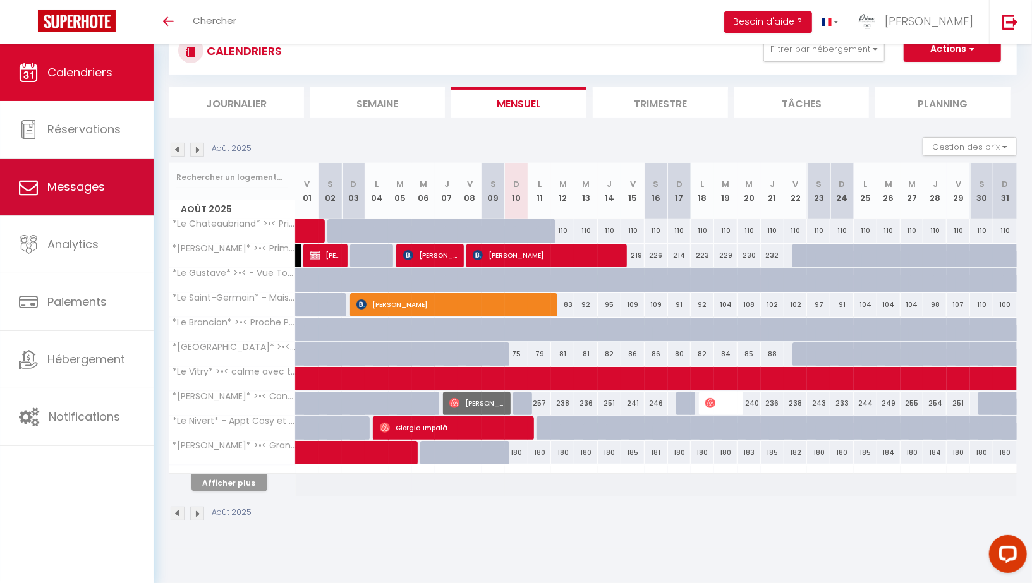
click at [83, 183] on span "Messages" at bounding box center [75, 187] width 57 height 16
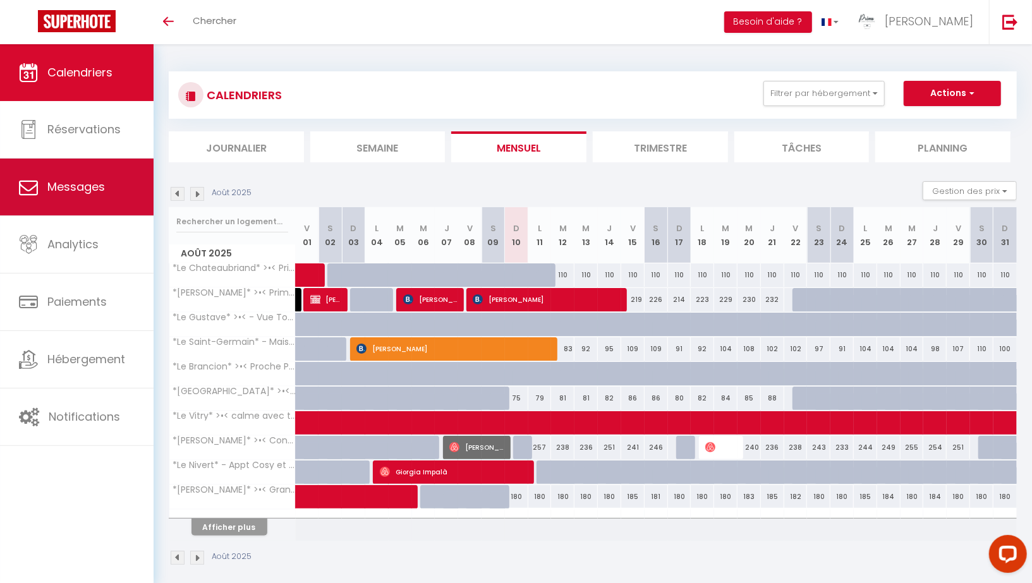
select select "message"
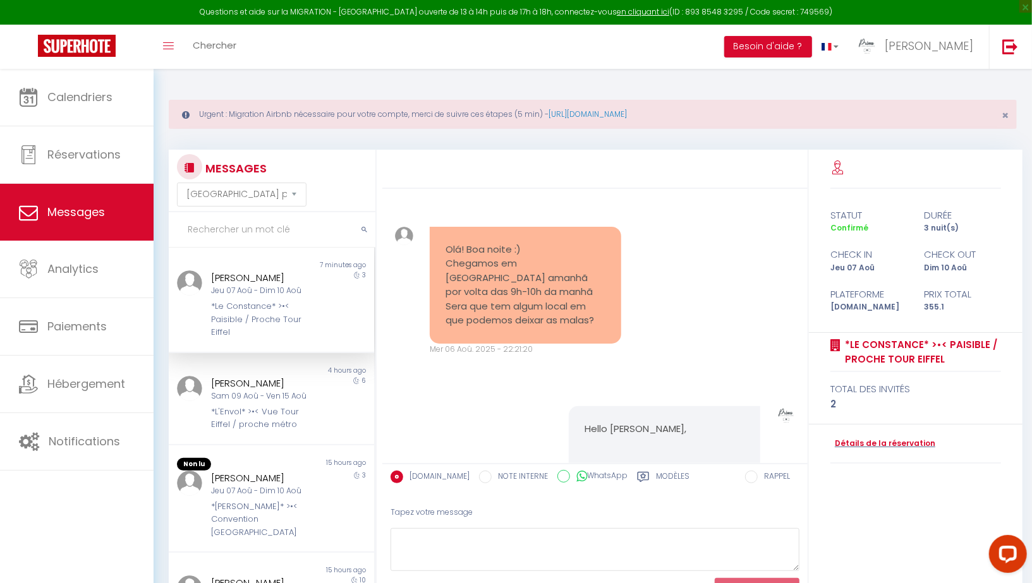
scroll to position [7049, 0]
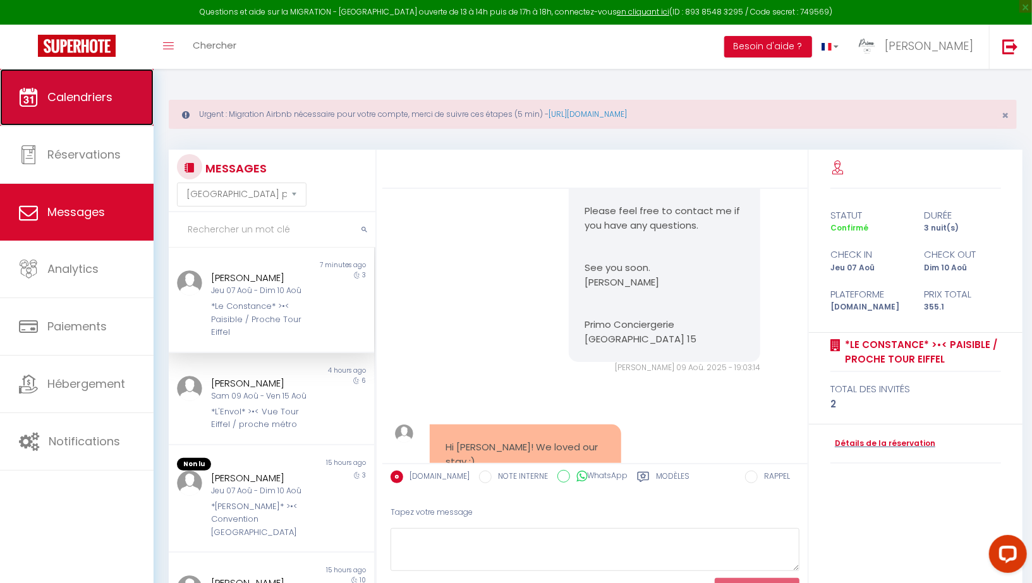
click at [105, 94] on span "Calendriers" at bounding box center [79, 97] width 65 height 16
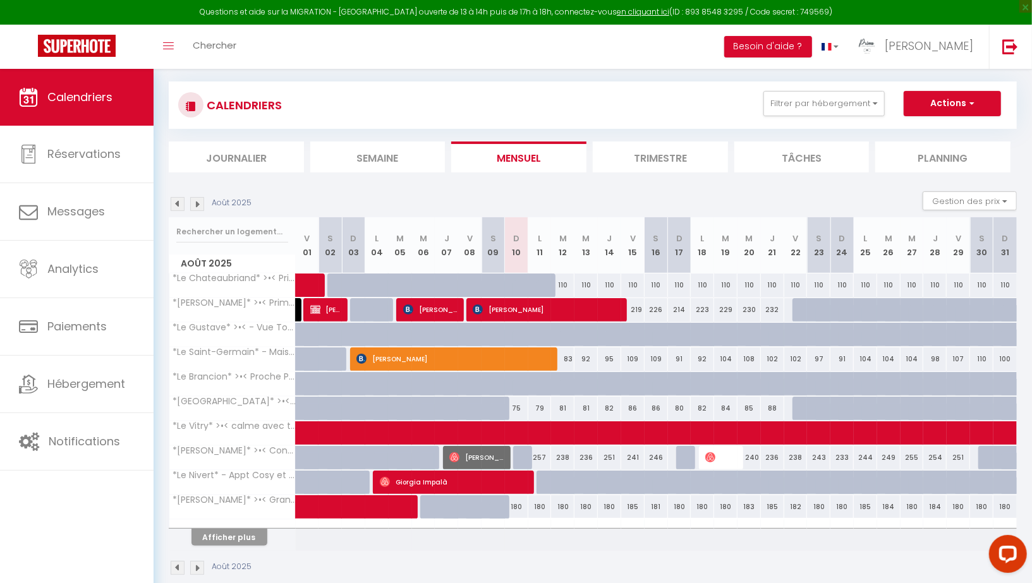
scroll to position [82, 0]
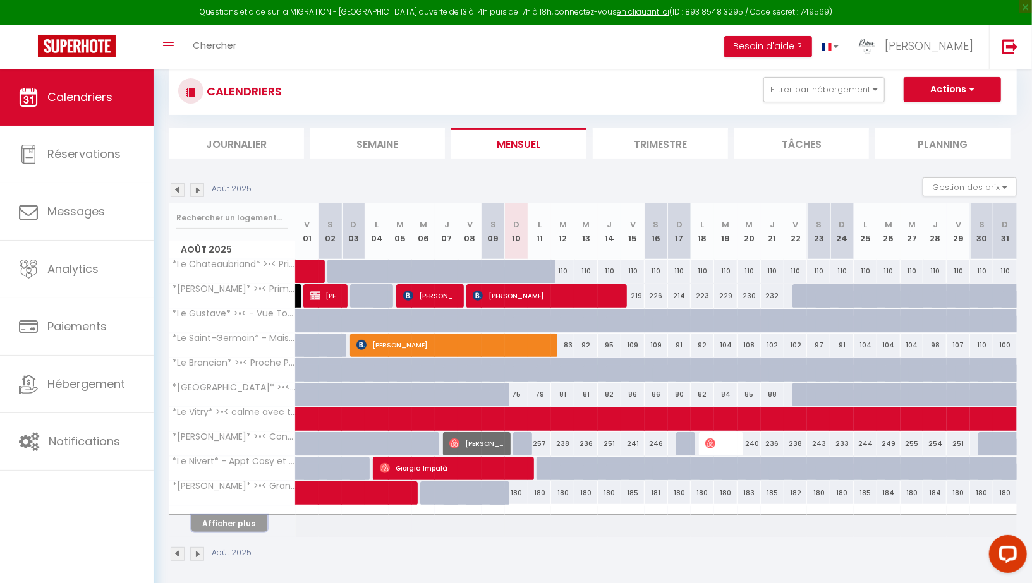
click at [236, 516] on button "Afficher plus" at bounding box center [229, 523] width 76 height 17
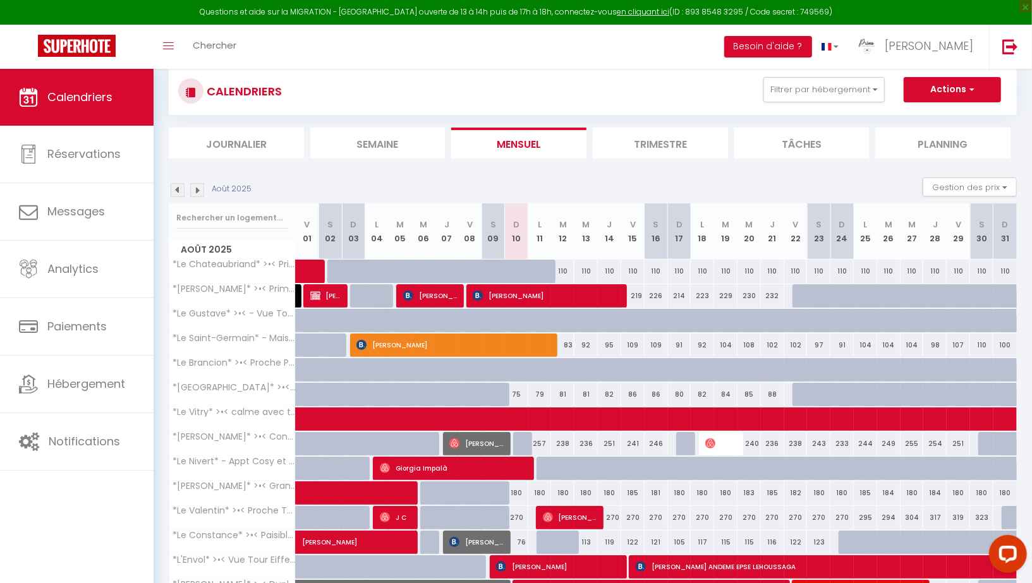
scroll to position [150, 0]
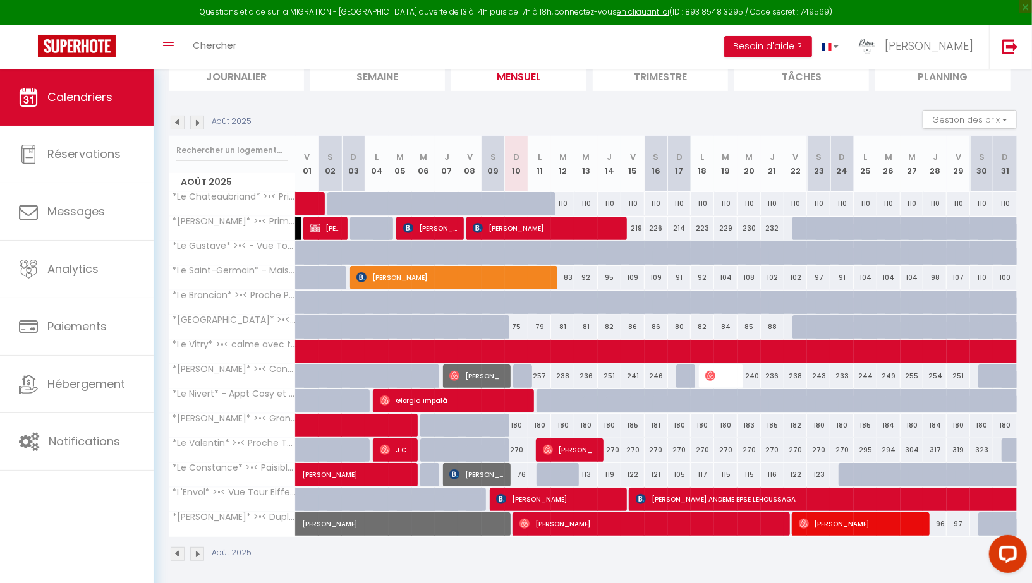
click at [177, 550] on img at bounding box center [178, 554] width 14 height 14
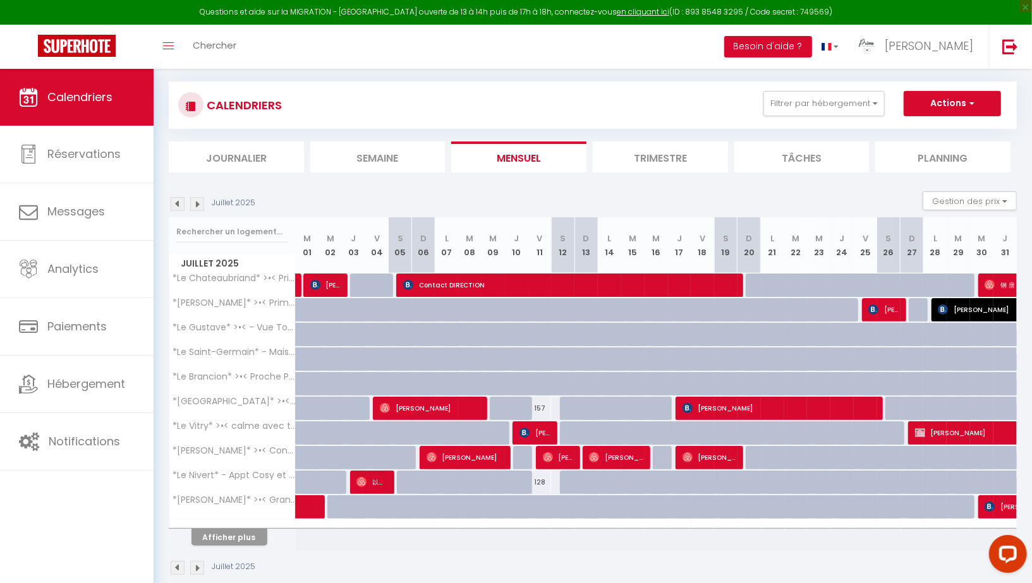
scroll to position [82, 0]
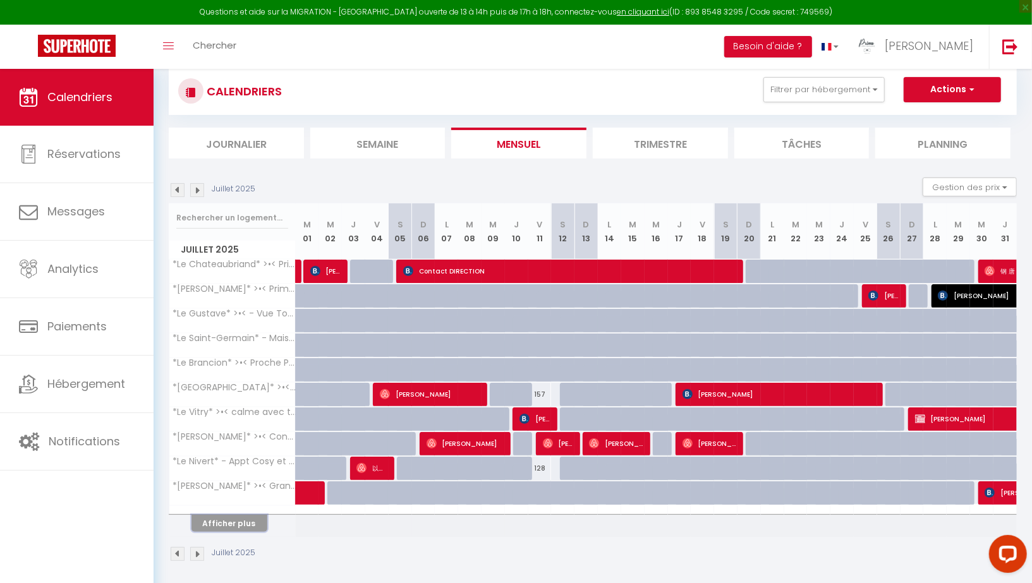
click at [223, 520] on button "Afficher plus" at bounding box center [229, 523] width 76 height 17
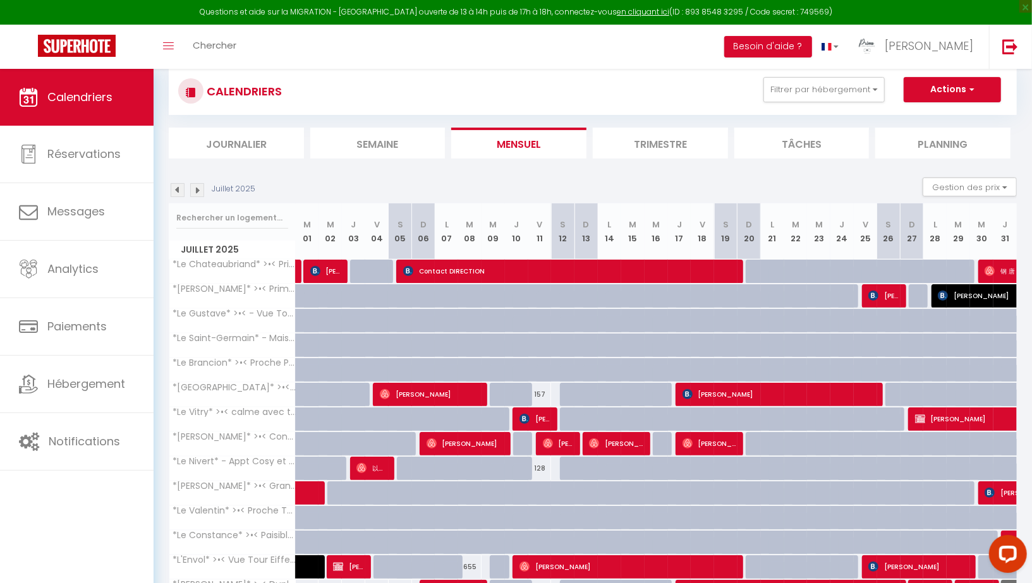
scroll to position [150, 0]
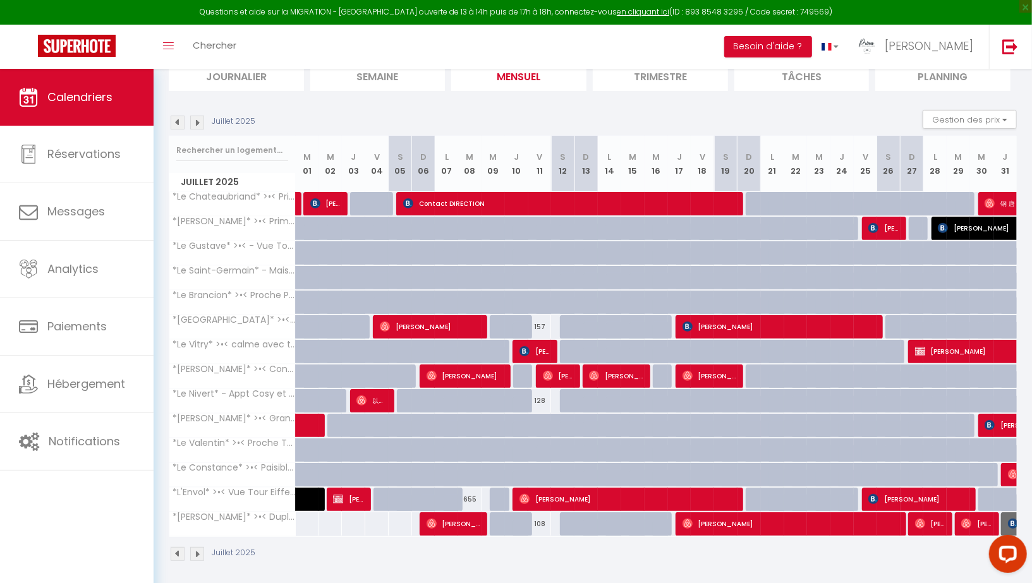
click at [199, 549] on img at bounding box center [197, 554] width 14 height 14
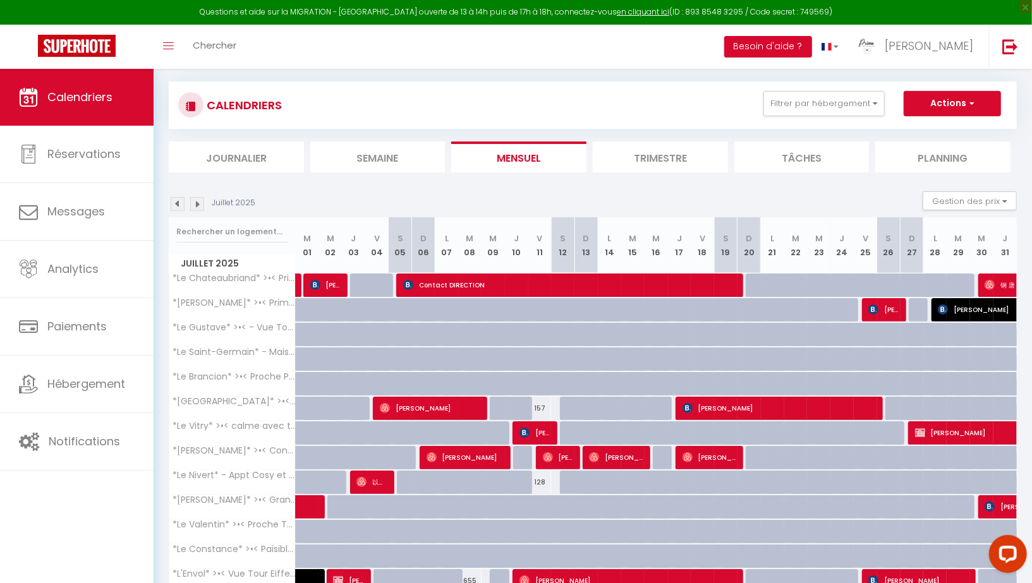
scroll to position [82, 0]
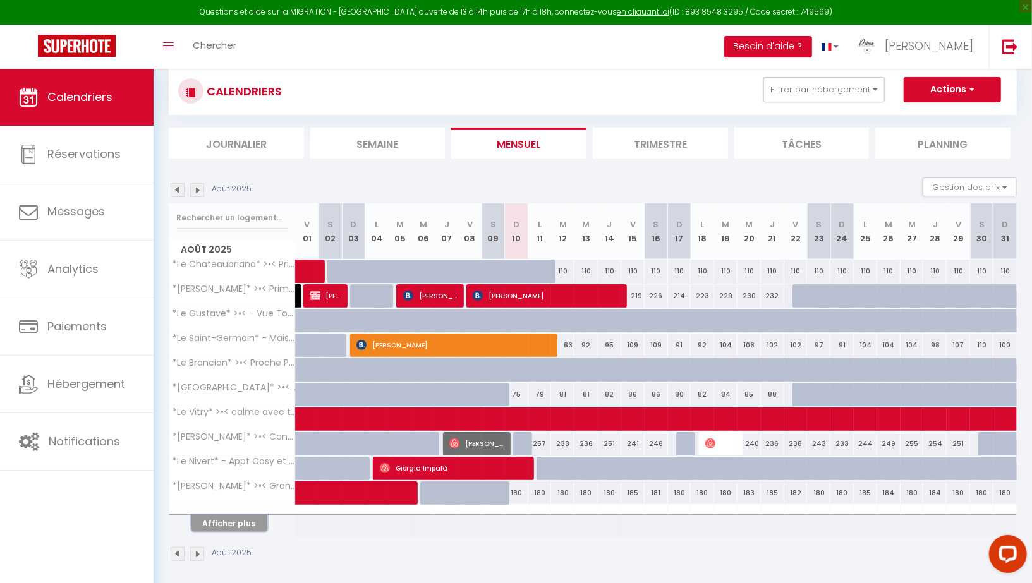
click at [230, 519] on button "Afficher plus" at bounding box center [229, 523] width 76 height 17
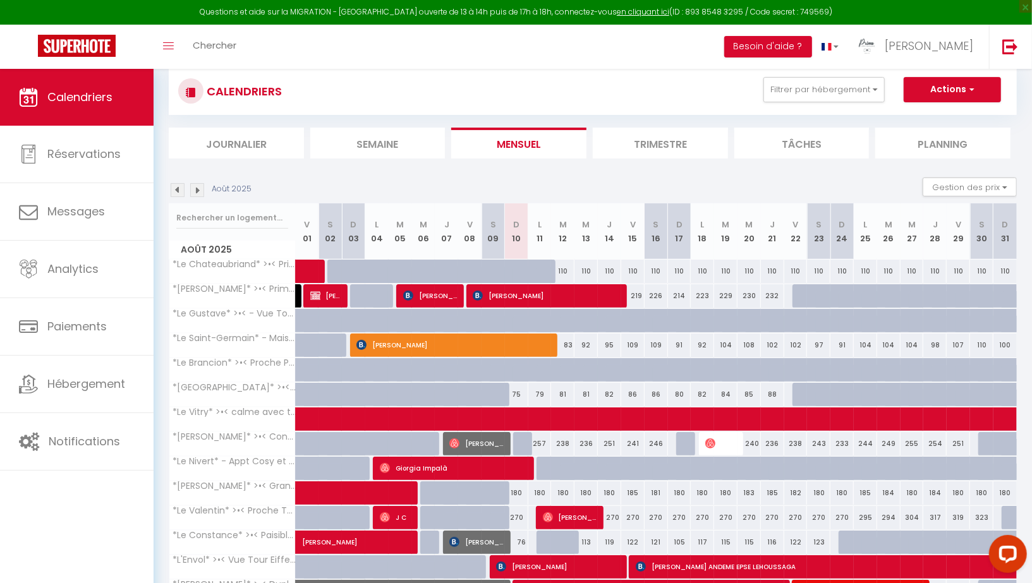
scroll to position [150, 0]
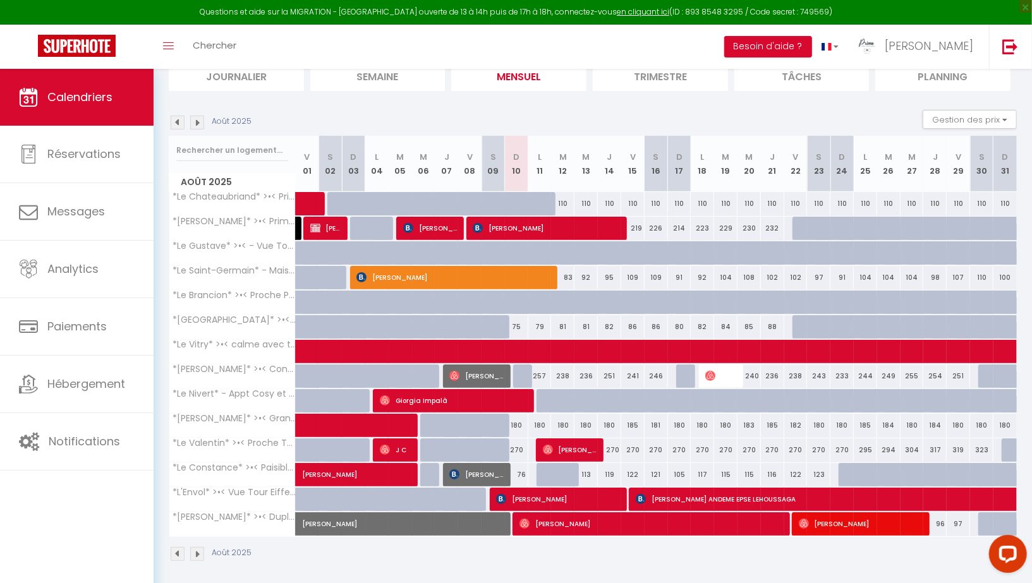
click at [176, 550] on img at bounding box center [178, 554] width 14 height 14
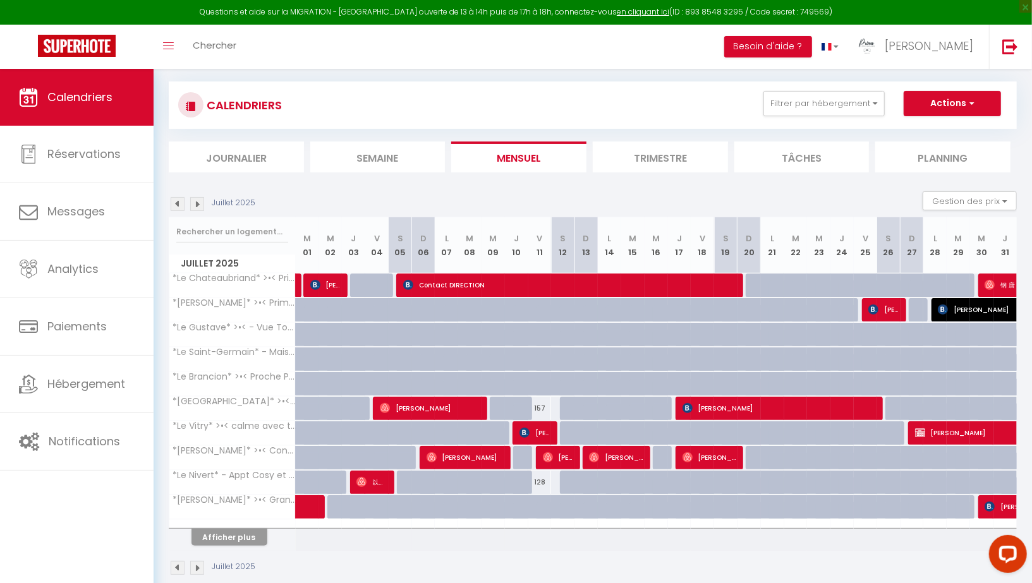
scroll to position [82, 0]
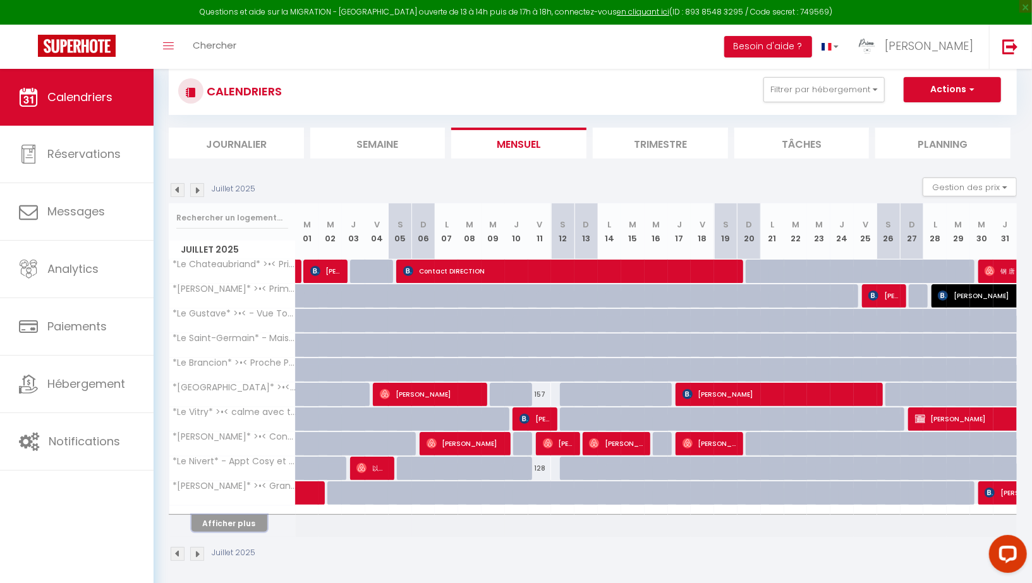
click at [222, 516] on button "Afficher plus" at bounding box center [229, 523] width 76 height 17
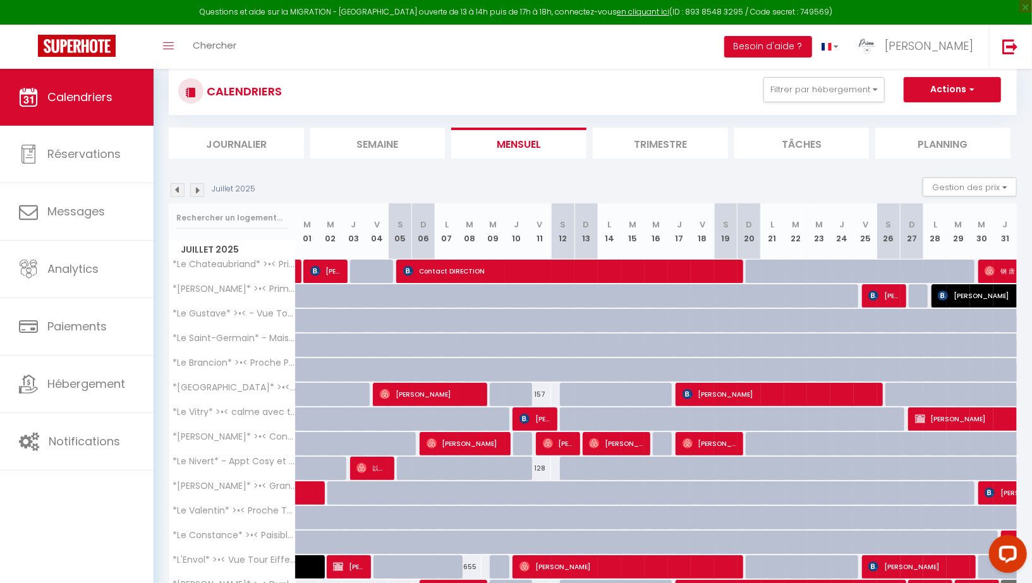
scroll to position [150, 0]
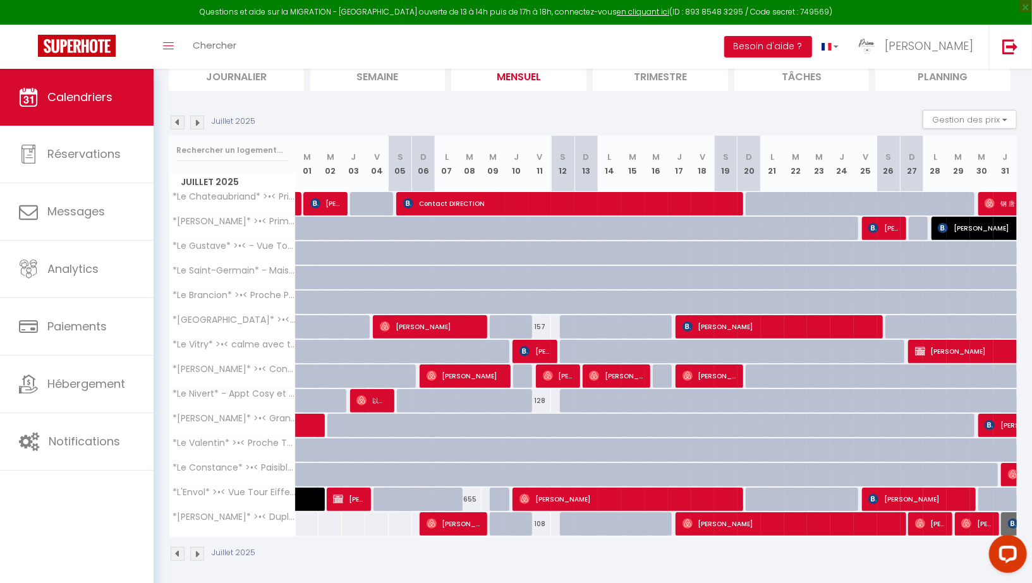
click at [196, 548] on img at bounding box center [197, 554] width 14 height 14
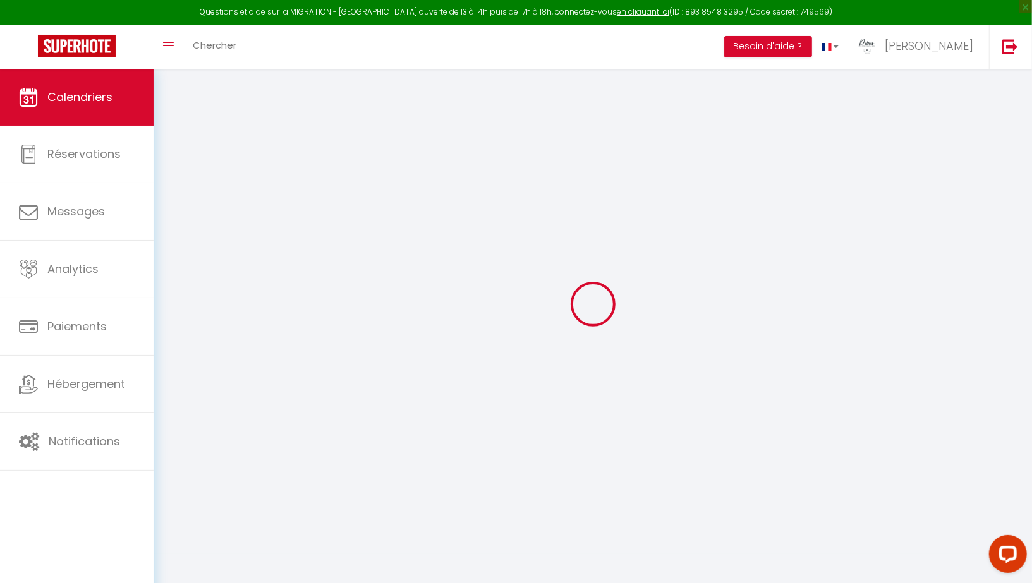
scroll to position [82, 0]
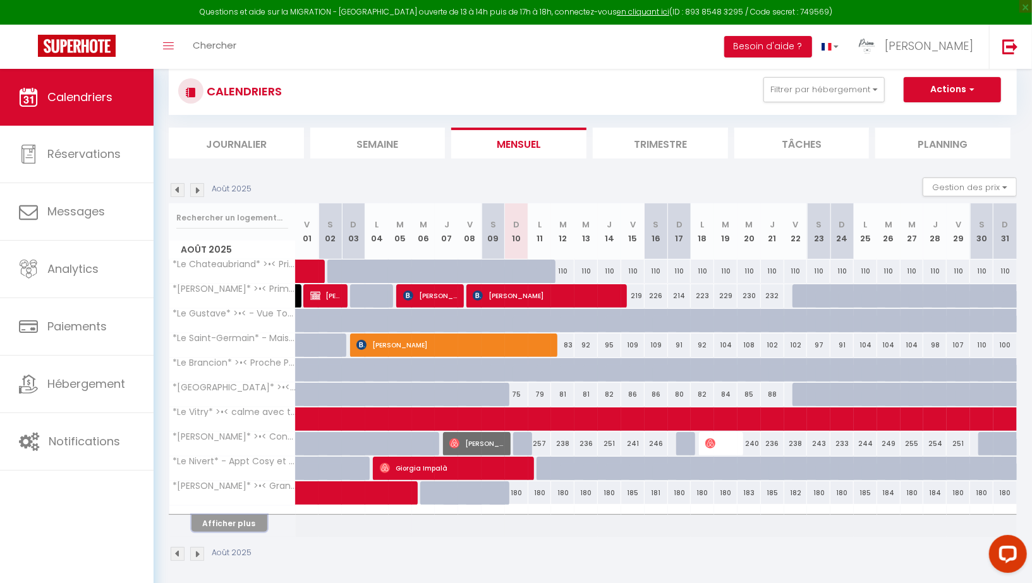
click at [221, 515] on button "Afficher plus" at bounding box center [229, 523] width 76 height 17
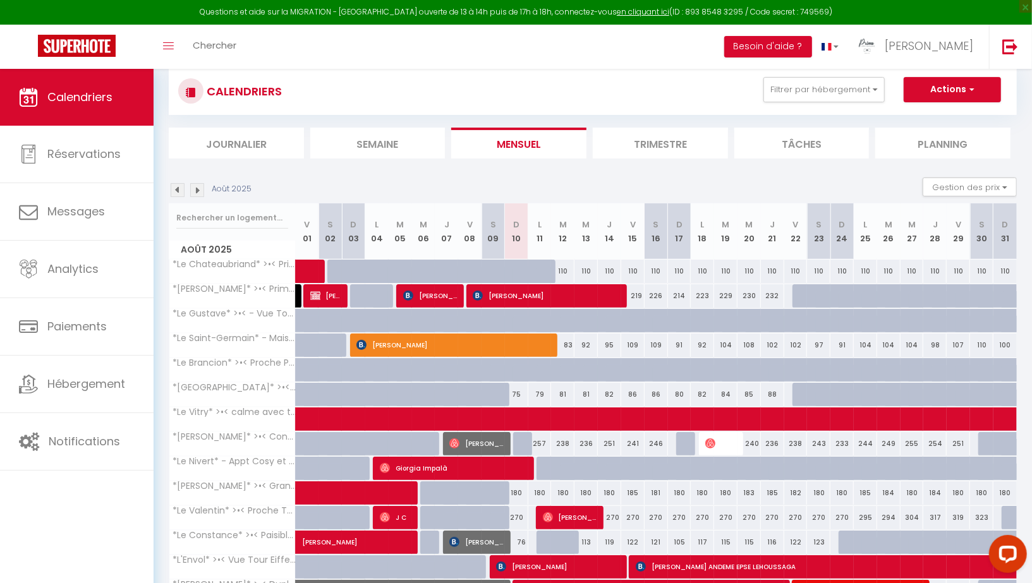
scroll to position [150, 0]
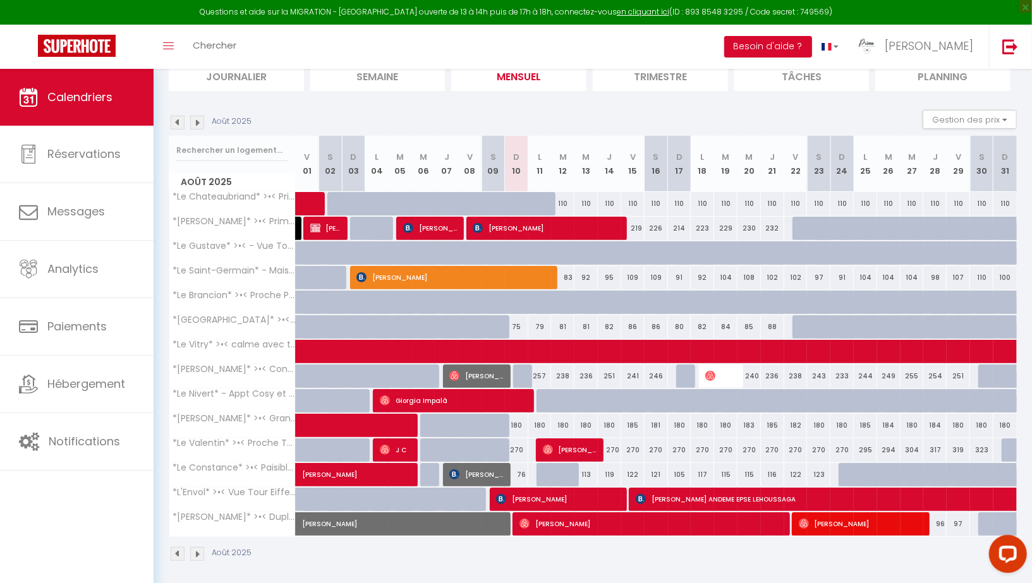
click at [178, 547] on img at bounding box center [178, 554] width 14 height 14
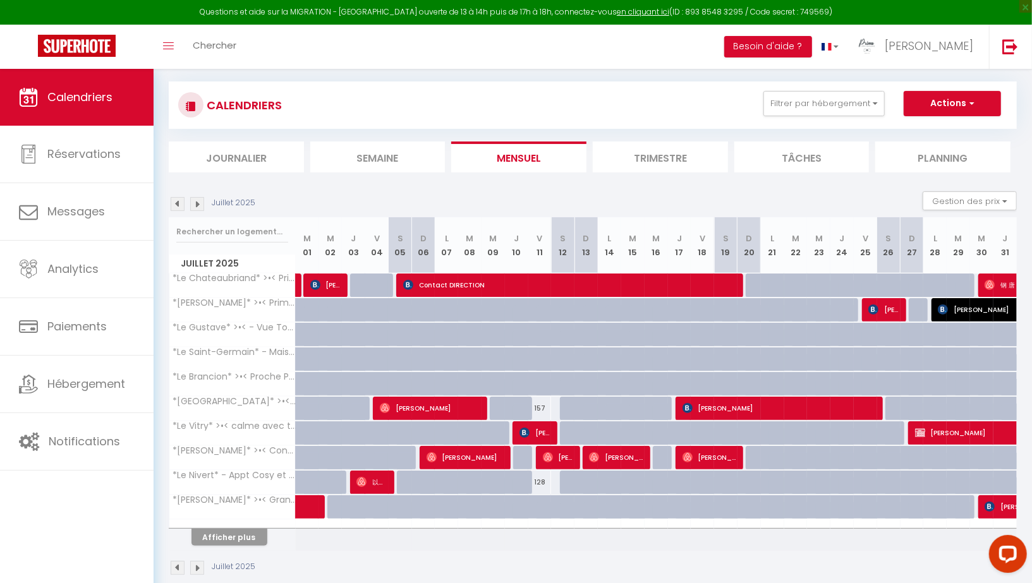
scroll to position [82, 0]
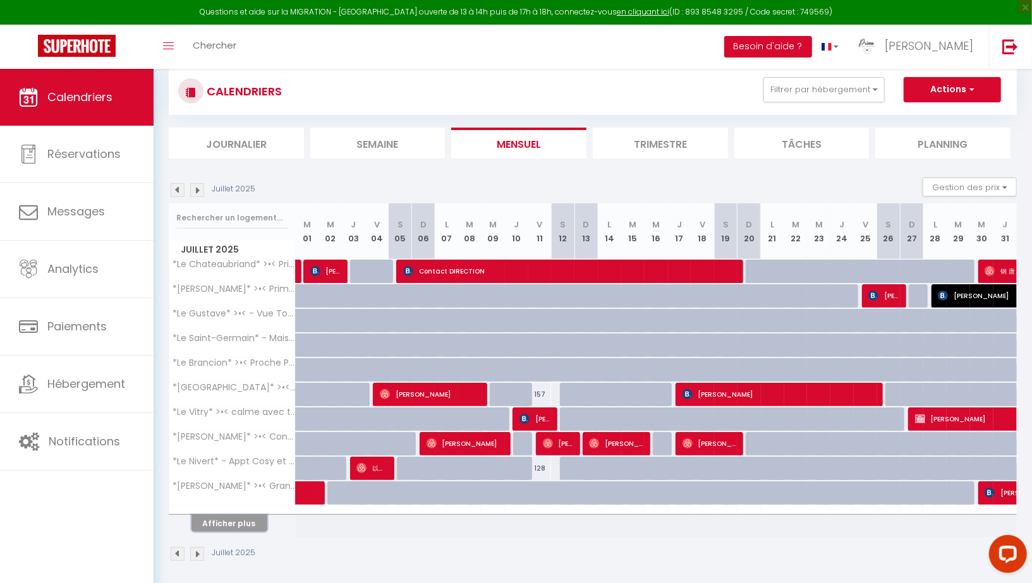
click at [228, 516] on button "Afficher plus" at bounding box center [229, 523] width 76 height 17
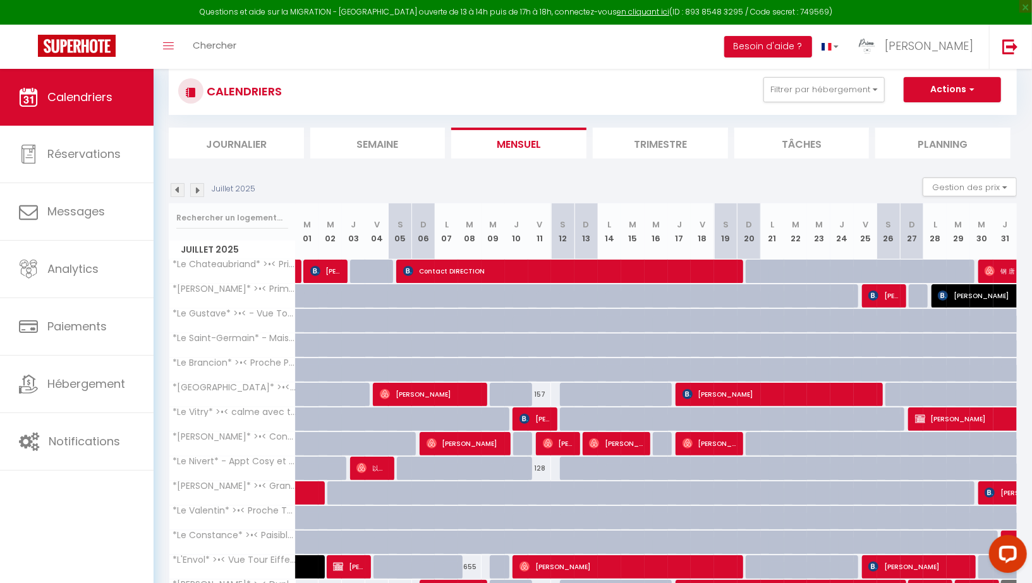
scroll to position [150, 0]
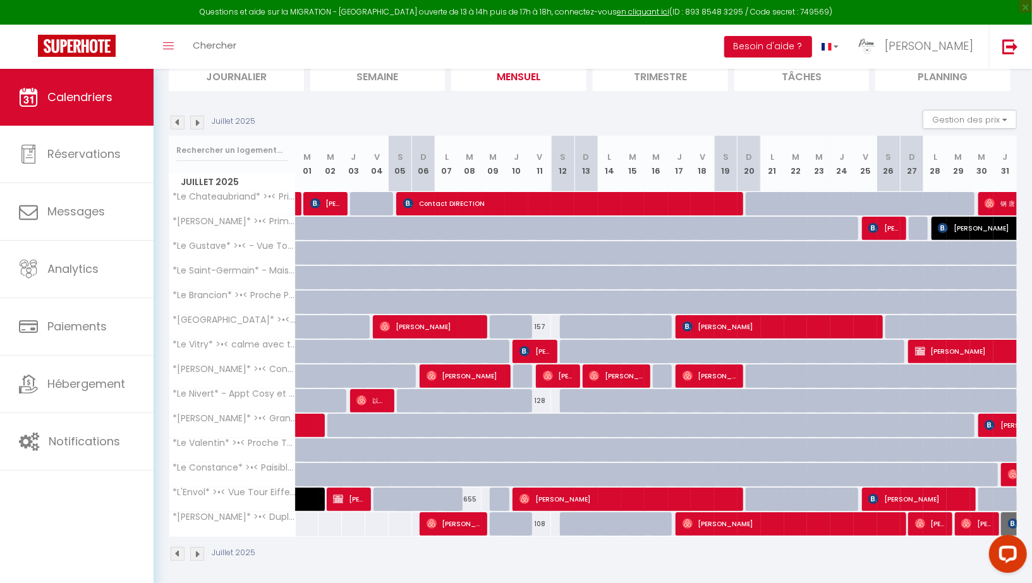
click at [196, 548] on img at bounding box center [197, 554] width 14 height 14
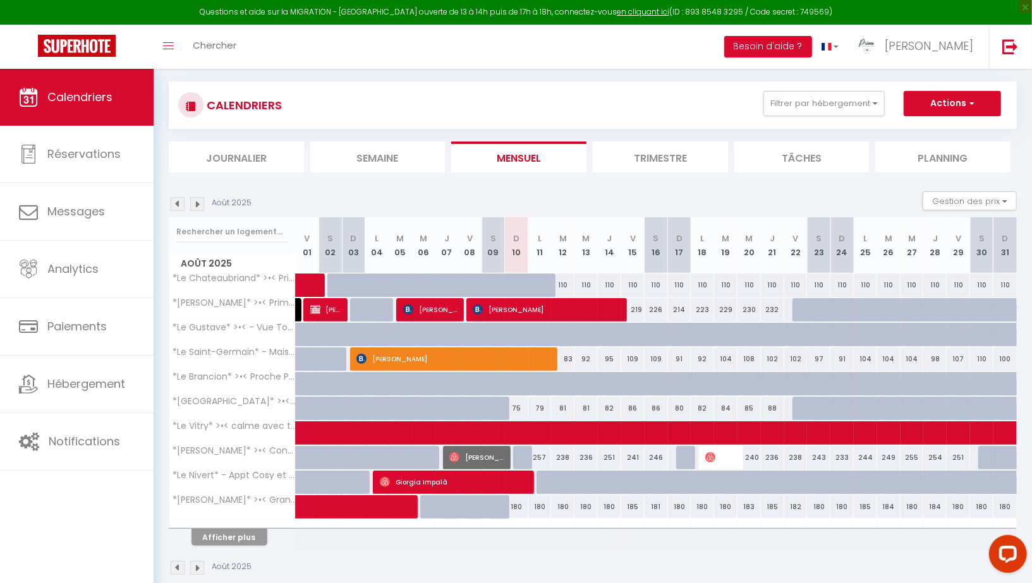
scroll to position [82, 0]
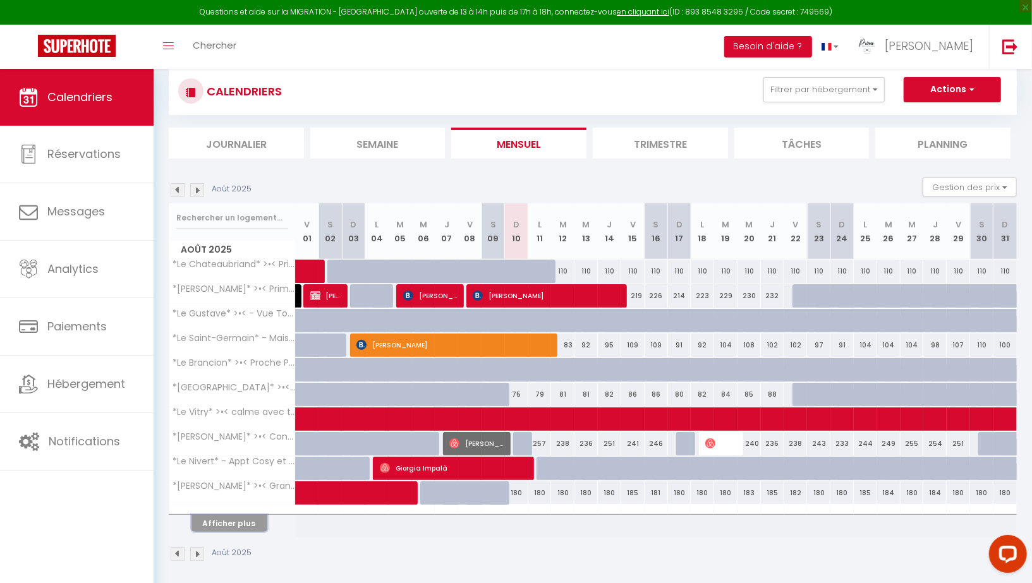
click at [235, 521] on button "Afficher plus" at bounding box center [229, 523] width 76 height 17
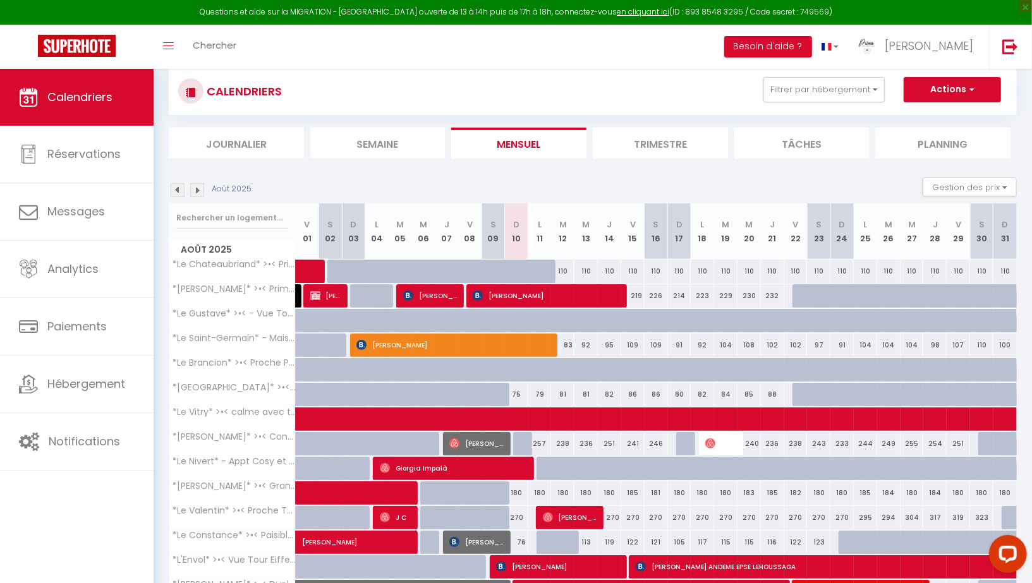
scroll to position [150, 0]
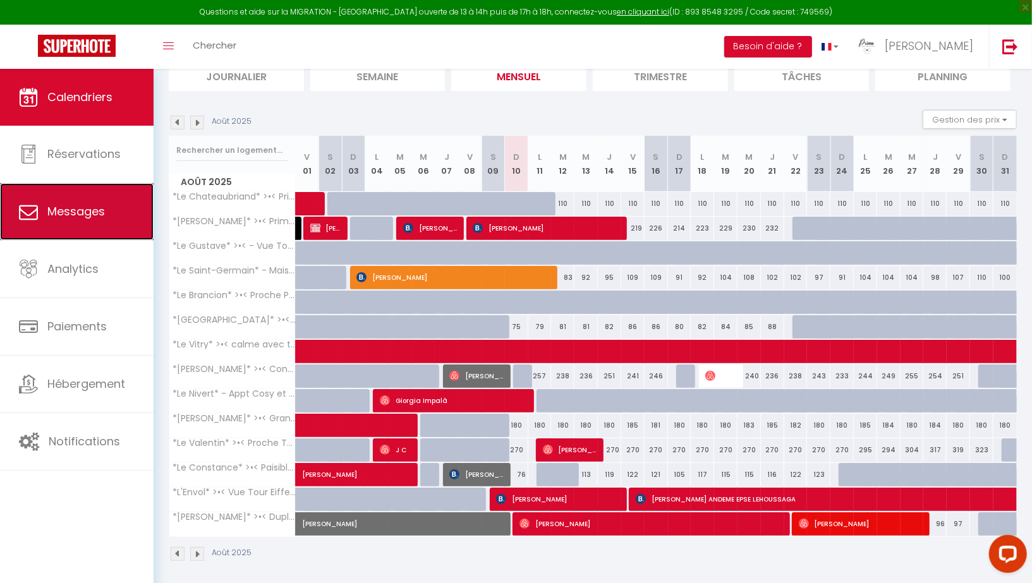
click at [83, 196] on link "Messages" at bounding box center [76, 211] width 153 height 57
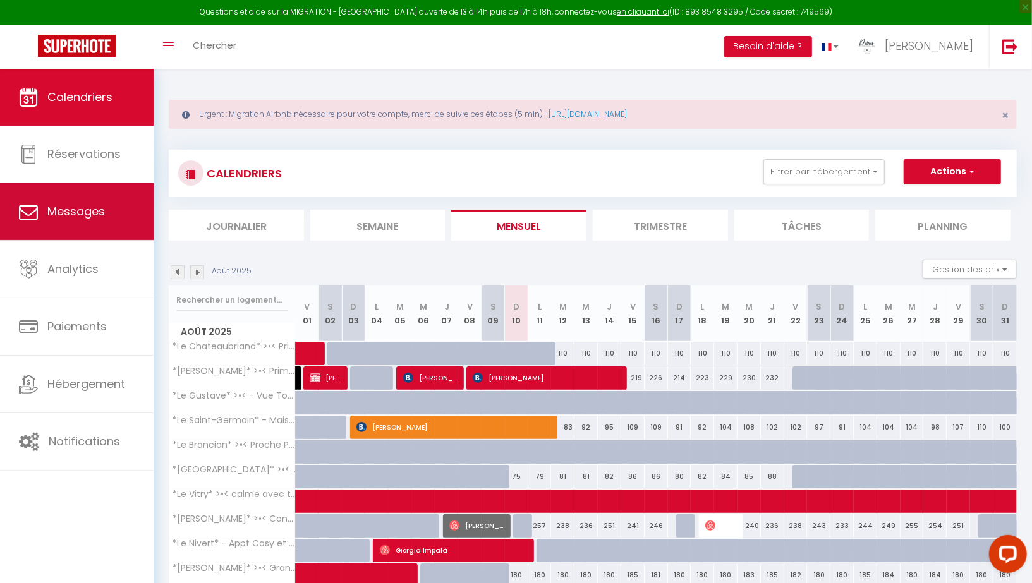
select select "message"
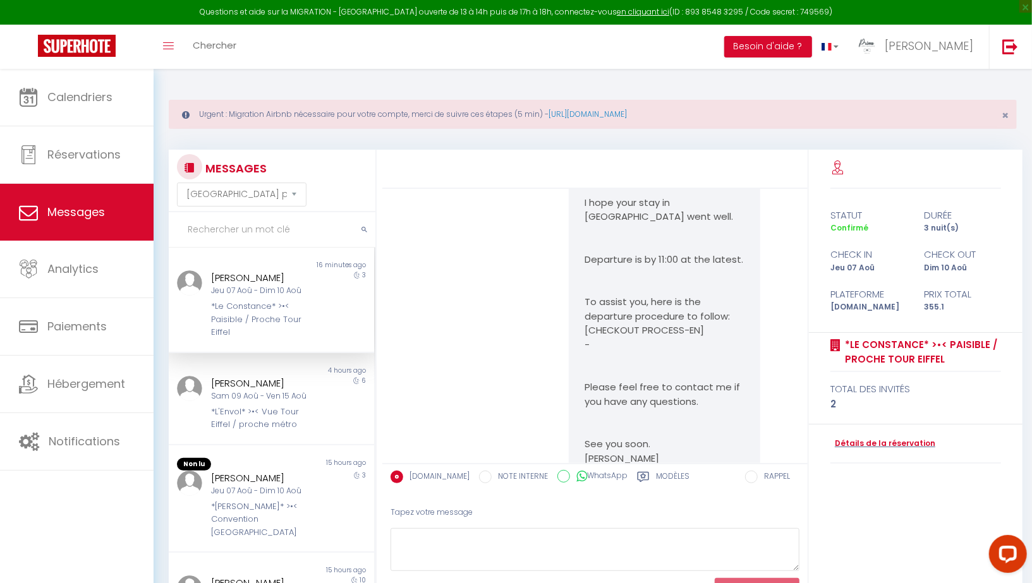
scroll to position [6874, 0]
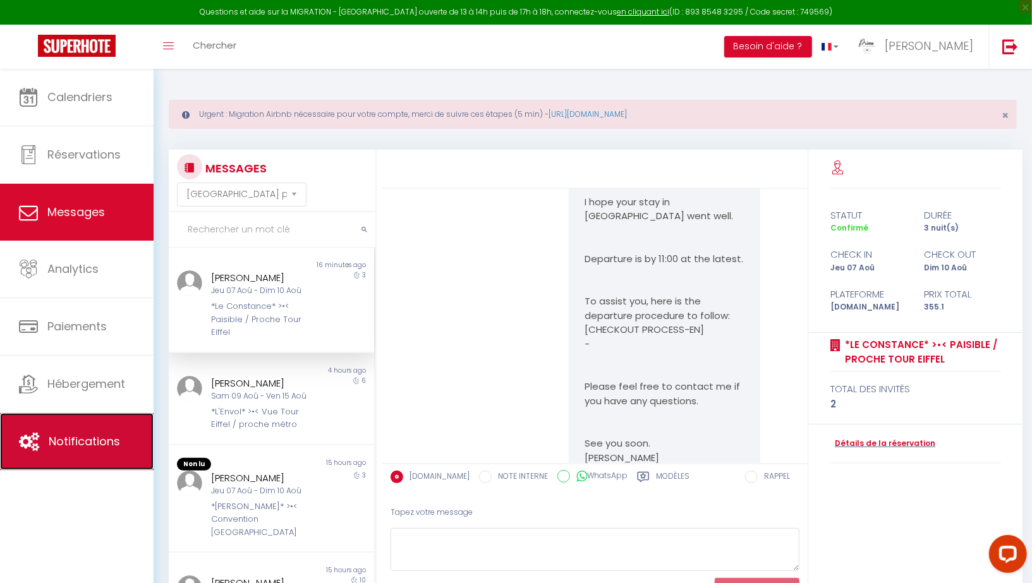
click at [61, 463] on link "Notifications" at bounding box center [76, 441] width 153 height 57
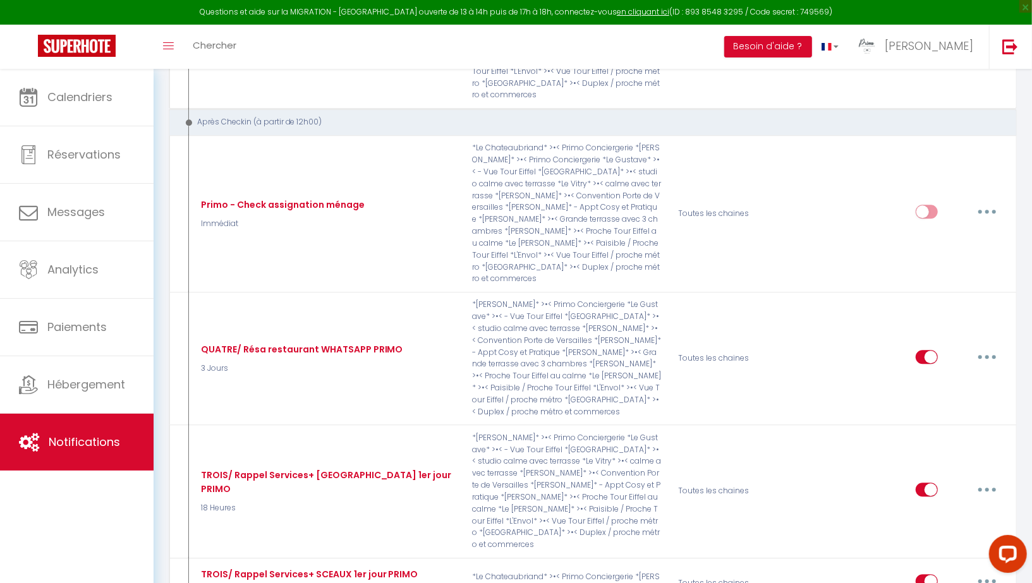
scroll to position [2005, 0]
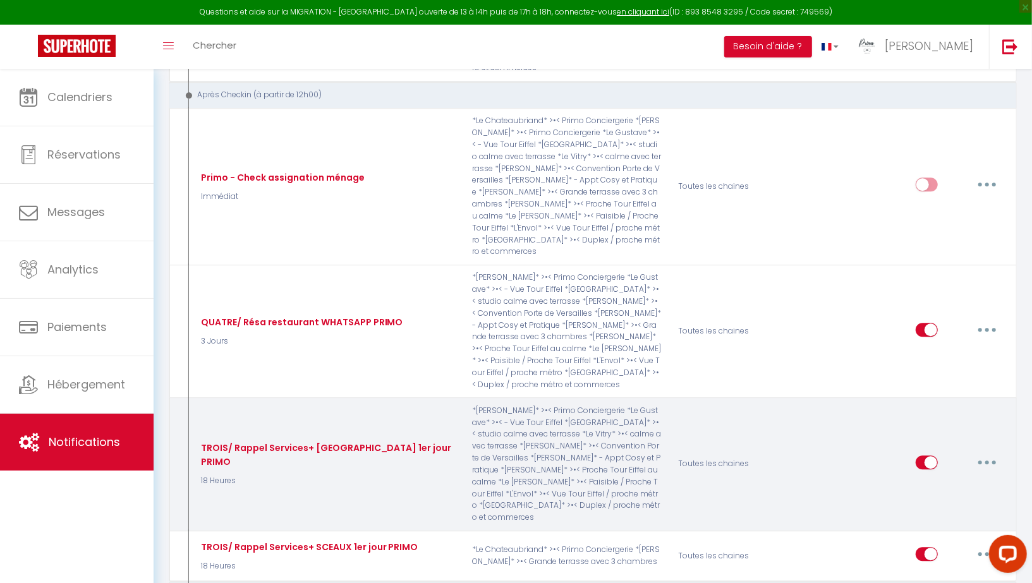
click at [989, 452] on button "button" at bounding box center [986, 462] width 35 height 20
click at [943, 480] on link "Editer" at bounding box center [953, 490] width 93 height 21
type input "TROIS/ Rappel Services+ PARIS 1er jour PRIMO"
select select "3"
select select "18 Heures"
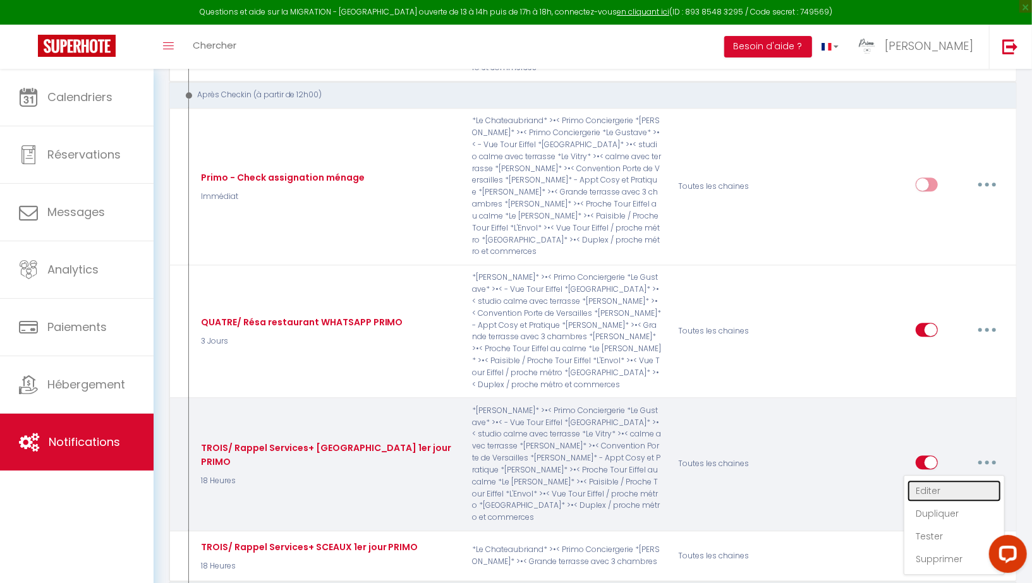
select select "if_booking_is_paid"
checkbox input "true"
checkbox input "false"
radio input "true"
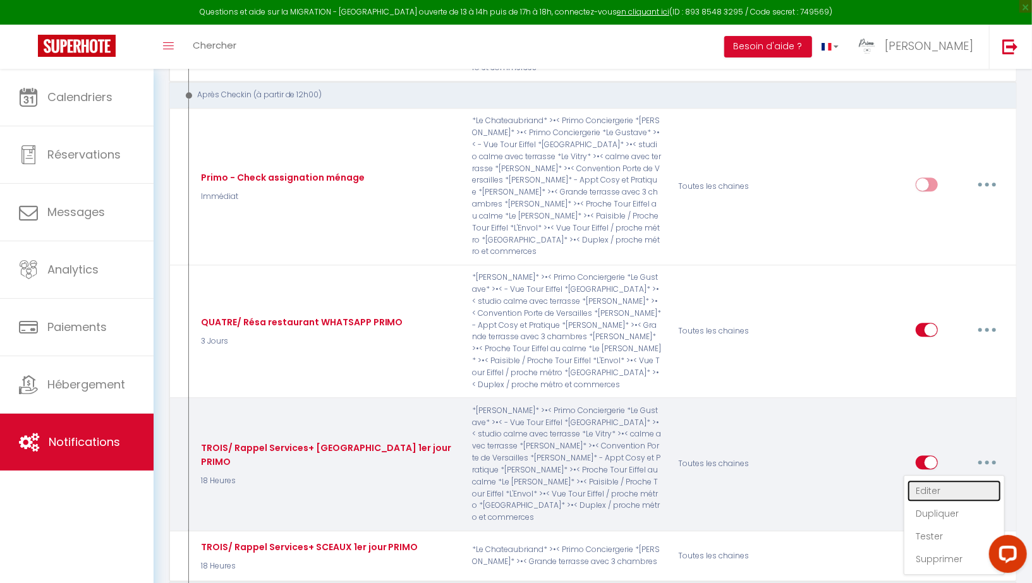
type input "A la recherche d'une expérience authentique ?"
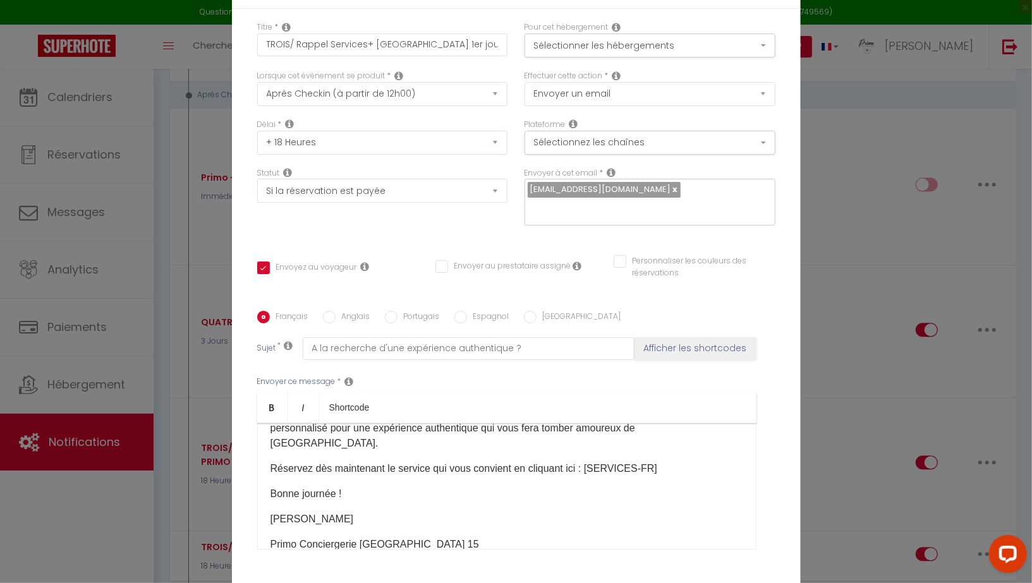
scroll to position [124, 0]
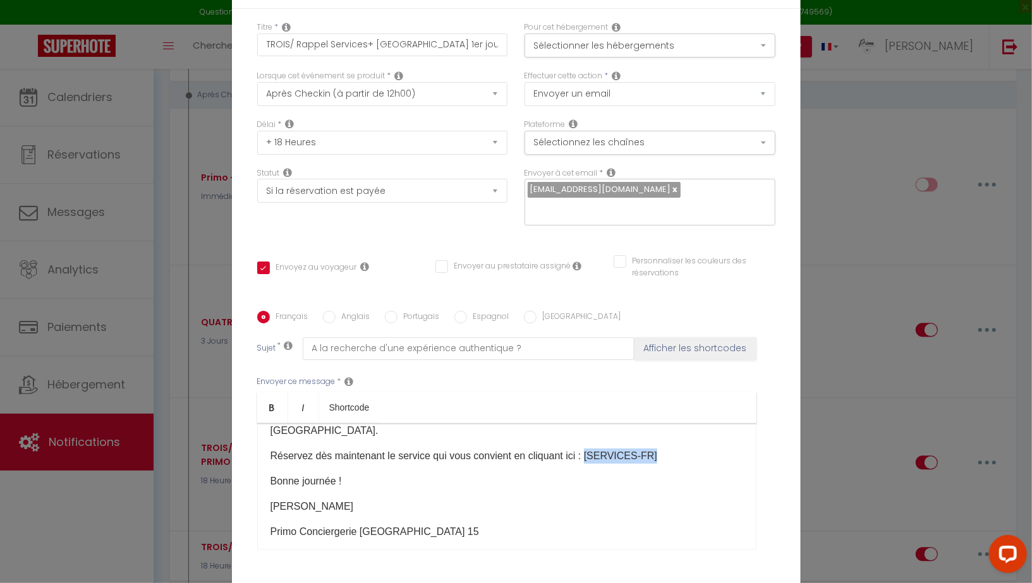
drag, startPoint x: 589, startPoint y: 430, endPoint x: 656, endPoint y: 430, distance: 67.0
click at [656, 448] on p "Réservez dès maintenant le service qui vous convient en cliquant ici : [SERVICE…" at bounding box center [506, 455] width 472 height 15
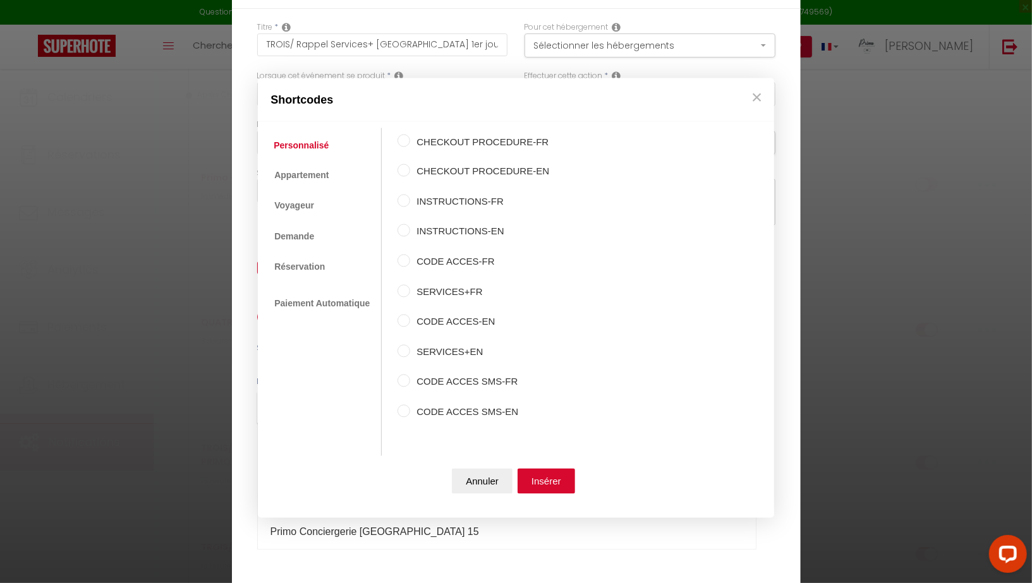
click at [405, 287] on input "SERVICES+FR" at bounding box center [403, 290] width 13 height 13
radio input "true"
click at [544, 476] on button "Insérer" at bounding box center [545, 481] width 57 height 25
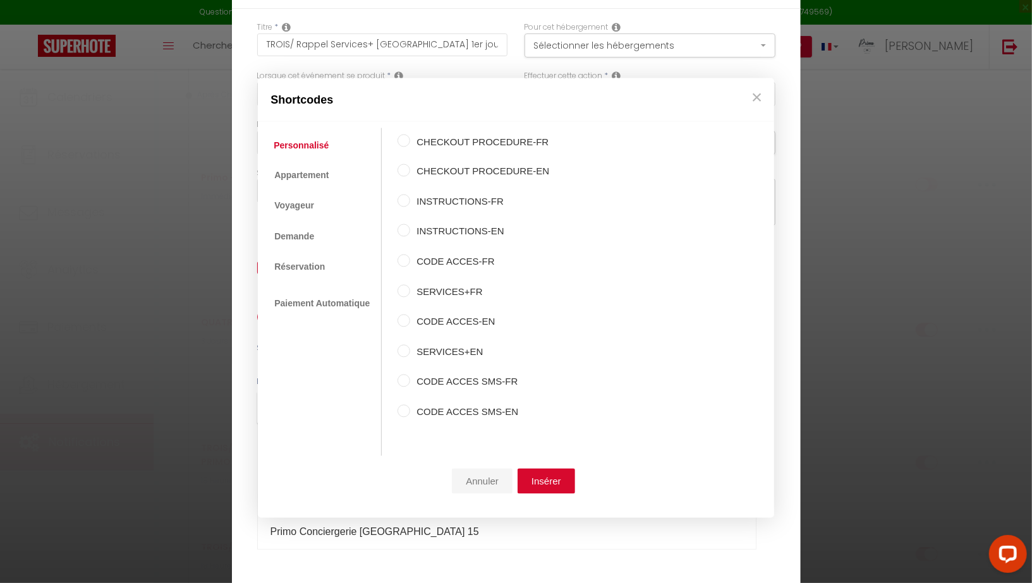
click at [489, 483] on button "Annuler" at bounding box center [482, 481] width 61 height 25
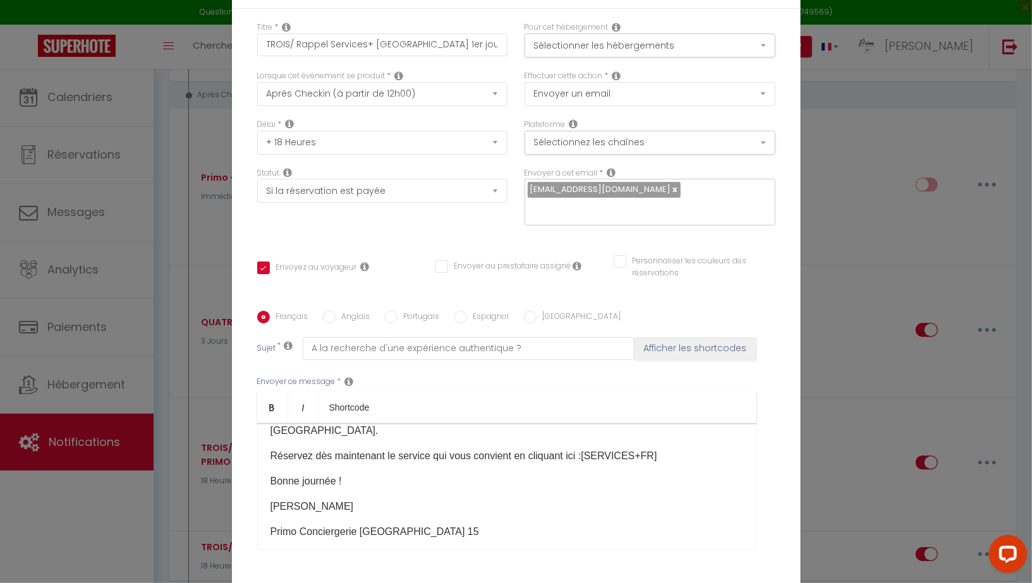
click at [332, 311] on input "Anglais" at bounding box center [329, 317] width 13 height 13
radio input "true"
checkbox input "true"
checkbox input "false"
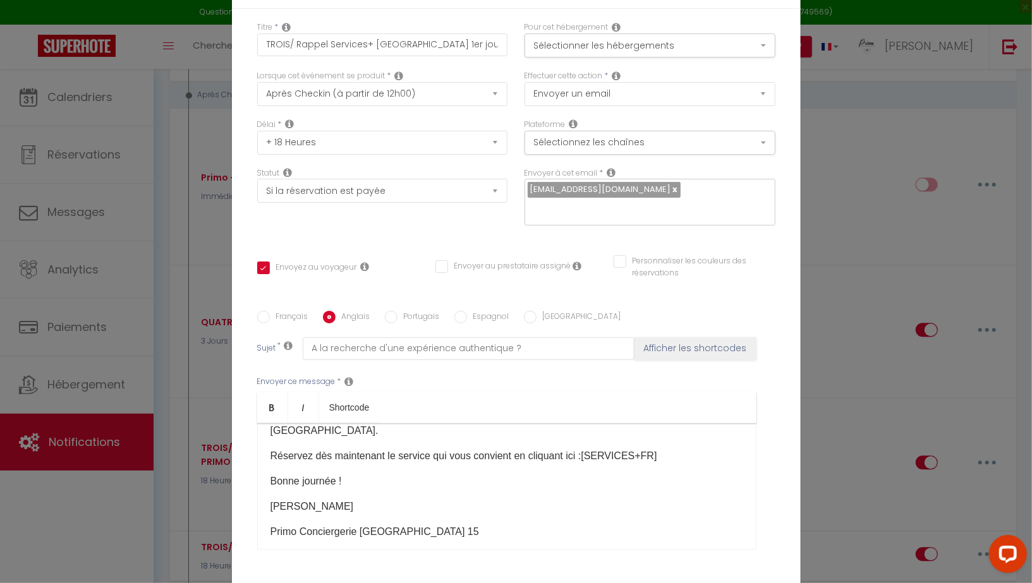
type input "Looking for an authentic experience?"
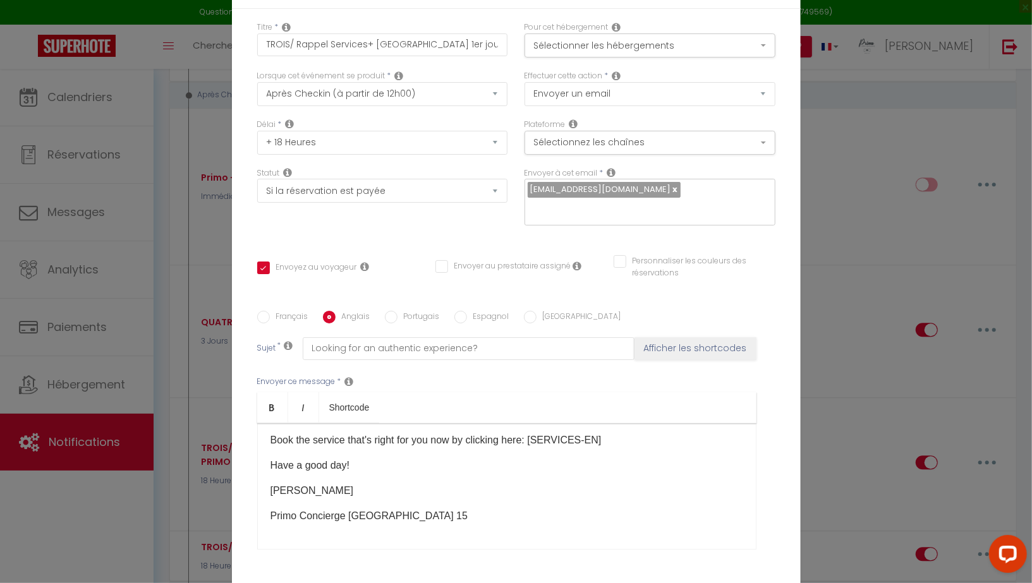
scroll to position [109, 0]
drag, startPoint x: 536, startPoint y: 432, endPoint x: 618, endPoint y: 432, distance: 82.7
click at [618, 433] on p "Book the service that's right for you now by clicking here: [SERVICES-EN]" at bounding box center [506, 440] width 472 height 15
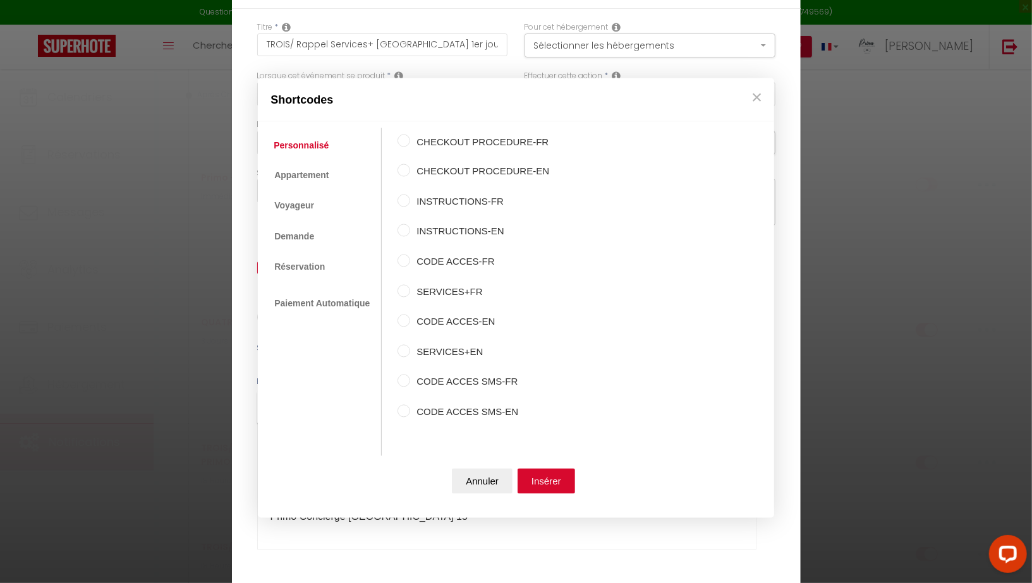
click at [405, 351] on input "SERVICES+EN" at bounding box center [403, 350] width 13 height 13
radio input "true"
click at [556, 484] on button "Insérer" at bounding box center [545, 481] width 57 height 25
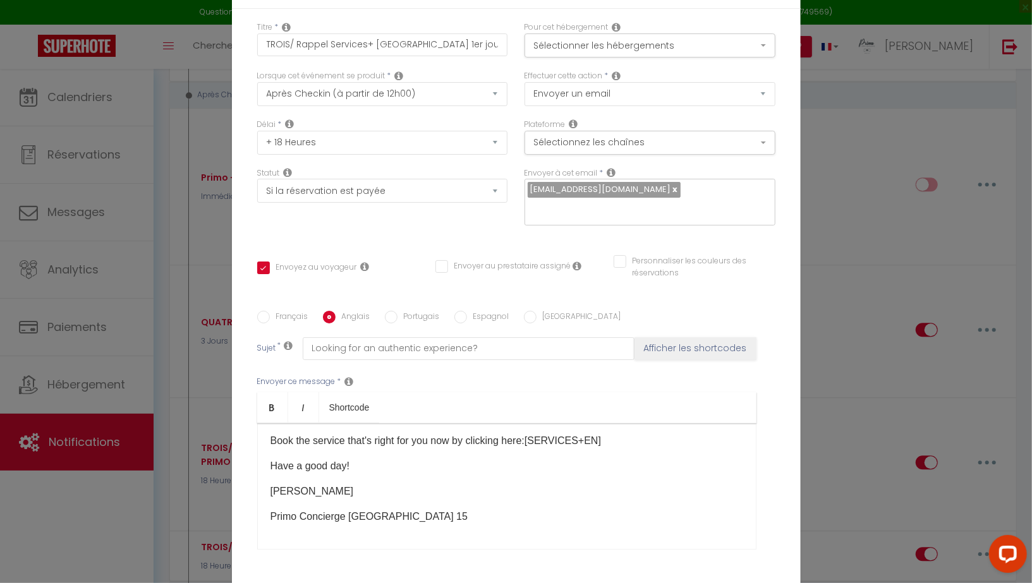
scroll to position [90, 0]
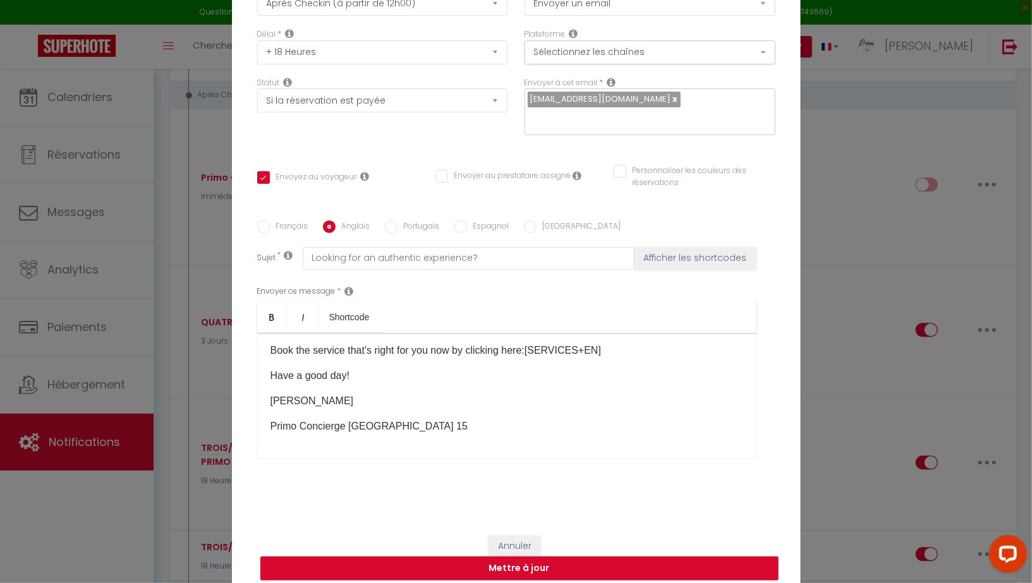
click at [517, 556] on button "Mettre à jour" at bounding box center [519, 568] width 518 height 24
checkbox input "true"
checkbox input "false"
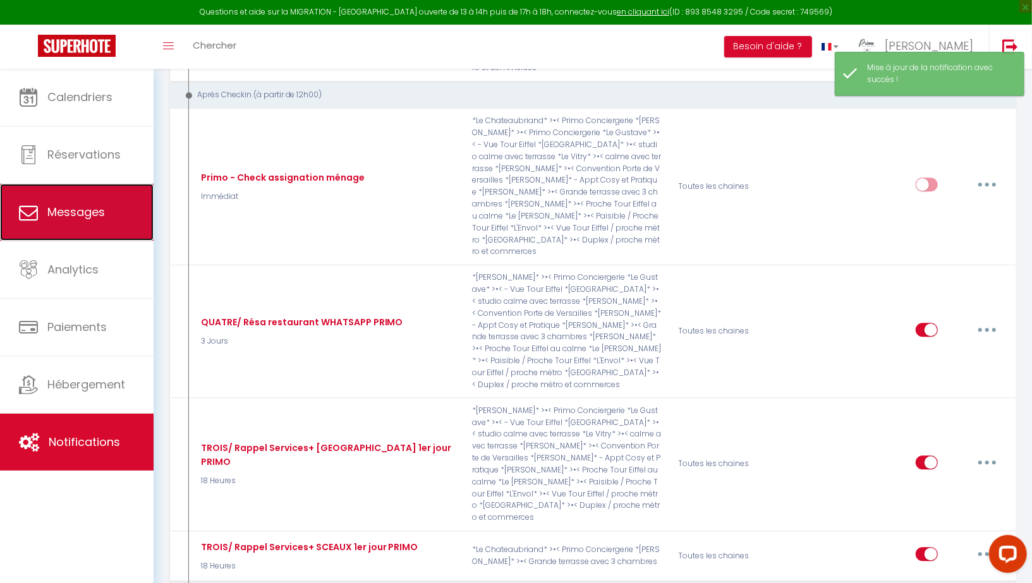
click at [83, 215] on span "Messages" at bounding box center [75, 212] width 57 height 16
select select "message"
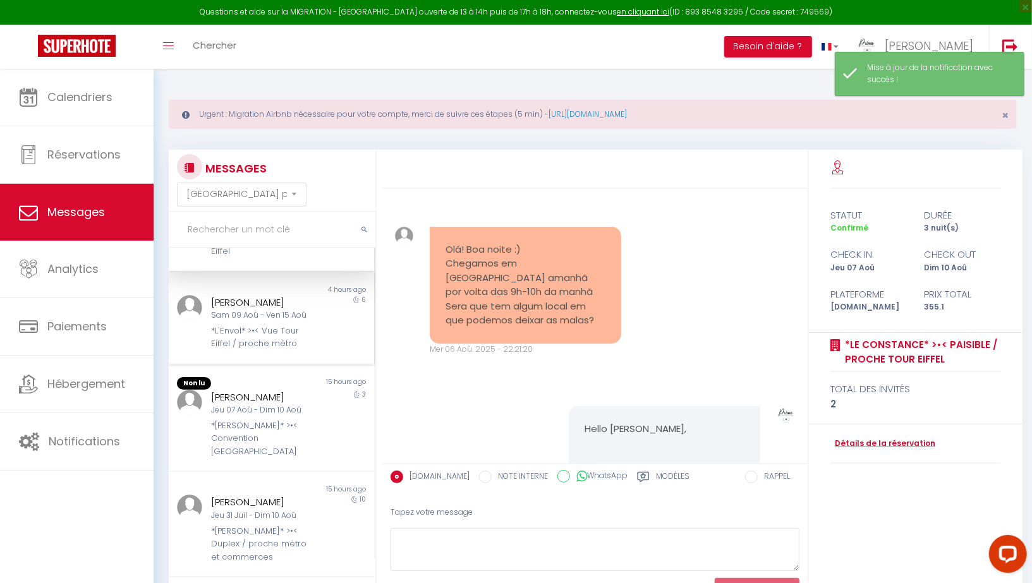
scroll to position [102, 0]
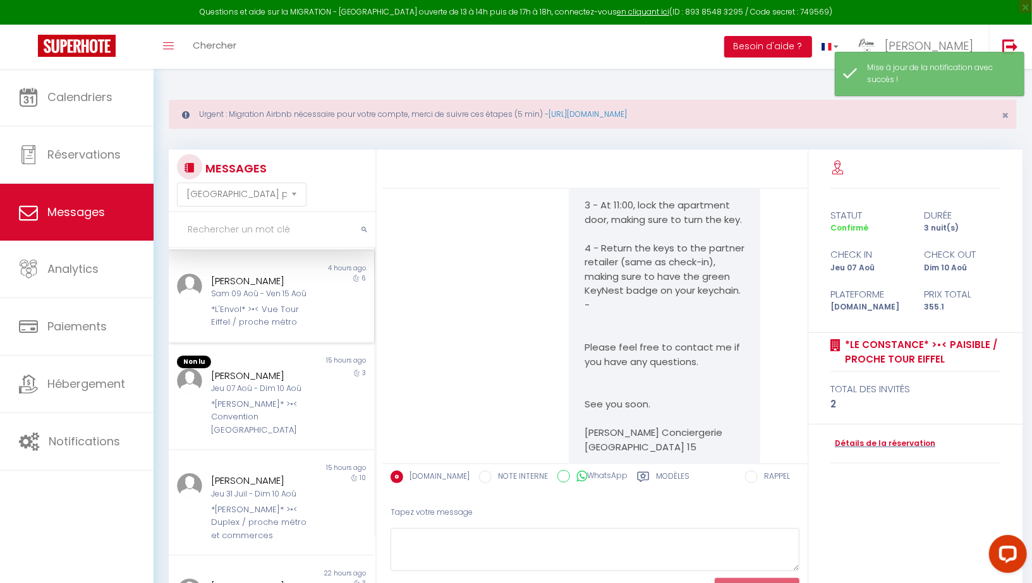
click at [251, 310] on div "*L'Envol* >•< Vue Tour Eiffel / proche métro" at bounding box center [262, 316] width 103 height 26
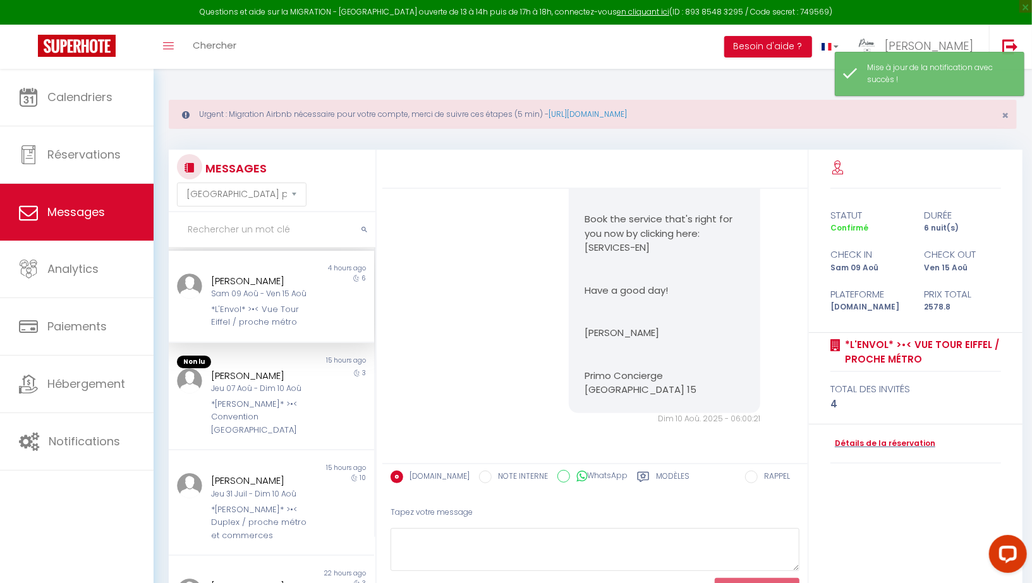
scroll to position [6264, 0]
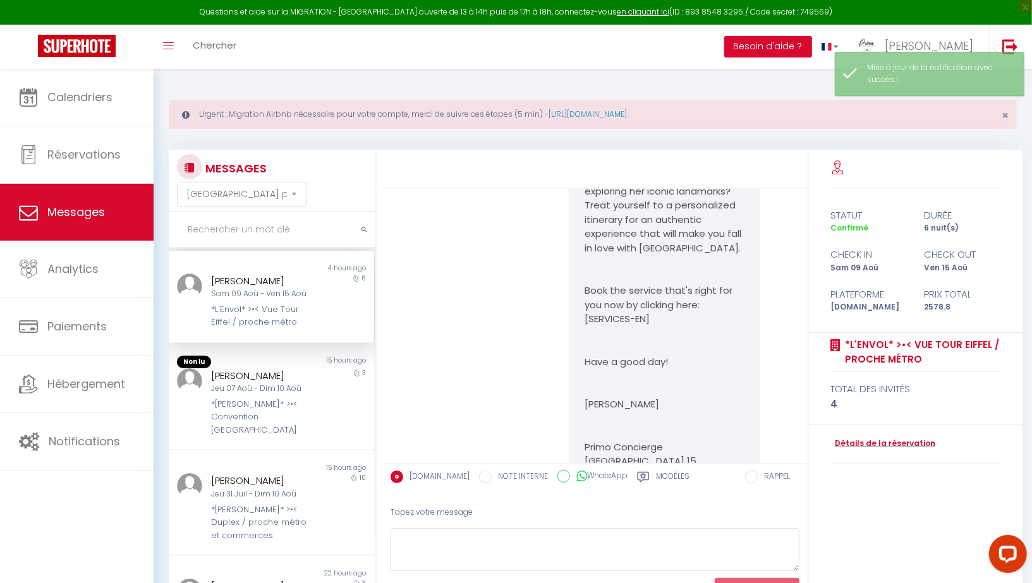
click at [656, 472] on label "Modèles" at bounding box center [672, 479] width 33 height 16
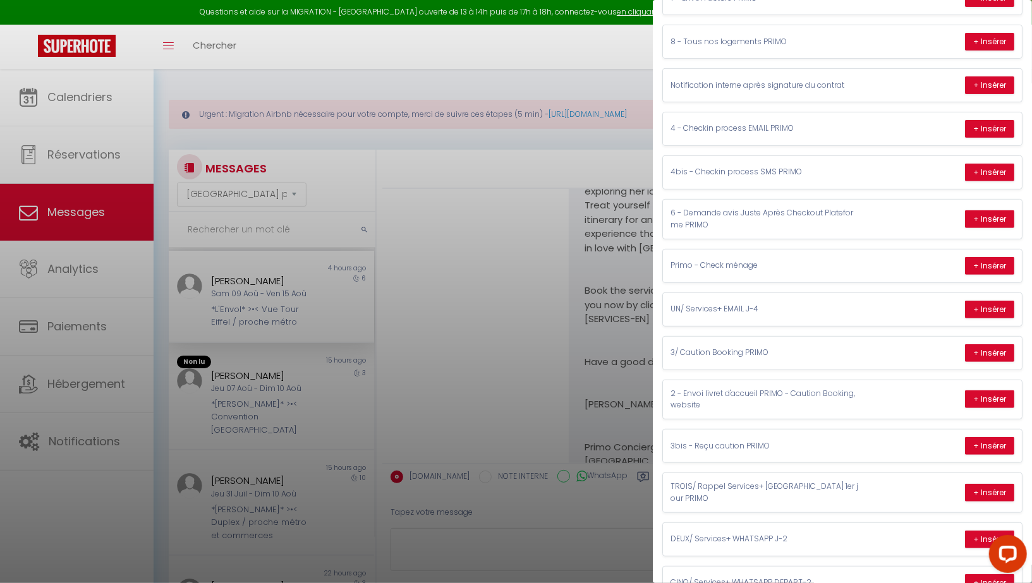
scroll to position [292, 0]
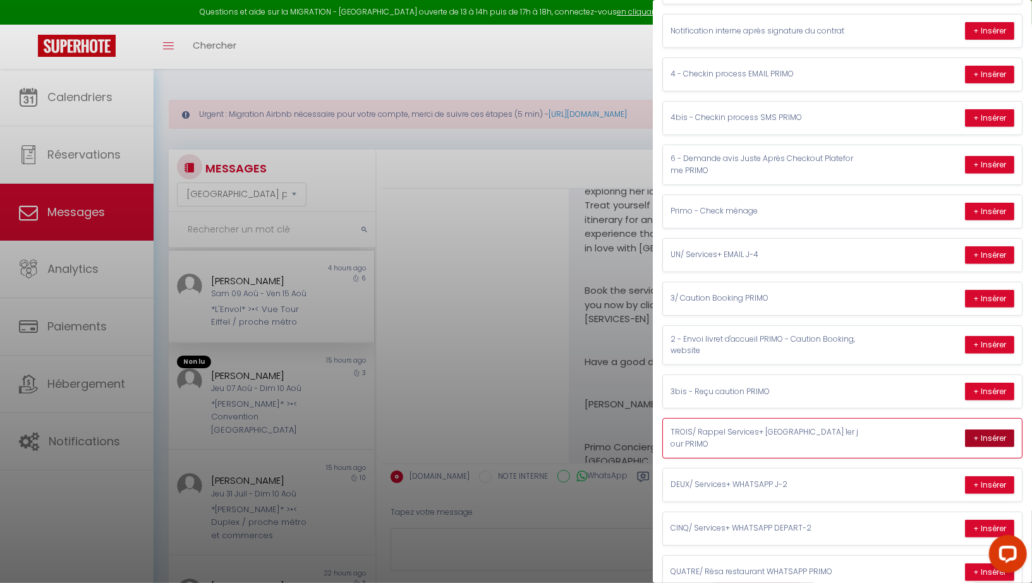
click at [973, 430] on button "+ Insérer" at bounding box center [989, 439] width 49 height 18
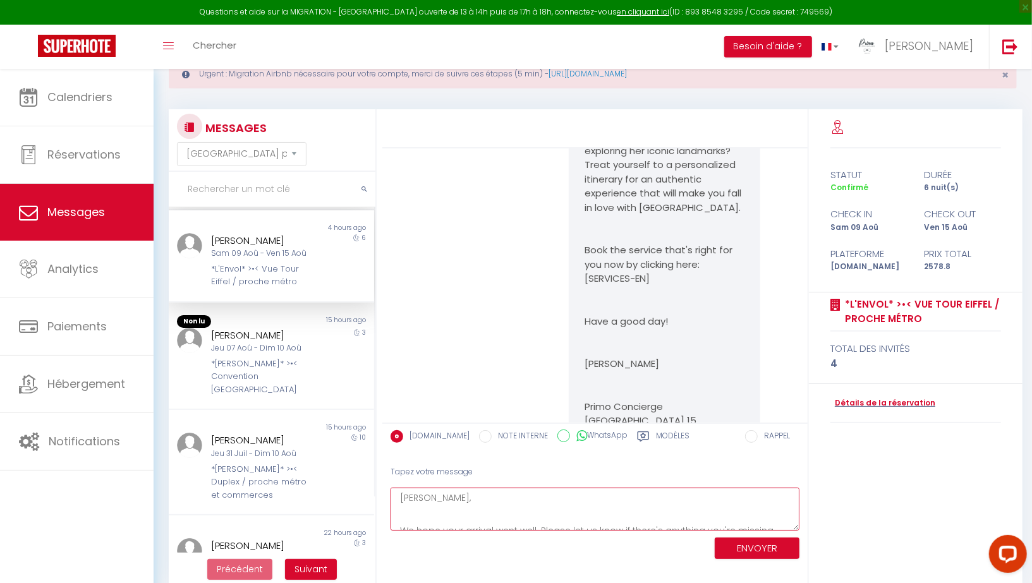
scroll to position [68, 0]
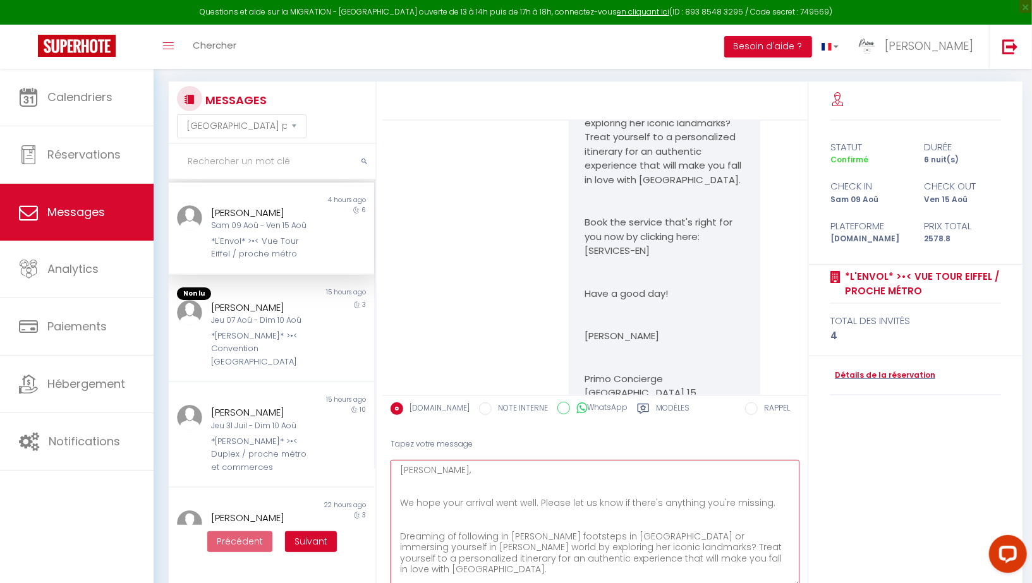
drag, startPoint x: 793, startPoint y: 498, endPoint x: 781, endPoint y: 582, distance: 84.8
click at [781, 582] on textarea "Gerd, We hope your arrival went well. Please let us know if there's anything yo…" at bounding box center [594, 524] width 409 height 128
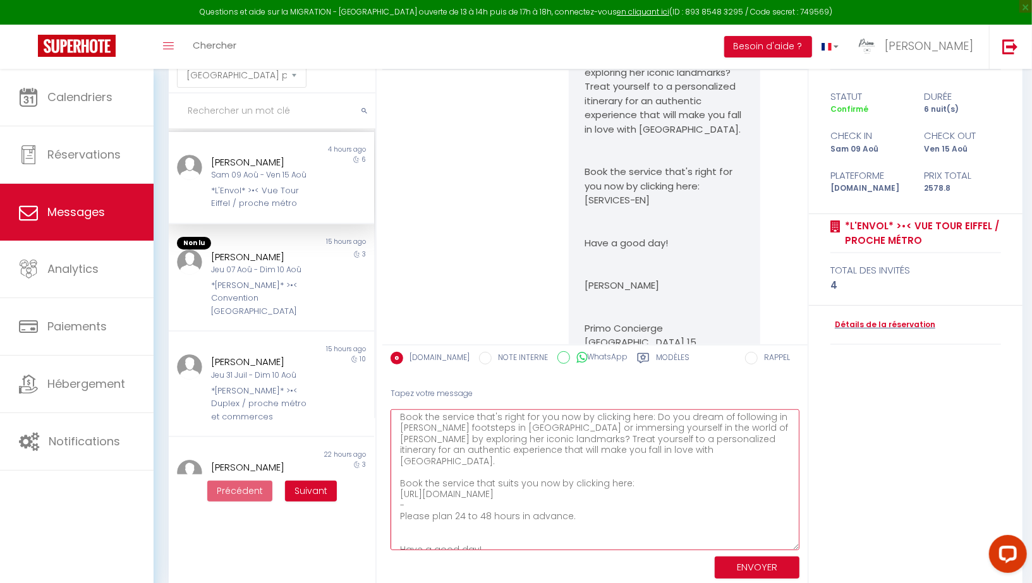
scroll to position [120, 0]
drag, startPoint x: 790, startPoint y: 532, endPoint x: 790, endPoint y: 550, distance: 17.7
click at [790, 549] on textarea "Gerd, We hope your arrival went well. Please let us know if there's anything yo…" at bounding box center [594, 478] width 409 height 141
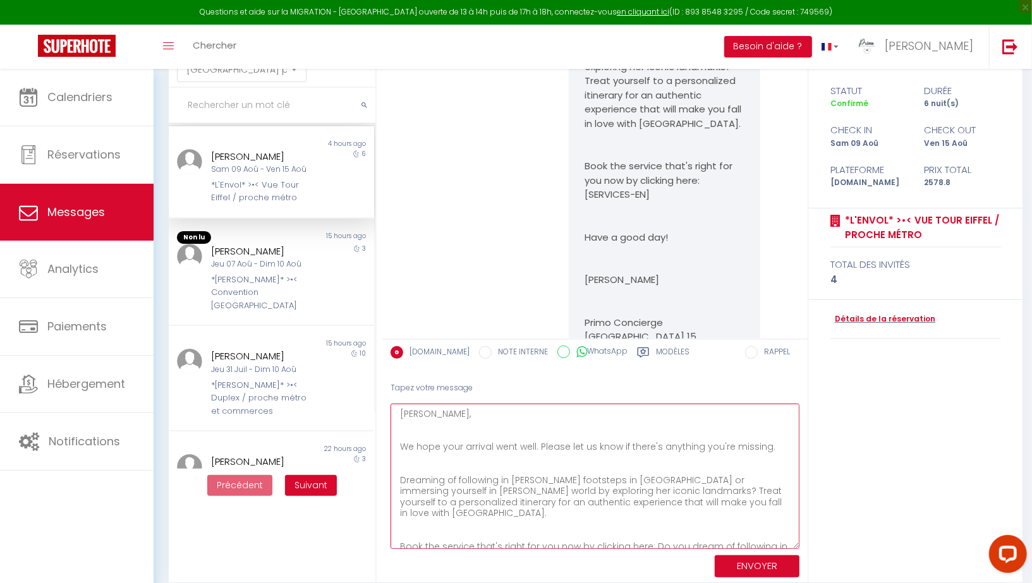
scroll to position [126, 0]
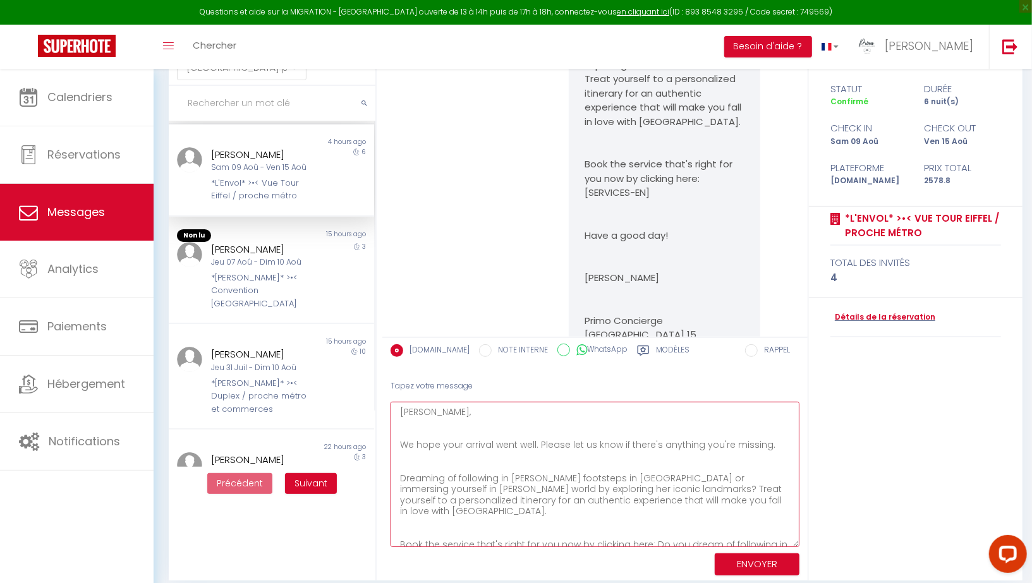
drag, startPoint x: 404, startPoint y: 443, endPoint x: 766, endPoint y: 447, distance: 362.6
click at [766, 447] on textarea "Gerd, We hope your arrival went well. Please let us know if there's anything yo…" at bounding box center [594, 474] width 409 height 145
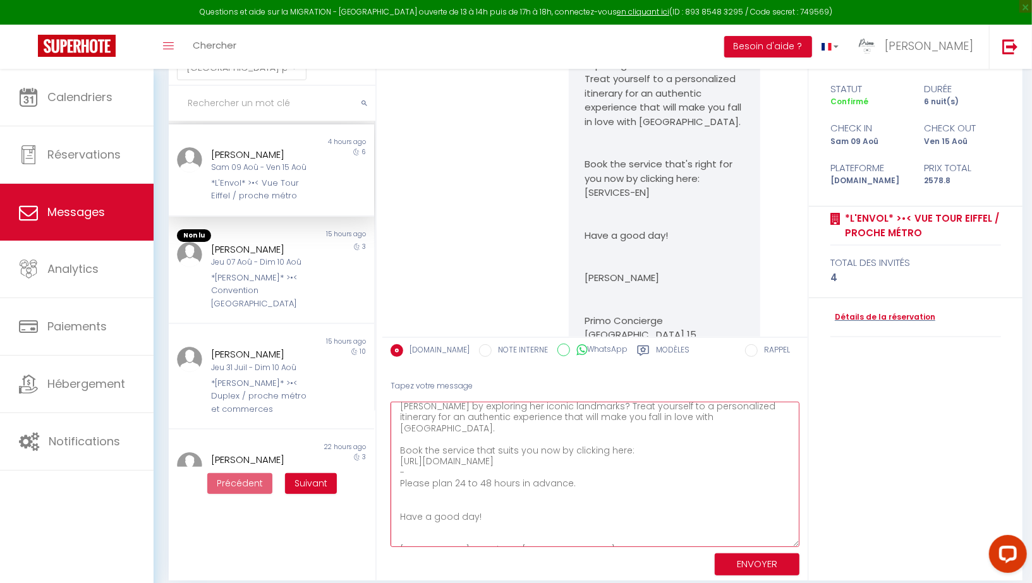
scroll to position [184, 0]
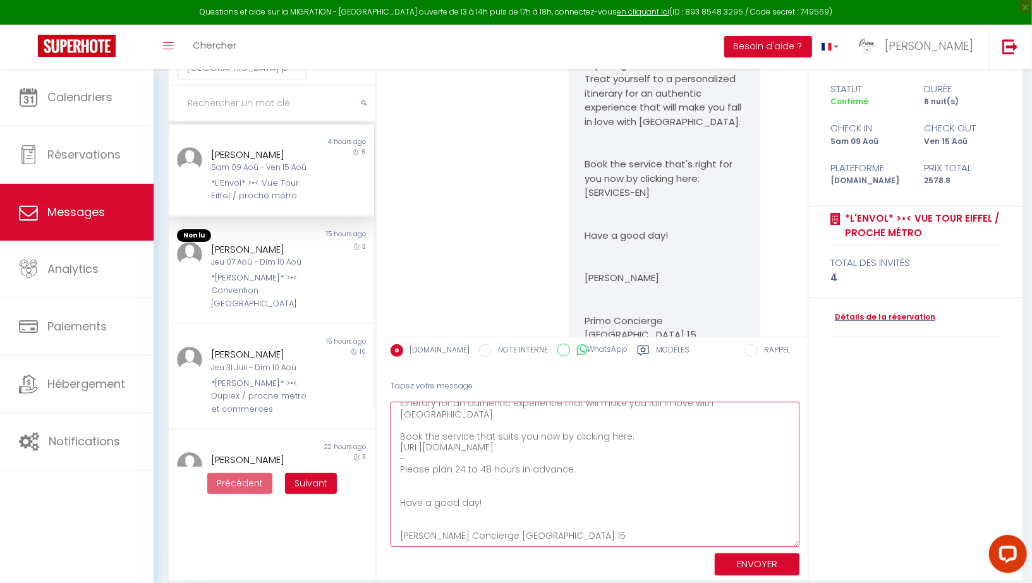
click at [436, 520] on textarea "Gerd, Better with the good link :) Dreaming of following in Carrie Bradshaw's f…" at bounding box center [594, 474] width 409 height 145
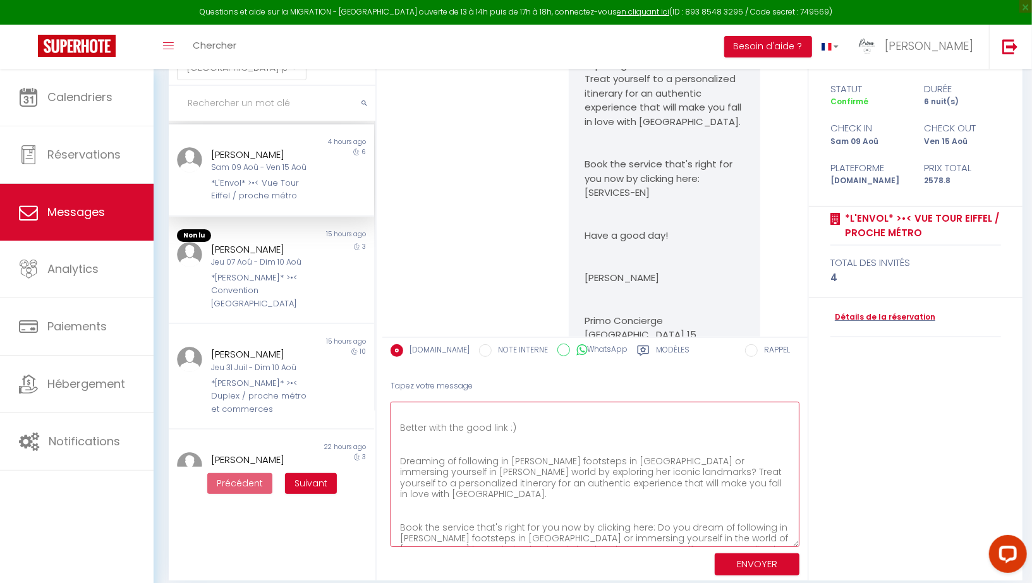
scroll to position [0, 0]
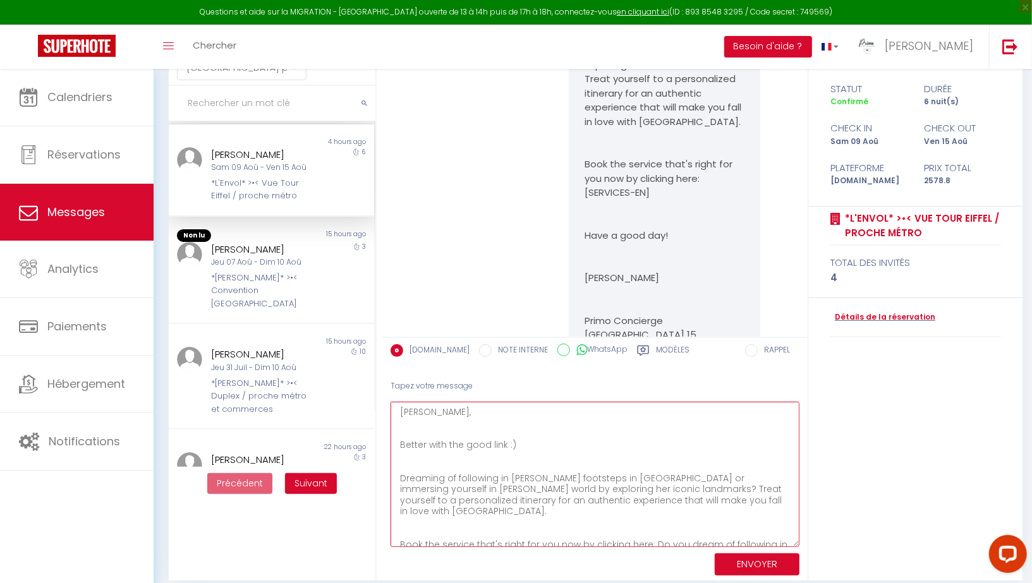
type textarea "Gerd, Better with the good link :) Dreaming of following in Carrie Bradshaw's f…"
click at [757, 563] on button "ENVOYER" at bounding box center [756, 564] width 85 height 22
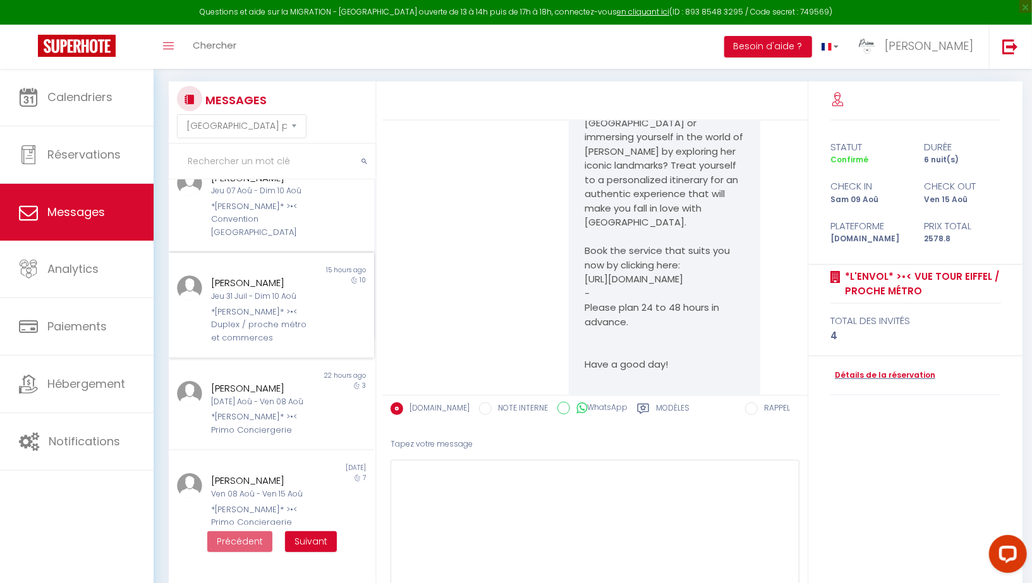
scroll to position [232, 0]
click at [260, 308] on div "*[PERSON_NAME]* >•< Duplex / proche métro et commerces" at bounding box center [262, 324] width 103 height 39
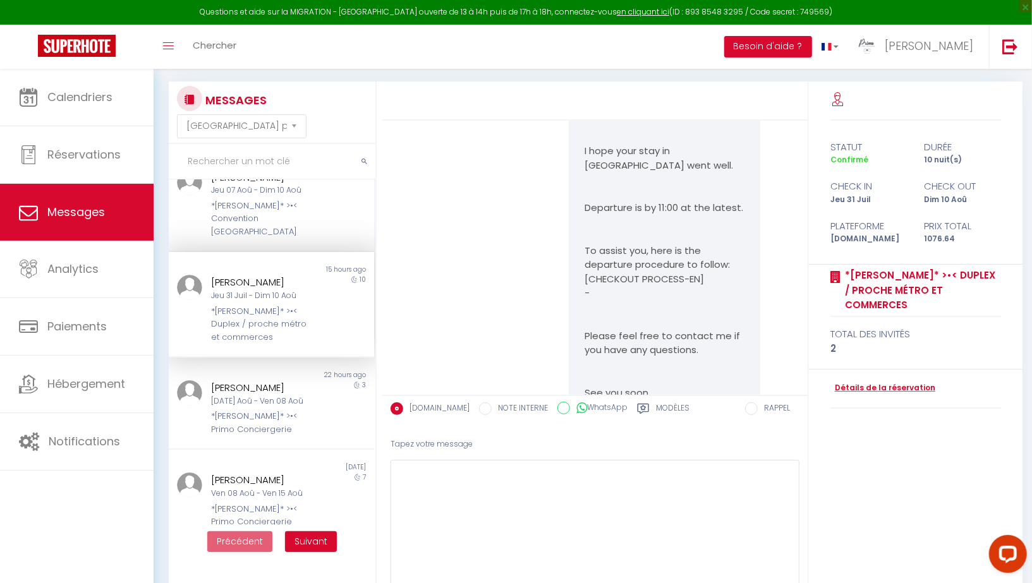
scroll to position [7044, 0]
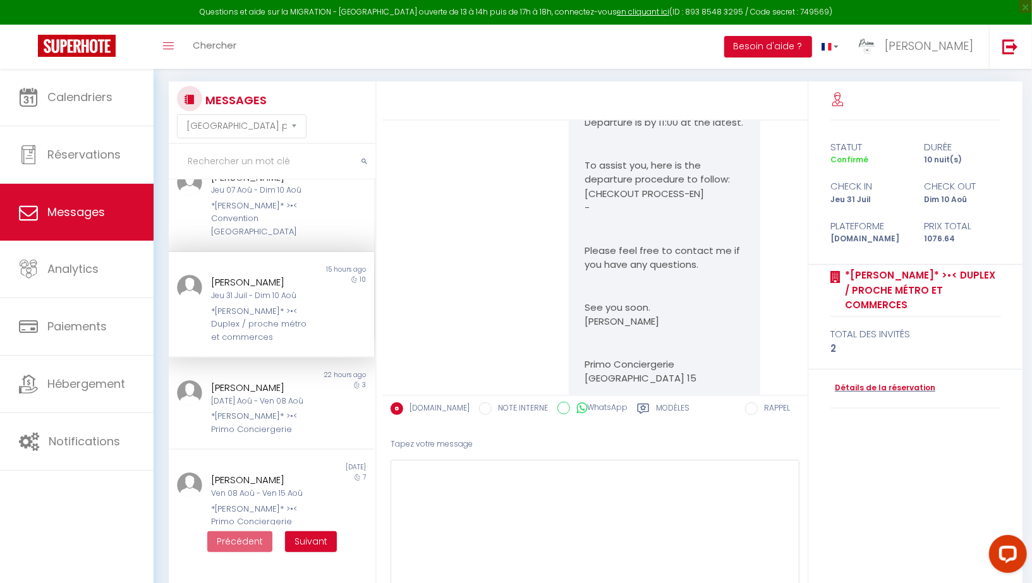
click at [656, 407] on label "Modèles" at bounding box center [672, 410] width 33 height 16
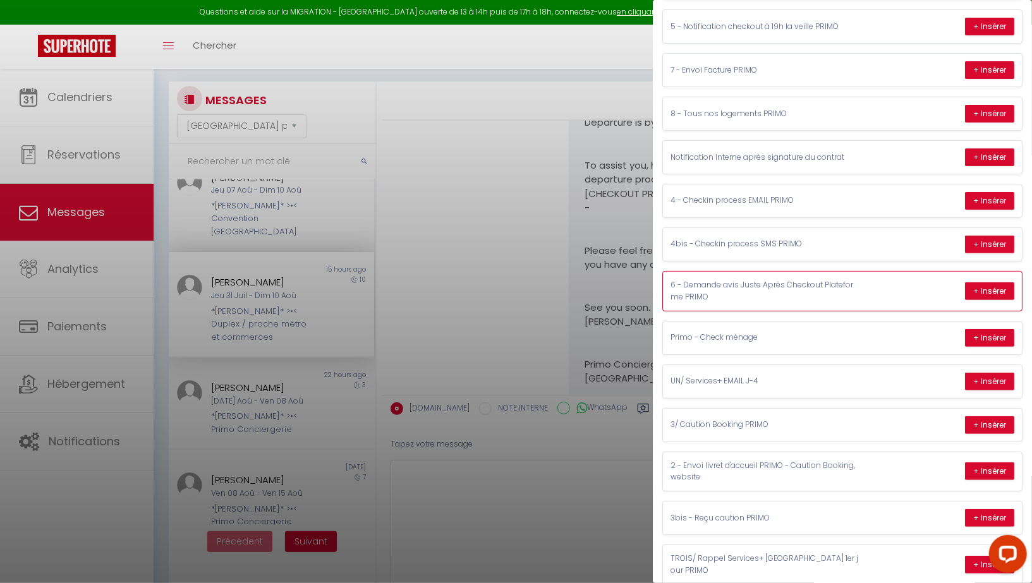
scroll to position [136, 0]
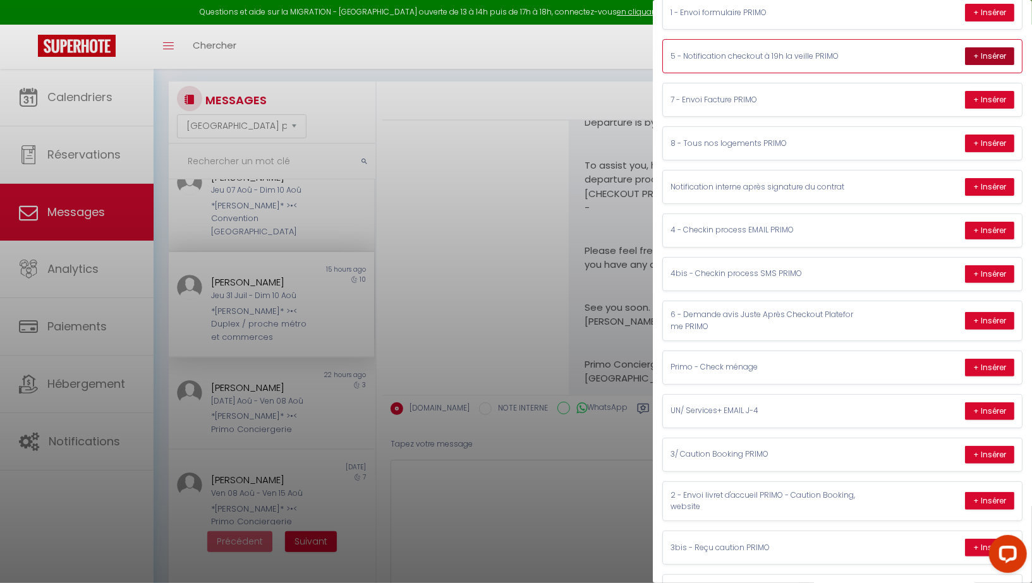
click at [994, 53] on button "+ Insérer" at bounding box center [989, 56] width 49 height 18
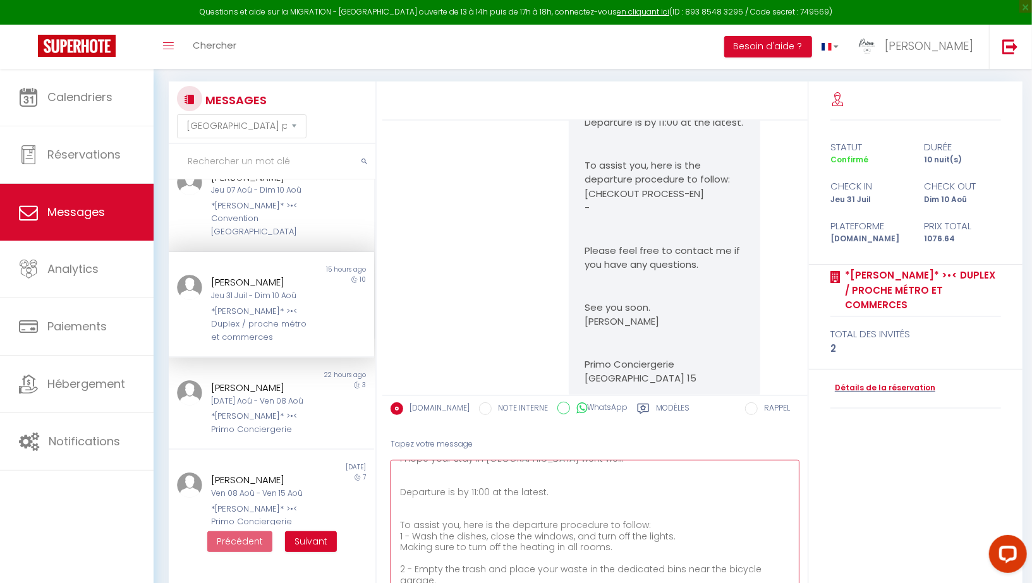
scroll to position [0, 0]
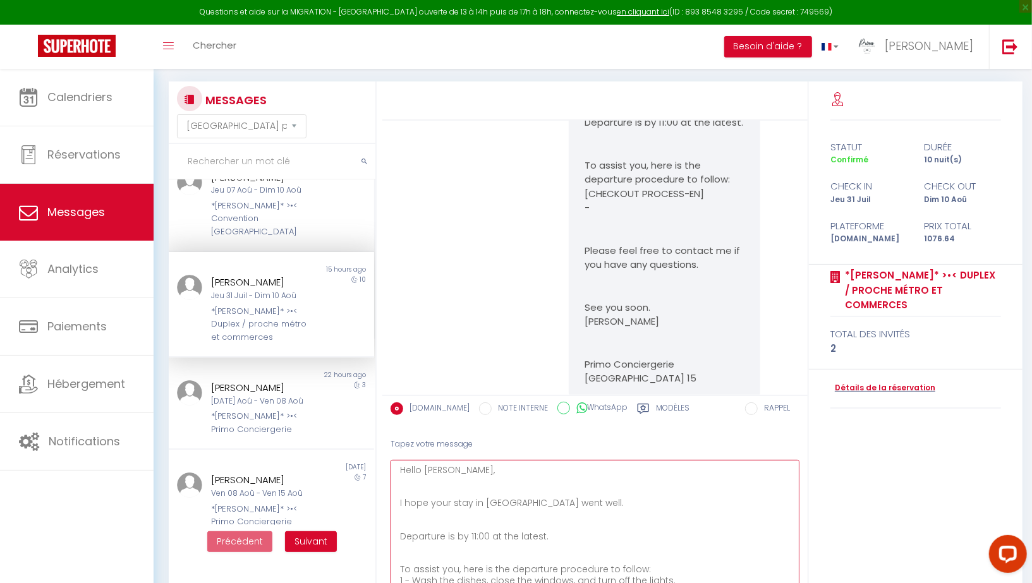
drag, startPoint x: 558, startPoint y: 501, endPoint x: 398, endPoint y: 502, distance: 160.4
click at [398, 502] on textarea "Hello Norihiro, I hope your stay in Paris went well. Departure is by 11:00 at t…" at bounding box center [594, 532] width 409 height 145
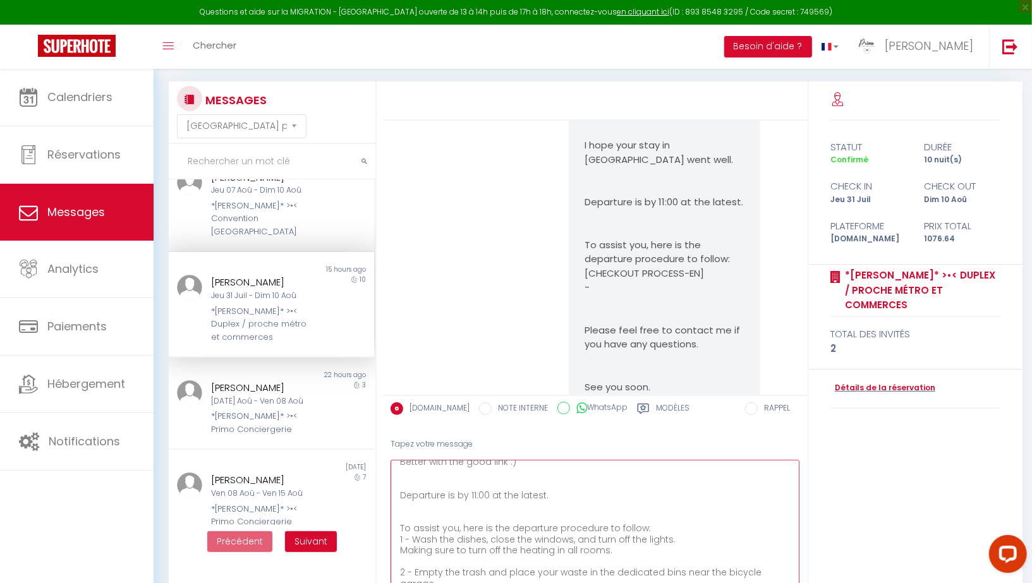
scroll to position [33, 0]
click at [514, 523] on textarea "Hello Norihiro, Better with the good link :) Departure is by 11:00 at the lates…" at bounding box center [594, 532] width 409 height 145
click at [433, 490] on textarea "Hello Norihiro, Better with the good link :) Departure is by 11:00 at the lates…" at bounding box center [594, 532] width 409 height 145
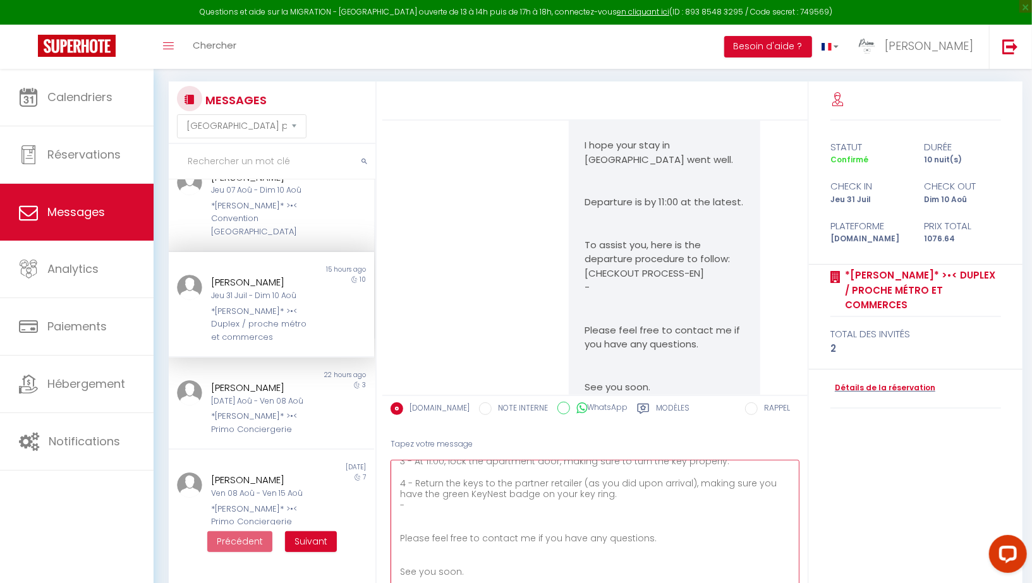
scroll to position [162, 0]
click at [436, 549] on textarea "Hello Norihiro, Better with the good link :) Departure is by 11:00 at the lates…" at bounding box center [594, 532] width 409 height 145
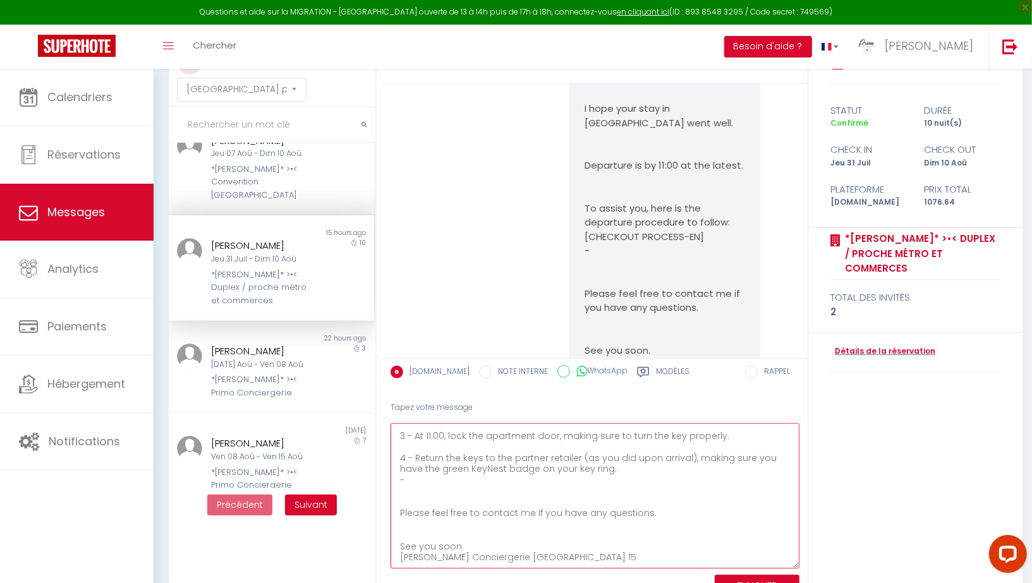
scroll to position [123, 0]
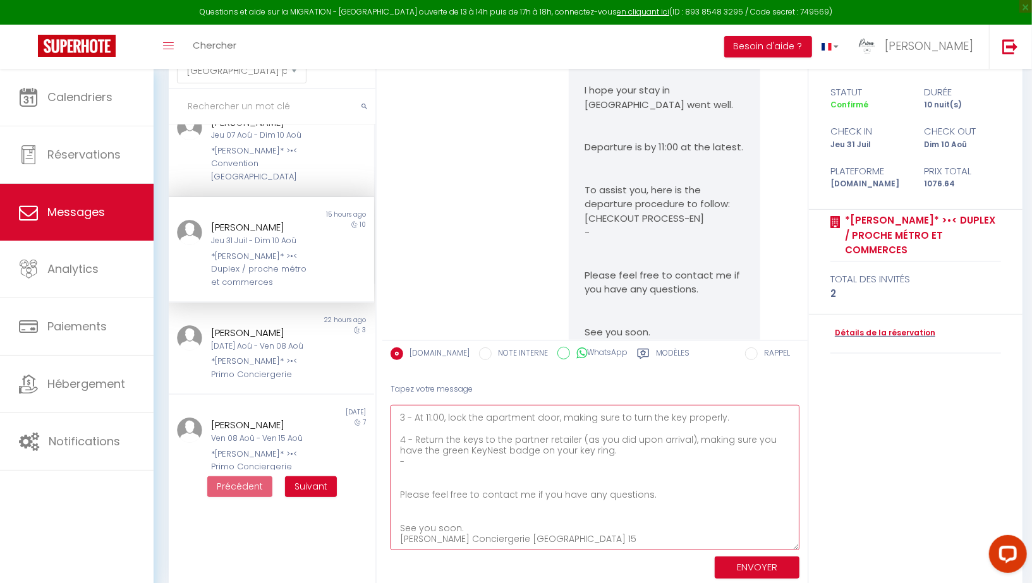
click at [412, 525] on textarea "Hello Norihiro, Better with the good link :) Departure is by 11:00 at the lates…" at bounding box center [594, 477] width 409 height 145
click at [406, 503] on textarea "Hello Norihiro, Better with the good link :) Departure is by 11:00 at the lates…" at bounding box center [594, 477] width 409 height 145
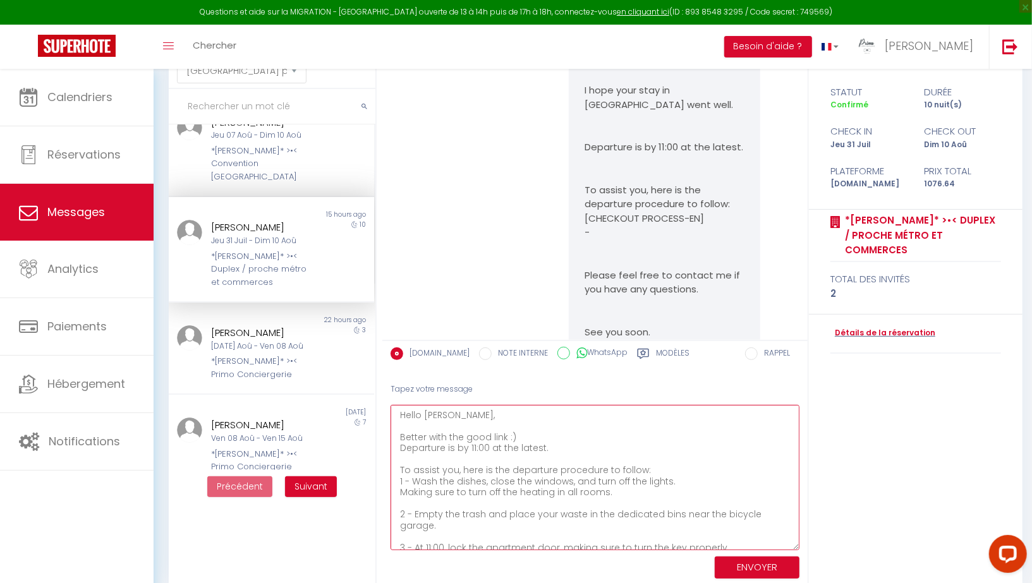
scroll to position [96, 0]
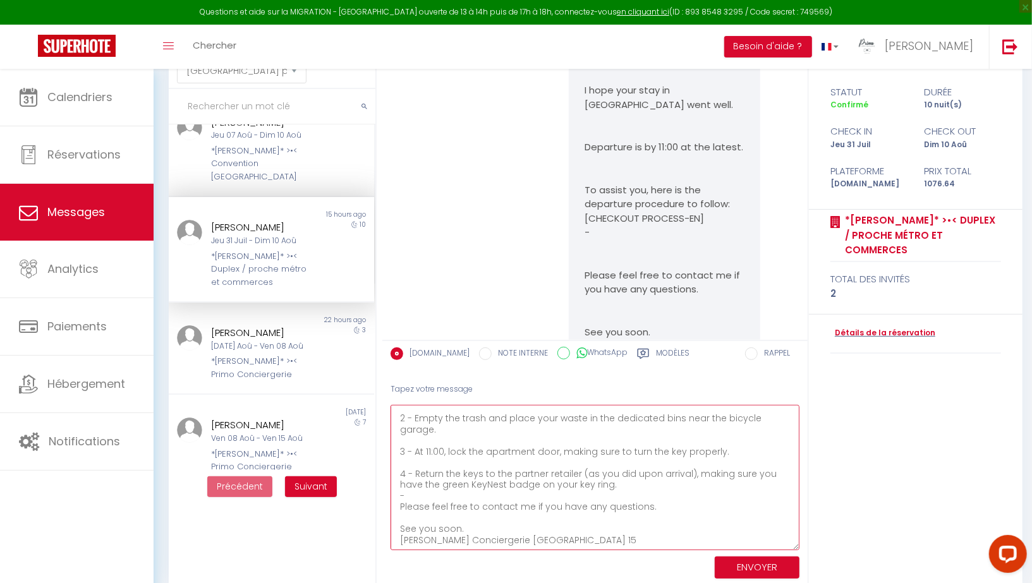
type textarea "Hello Norihiro, Better with the good link :) Departure is by 11:00 at the lates…"
click at [736, 560] on button "ENVOYER" at bounding box center [756, 567] width 85 height 22
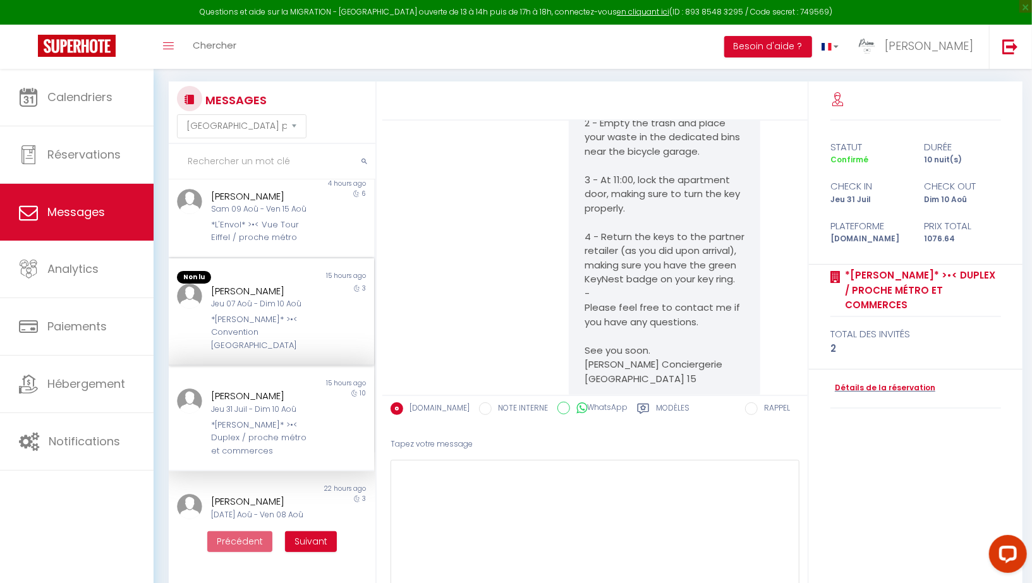
scroll to position [120, 0]
click at [273, 319] on div "*Le Dantzig* >•< Convention [GEOGRAPHIC_DATA]" at bounding box center [262, 331] width 103 height 39
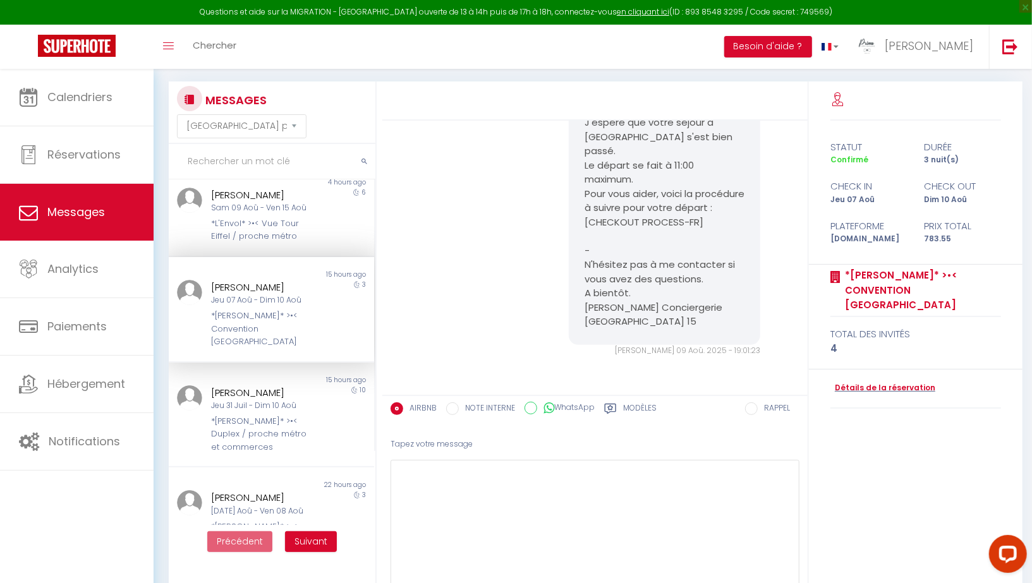
click at [645, 409] on label "Modèles" at bounding box center [639, 410] width 33 height 16
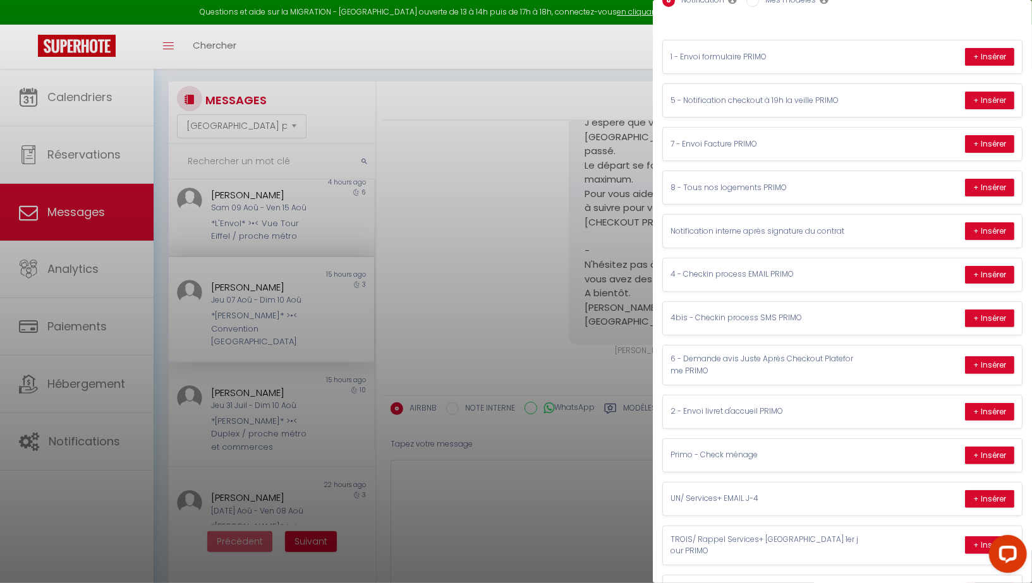
scroll to position [92, 0]
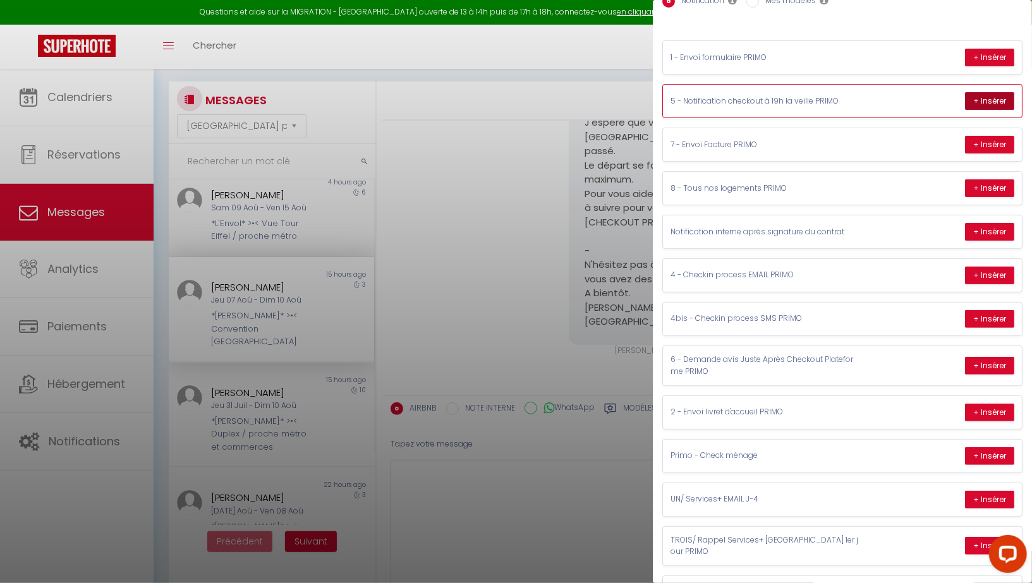
click at [981, 92] on button "+ Insérer" at bounding box center [989, 101] width 49 height 18
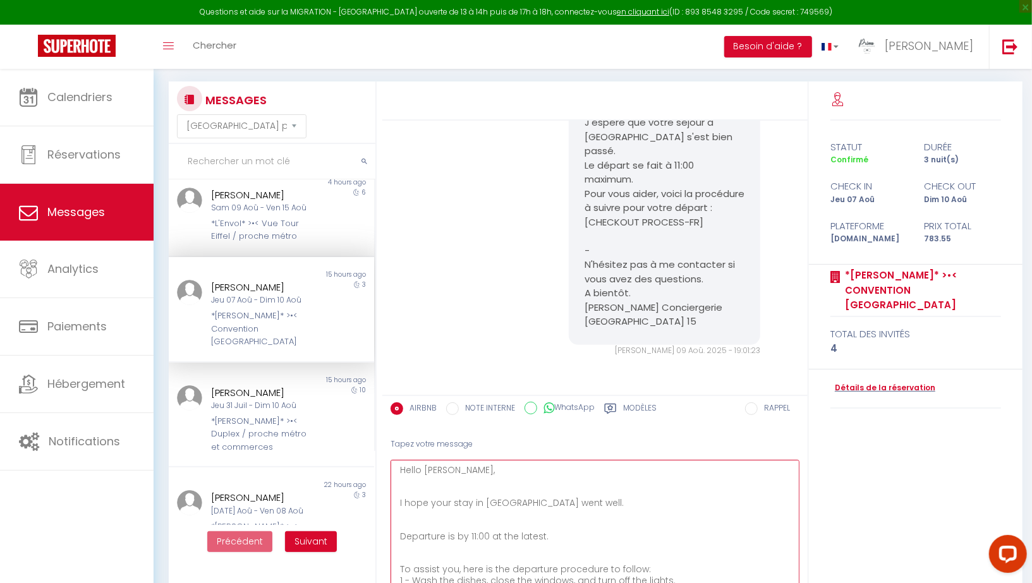
click at [424, 488] on textarea "Hello Dmytro, I hope your stay in Paris went well. Departure is by 11:00 at the…" at bounding box center [594, 532] width 409 height 145
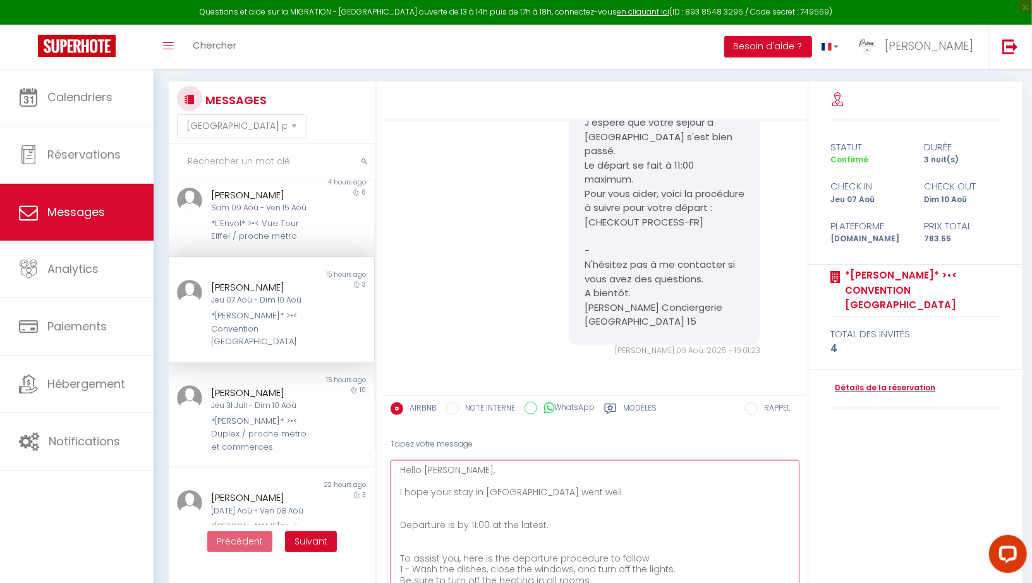
drag, startPoint x: 553, startPoint y: 496, endPoint x: 390, endPoint y: 491, distance: 163.0
click at [390, 491] on textarea "Hello Dmytro, I hope your stay in Paris went well. Departure is by 11:00 at the…" at bounding box center [594, 532] width 409 height 145
drag, startPoint x: 554, startPoint y: 490, endPoint x: 382, endPoint y: 490, distance: 171.8
click at [382, 490] on div "Tapez votre message Hello Dmytro, I hope your stay in Paris went well. Departur…" at bounding box center [594, 534] width 425 height 210
click at [400, 512] on textarea "Hello Dmytro, Better with the good link :) Departure is by 11:00 at the latest.…" at bounding box center [594, 532] width 409 height 145
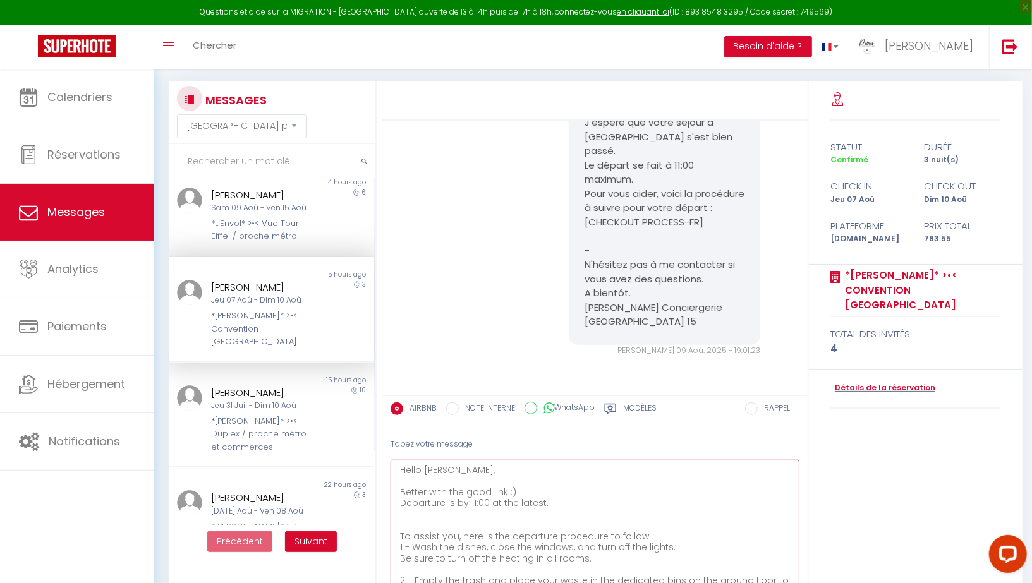
click at [410, 522] on textarea "Hello Dmytro, Better with the good link :) Departure is by 11:00 at the latest.…" at bounding box center [594, 532] width 409 height 145
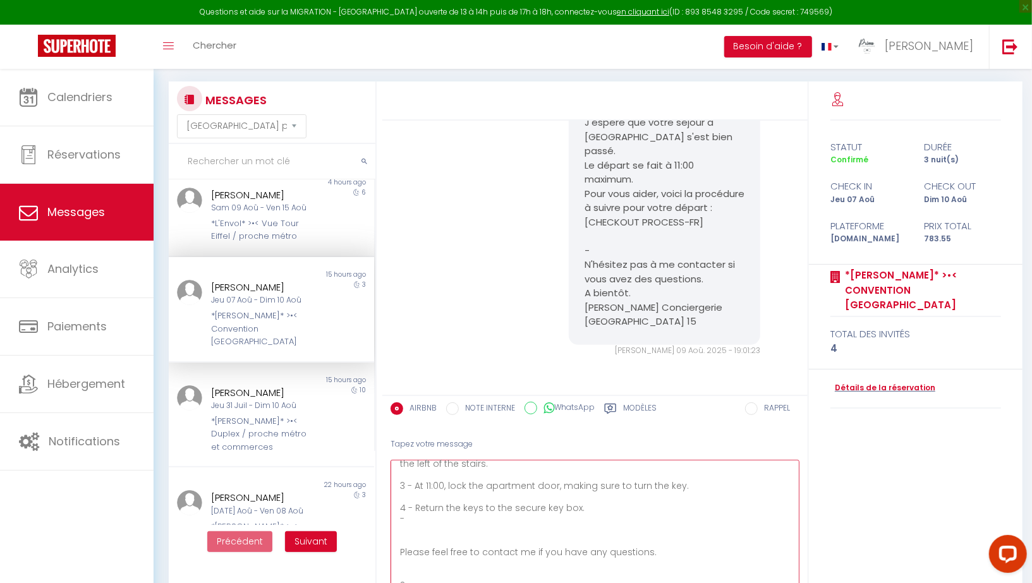
scroll to position [122, 0]
click at [432, 532] on textarea "Hello Dmytro, Better with the good link :) Departure is by 11:00 at the latest.…" at bounding box center [594, 532] width 409 height 145
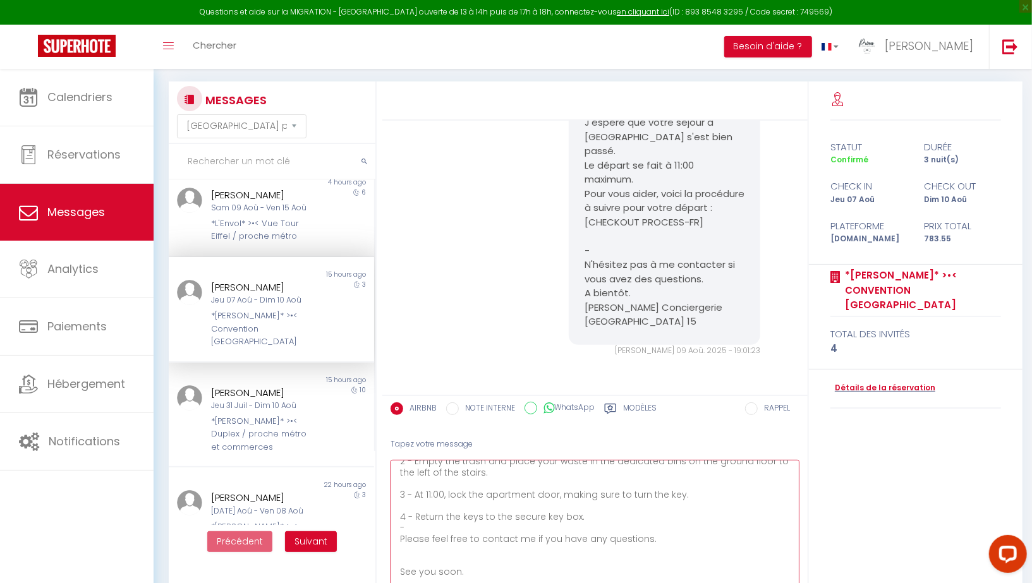
scroll to position [140, 0]
click at [419, 550] on textarea "Hello Dmytro, Better with the good link :) Departure is by 11:00 at the latest.…" at bounding box center [594, 532] width 409 height 145
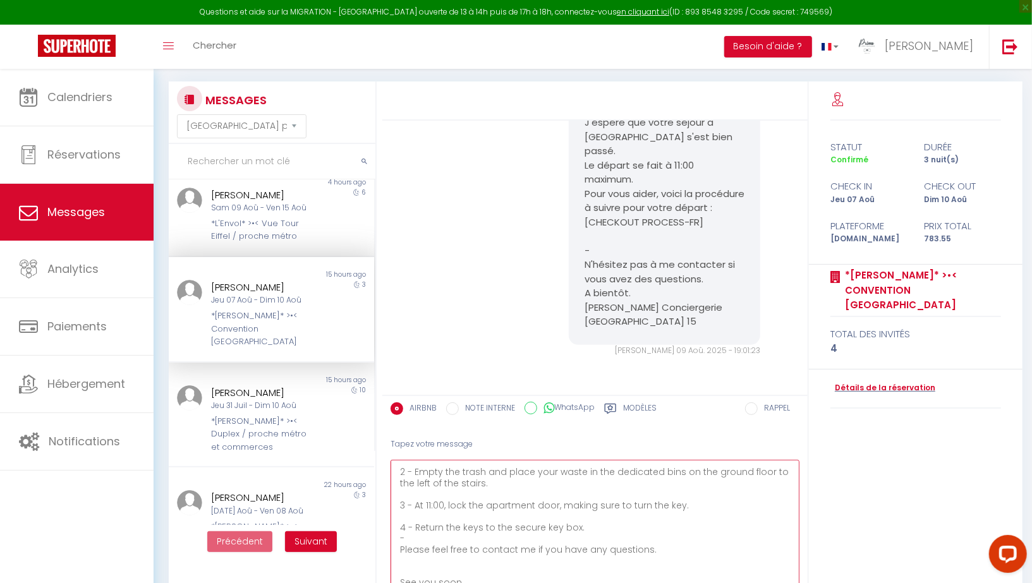
scroll to position [120, 0]
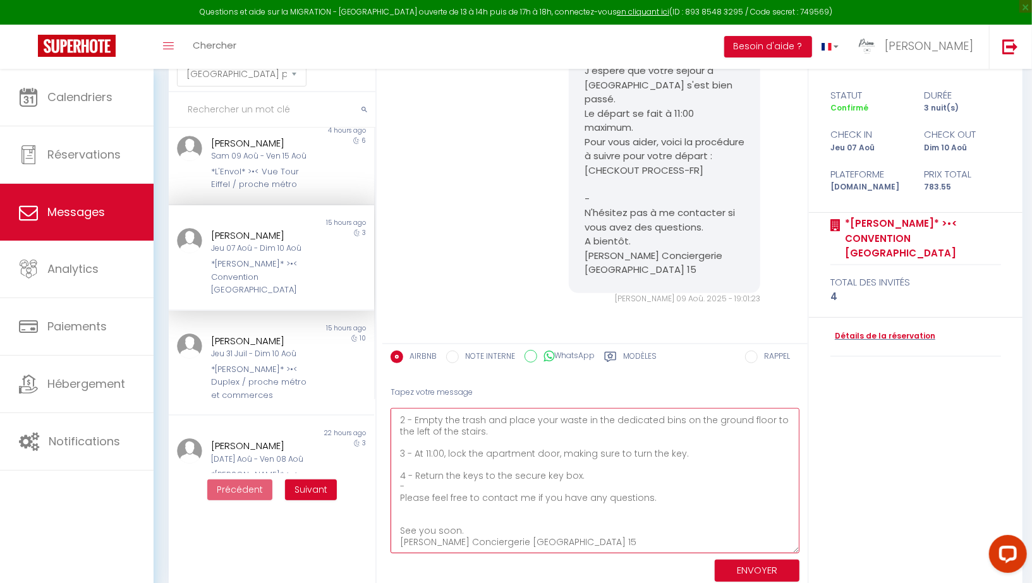
click at [418, 531] on textarea "Hello Dmytro, Better with the good link :) Departure is by 11:00 at the latest.…" at bounding box center [594, 480] width 409 height 145
type textarea "Hello Dmytro, Better with the good link :) Departure is by 11:00 at the latest.…"
click at [772, 566] on button "ENVOYER" at bounding box center [756, 571] width 85 height 22
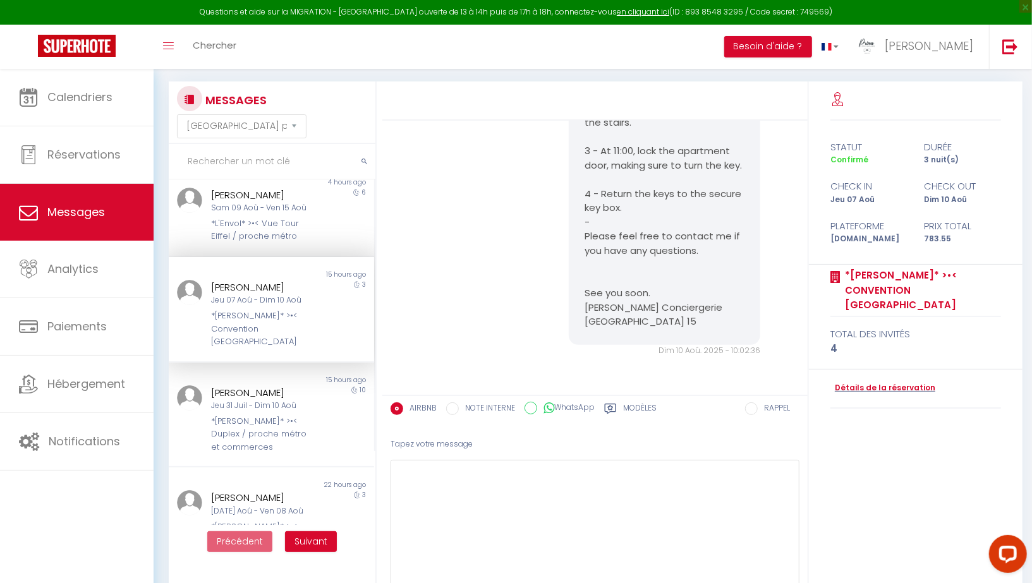
scroll to position [4302, 0]
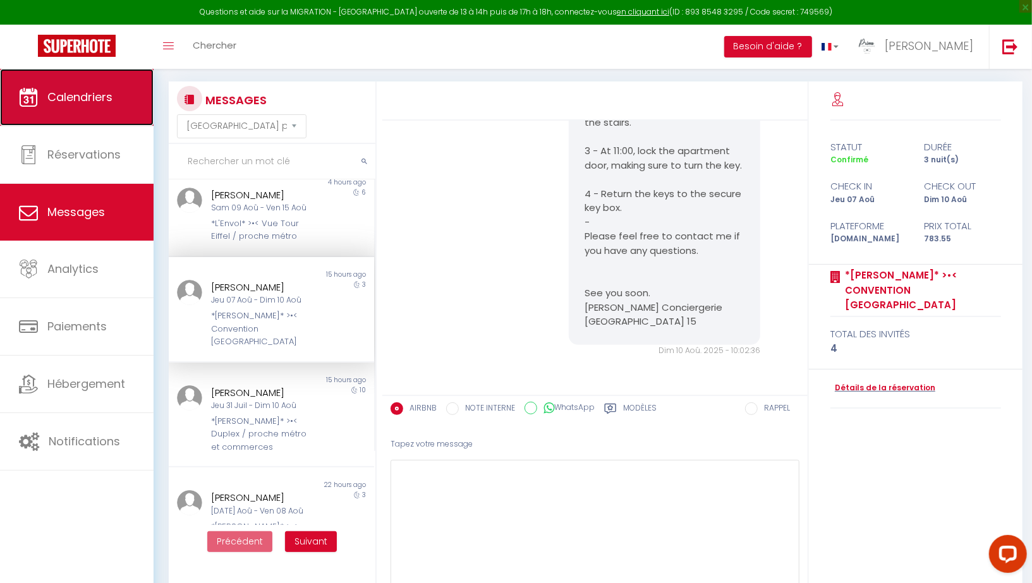
click at [69, 94] on span "Calendriers" at bounding box center [79, 97] width 65 height 16
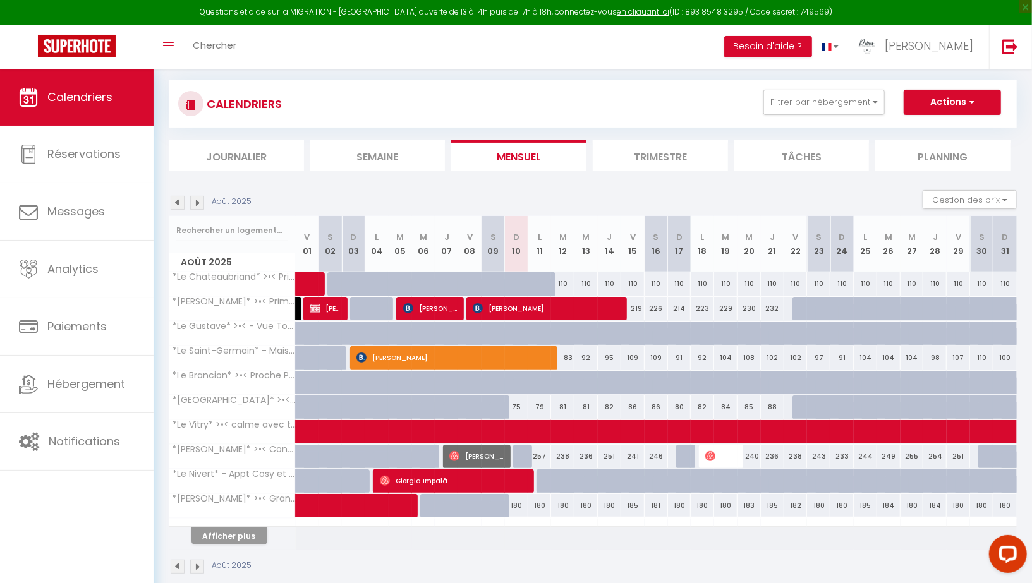
scroll to position [82, 0]
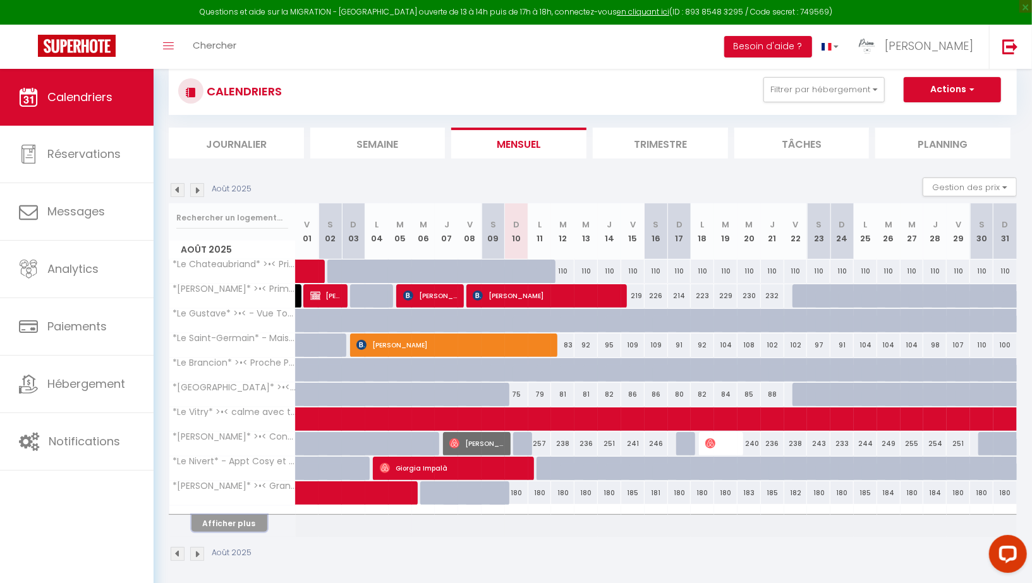
click at [231, 519] on button "Afficher plus" at bounding box center [229, 523] width 76 height 17
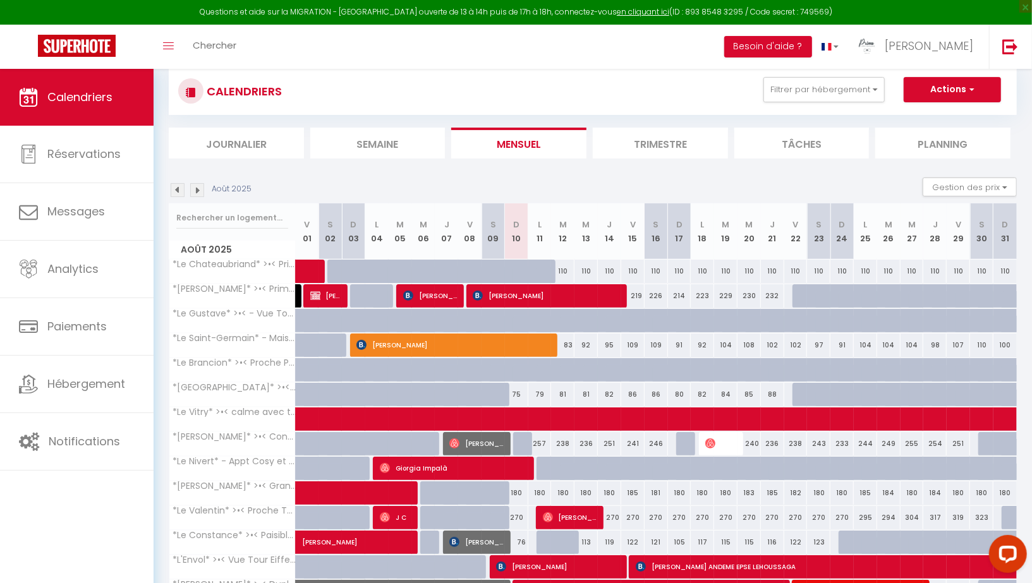
scroll to position [150, 0]
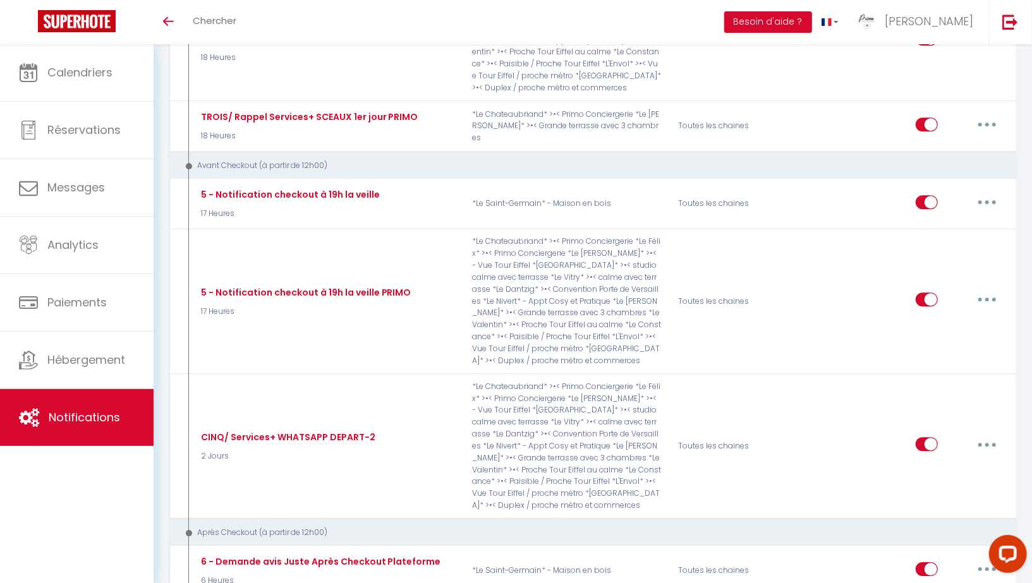
scroll to position [2181, 0]
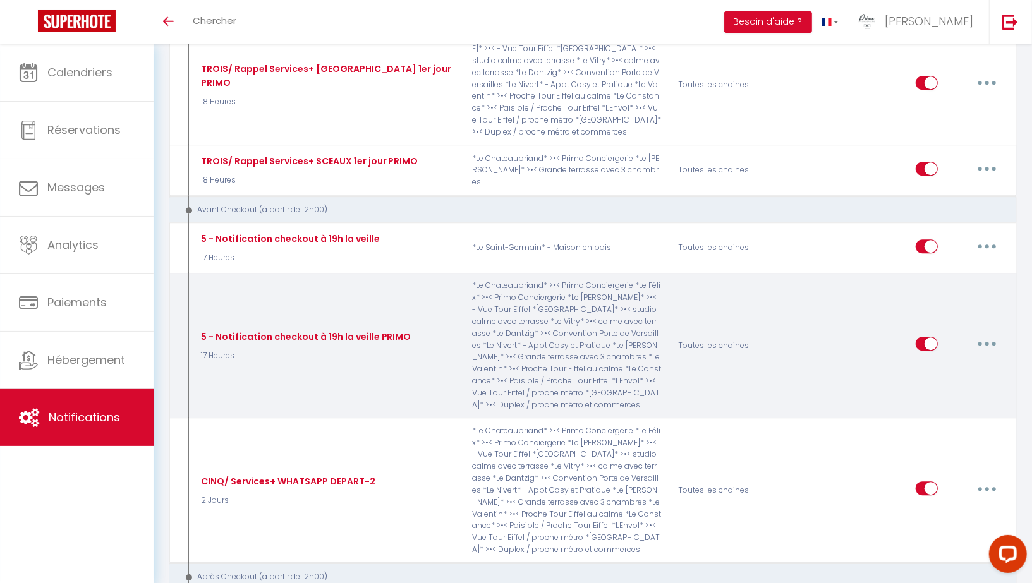
click at [989, 334] on button "button" at bounding box center [986, 344] width 35 height 20
click at [927, 362] on link "Editer" at bounding box center [953, 372] width 93 height 21
type input "5 - Notification checkout à 19h la veille PRIMO"
select select "4"
select select "17 Heures"
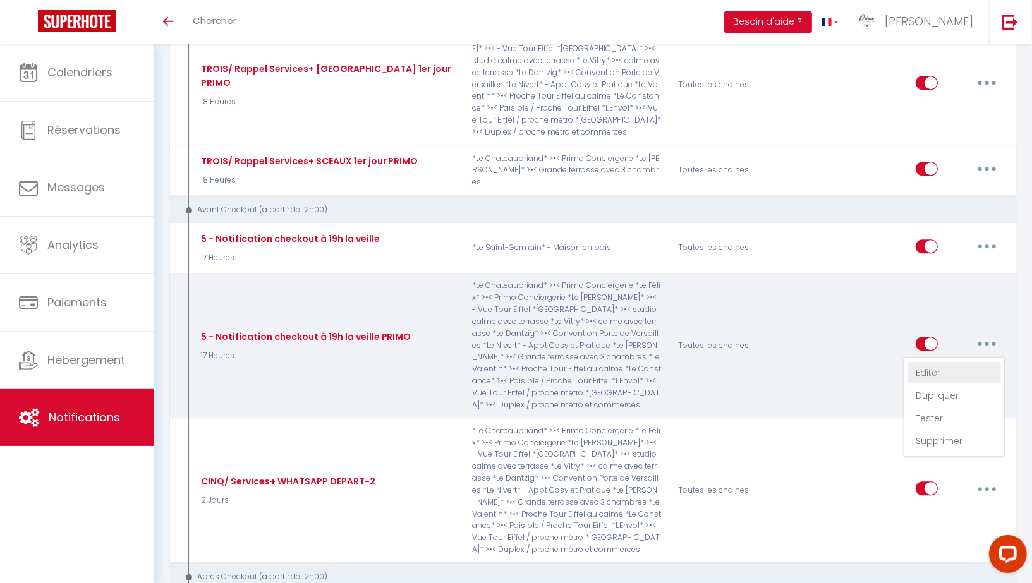
select select "if_booking_is_paid"
checkbox input "true"
checkbox input "false"
checkbox input "true"
radio input "true"
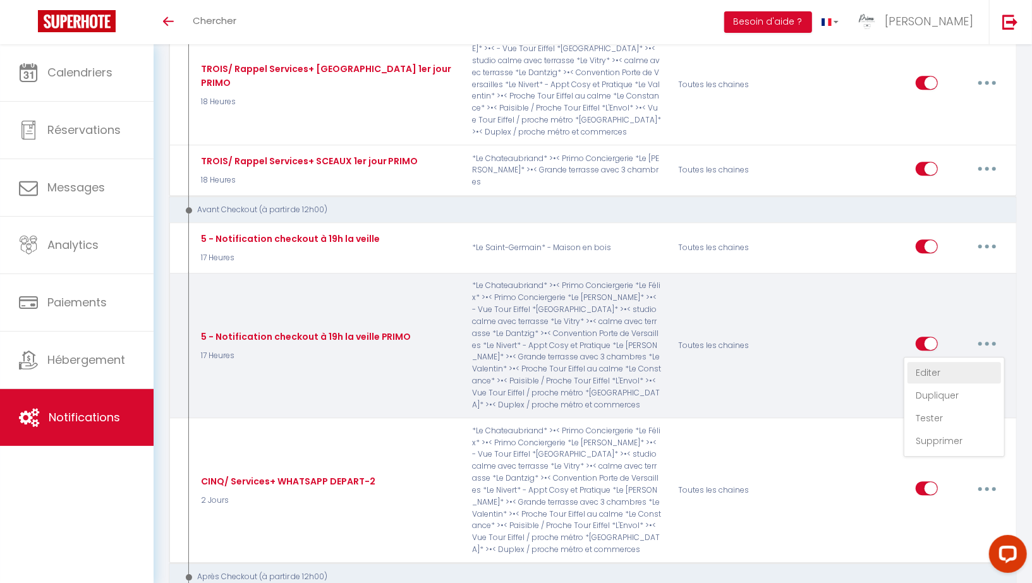
type input "Procédure pour votre départ - [RENTAL:NAME] - [GUEST:FIRST_NAME] [GUEST:NAME]"
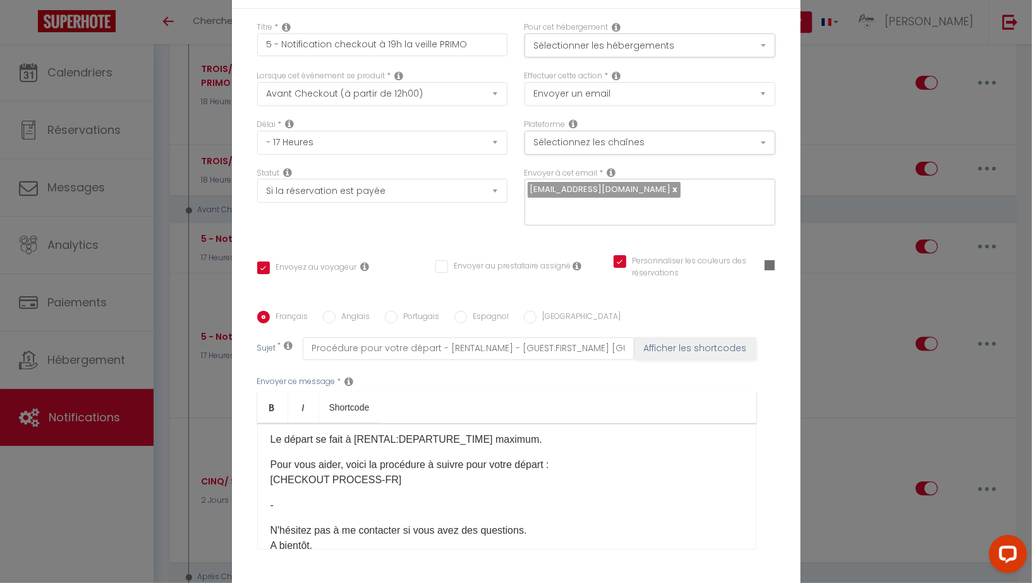
scroll to position [59, 0]
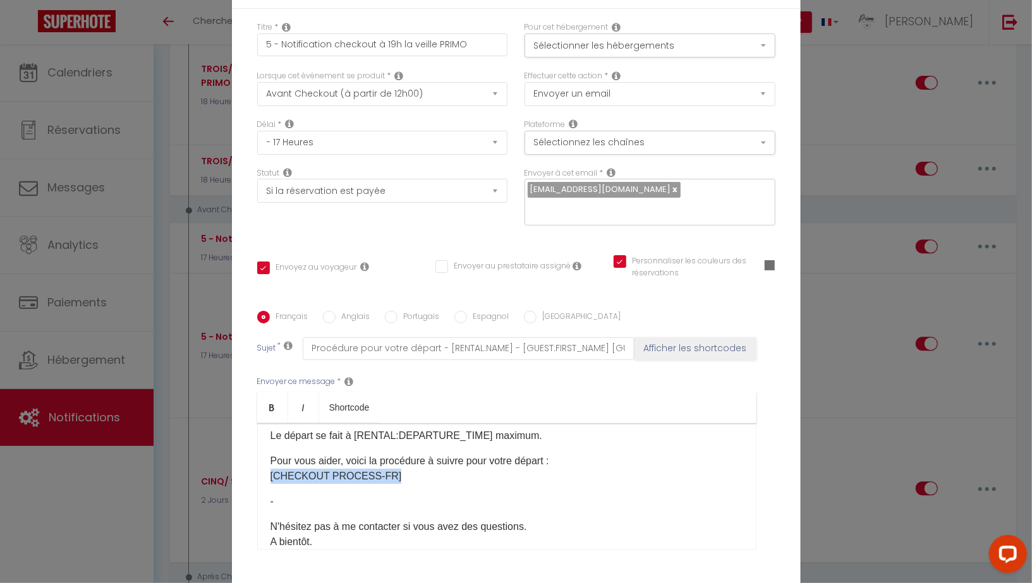
drag, startPoint x: 388, startPoint y: 471, endPoint x: 268, endPoint y: 470, distance: 120.0
click at [268, 470] on div "Bonjour [GUEST:FIRST_NAME], J'espère que votre séjour à [RENTAL:CITY] s'est bie…" at bounding box center [506, 486] width 499 height 126
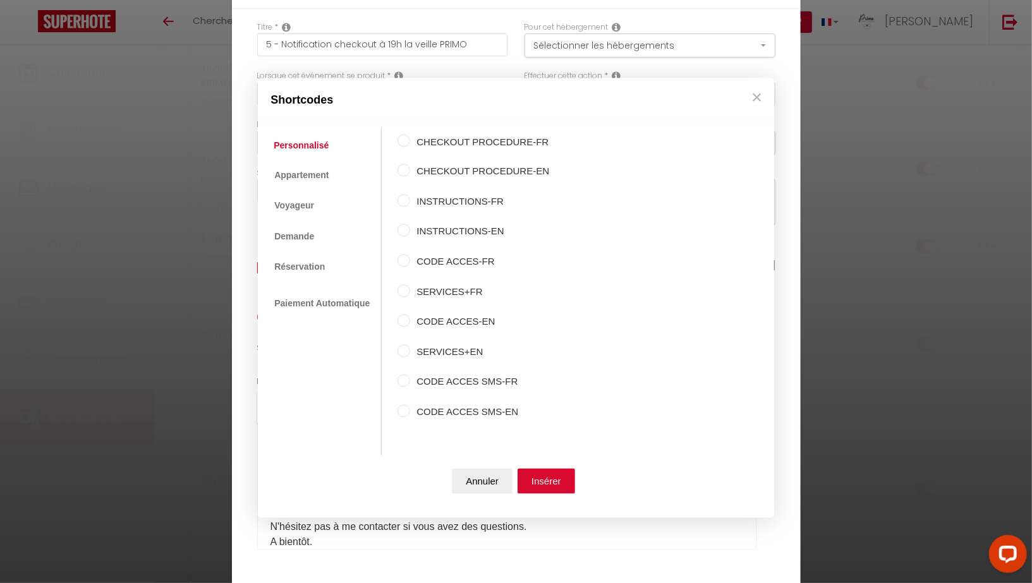
click at [400, 172] on input "CHECKOUT PROCEDURE-EN" at bounding box center [403, 170] width 13 height 13
radio input "true"
click at [551, 484] on button "Insérer" at bounding box center [545, 481] width 57 height 25
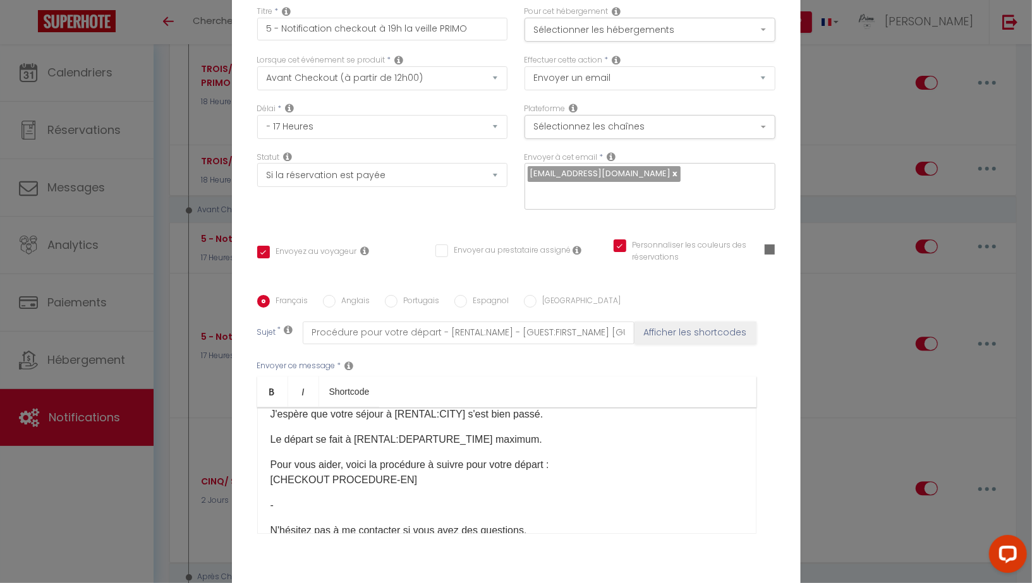
scroll to position [40, 0]
drag, startPoint x: 404, startPoint y: 472, endPoint x: 266, endPoint y: 469, distance: 137.7
click at [266, 469] on div "Bonjour [GUEST:FIRST_NAME], J'espère que votre séjour à [RENTAL:CITY] s'est bie…" at bounding box center [506, 470] width 499 height 126
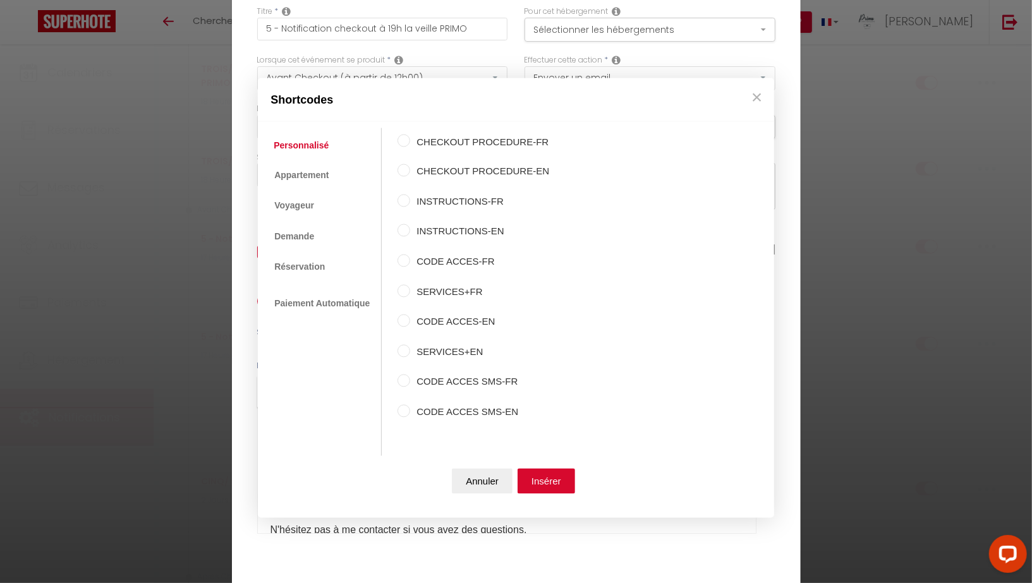
click at [400, 138] on input "CHECKOUT PROCEDURE-FR" at bounding box center [403, 140] width 13 height 13
radio input "true"
click at [539, 479] on button "Insérer" at bounding box center [545, 481] width 57 height 25
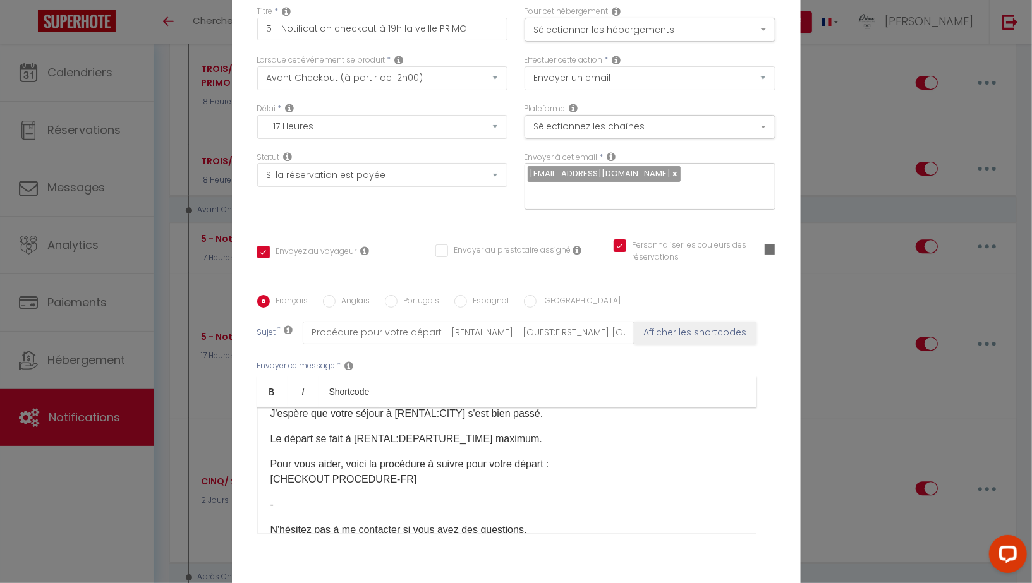
click at [329, 295] on input "Anglais" at bounding box center [329, 301] width 13 height 13
radio input "true"
checkbox input "true"
checkbox input "false"
checkbox input "true"
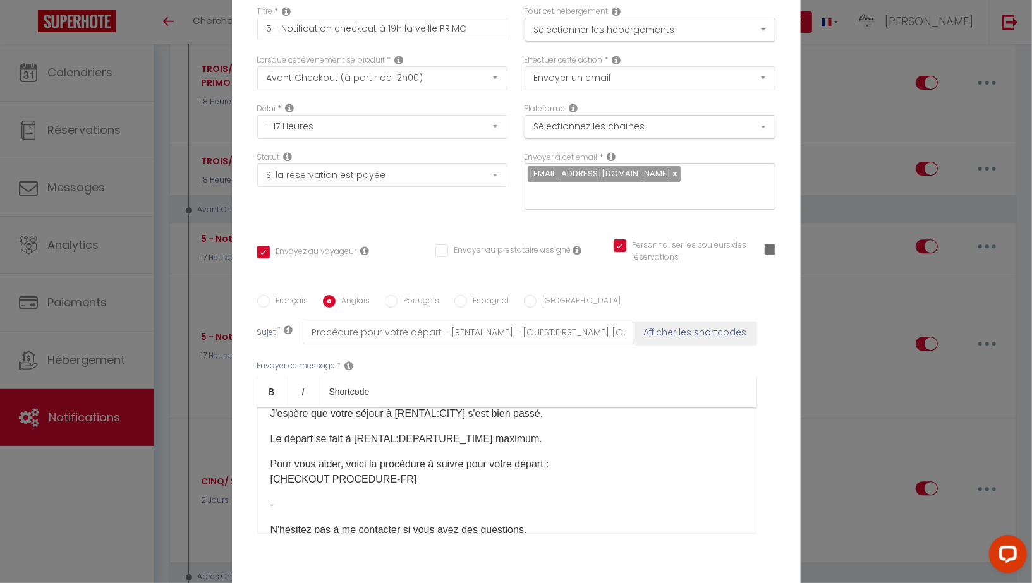
type input "Check-out procedure - [RENTAL:NAME] - [GUEST:FIRST_NAME] [GUEST:NAME]"
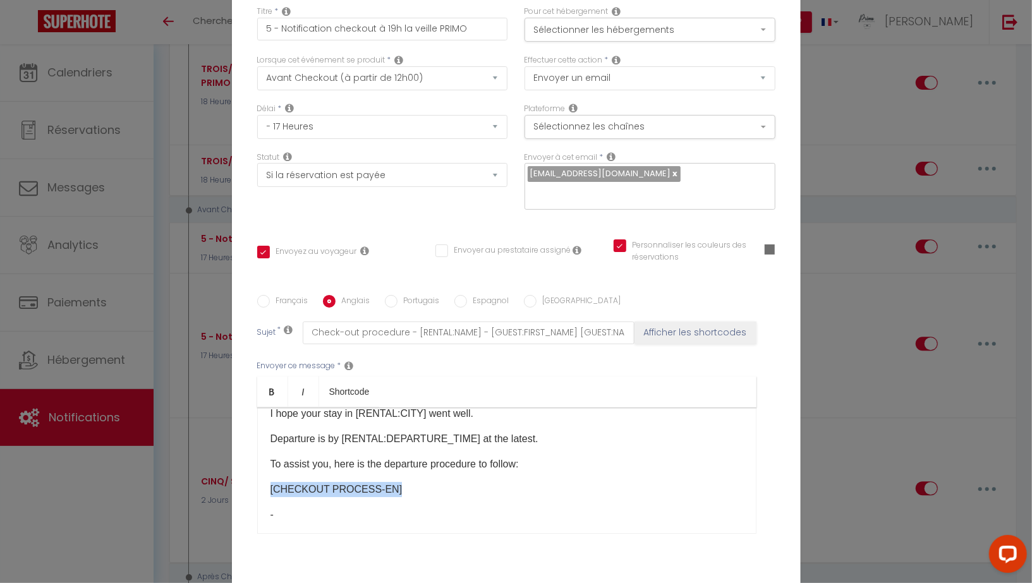
drag, startPoint x: 392, startPoint y: 480, endPoint x: 263, endPoint y: 479, distance: 128.9
click at [263, 479] on div "Hello [GUEST:FIRST_NAME]​, I hope your stay in [RENTAL:CITY]​ went well. Depart…" at bounding box center [506, 470] width 499 height 126
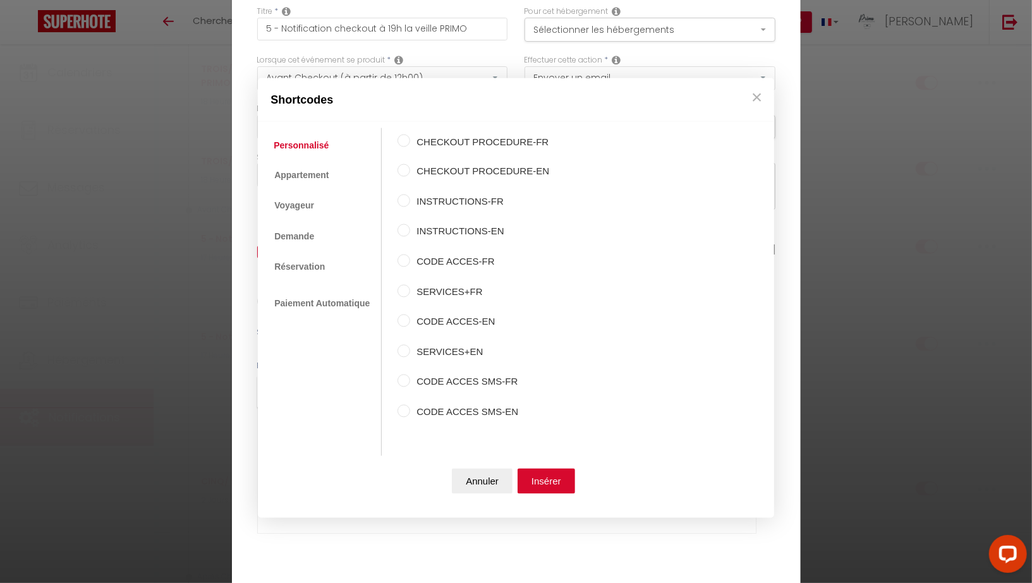
click at [406, 171] on input "CHECKOUT PROCEDURE-EN" at bounding box center [403, 170] width 13 height 13
radio input "true"
click at [543, 482] on button "Insérer" at bounding box center [545, 481] width 57 height 25
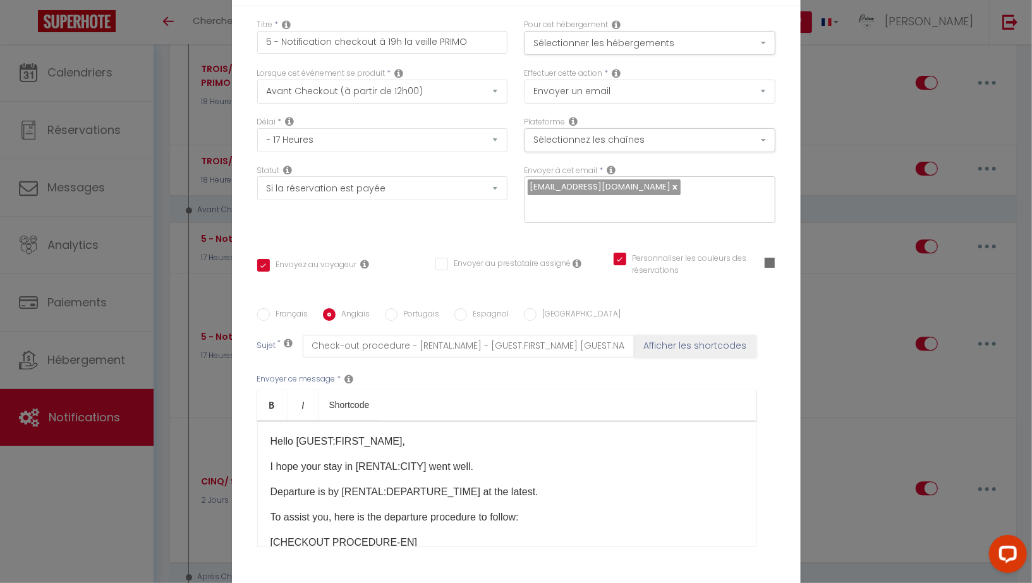
scroll to position [90, 0]
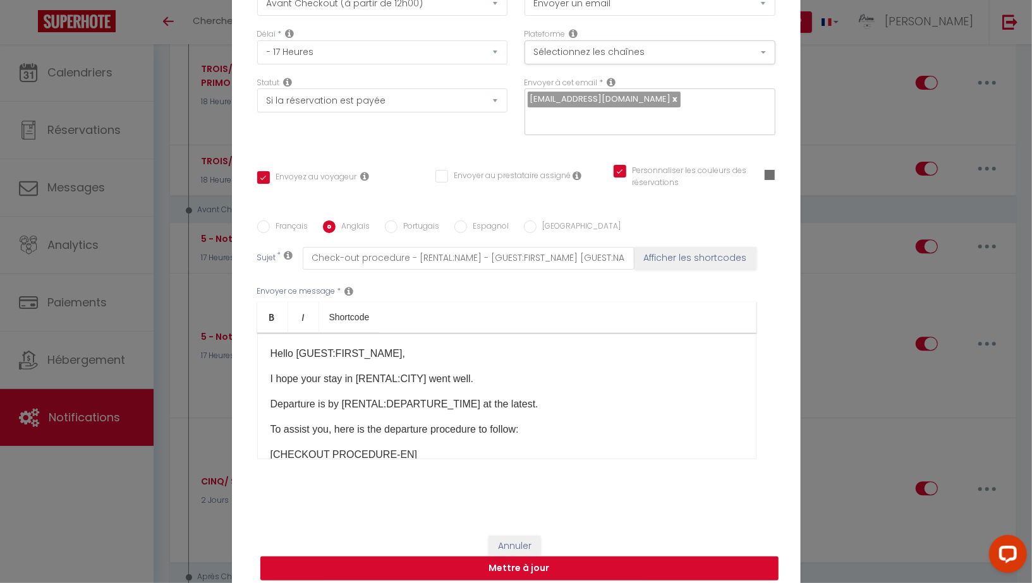
click at [513, 556] on button "Mettre à jour" at bounding box center [519, 568] width 518 height 24
checkbox input "true"
checkbox input "false"
checkbox input "true"
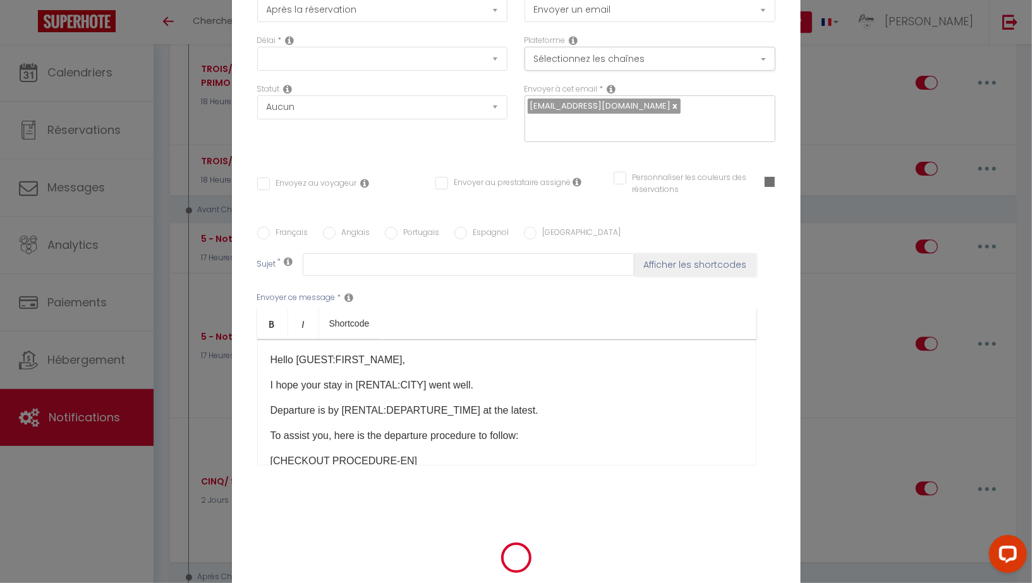
scroll to position [0, 0]
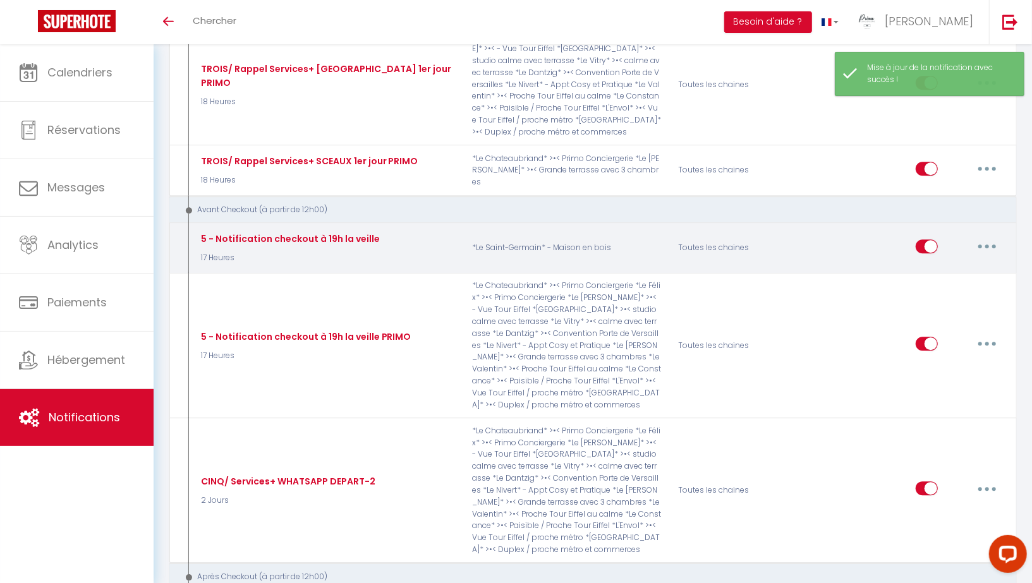
click at [984, 236] on button "button" at bounding box center [986, 246] width 35 height 20
click at [941, 264] on link "Editer" at bounding box center [953, 274] width 93 height 21
type input "5 - Notification checkout à 19h la veille"
select select "4"
select select "17 Heures"
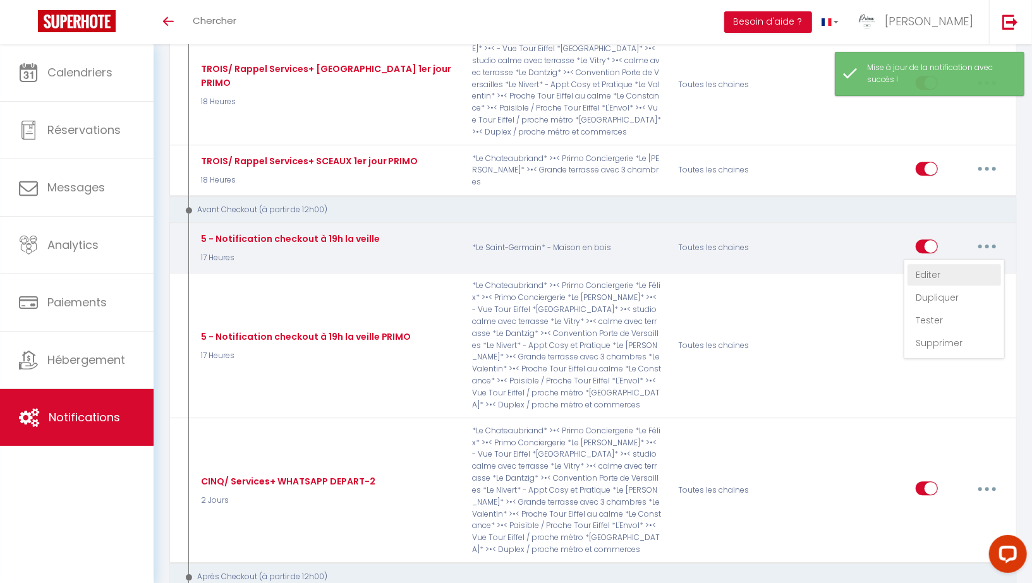
select select "if_booking_is_paid"
checkbox input "true"
checkbox input "false"
checkbox input "true"
radio input "true"
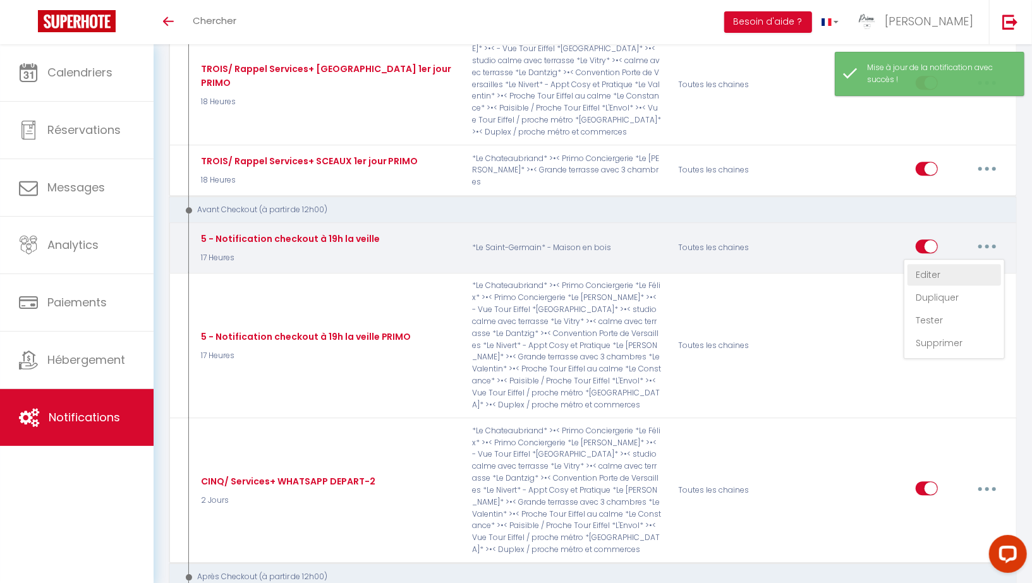
type input "Procédure pour votre départ - [RENTAL:NAME] - [GUEST:FIRST_NAME] [GUEST:NAME]"
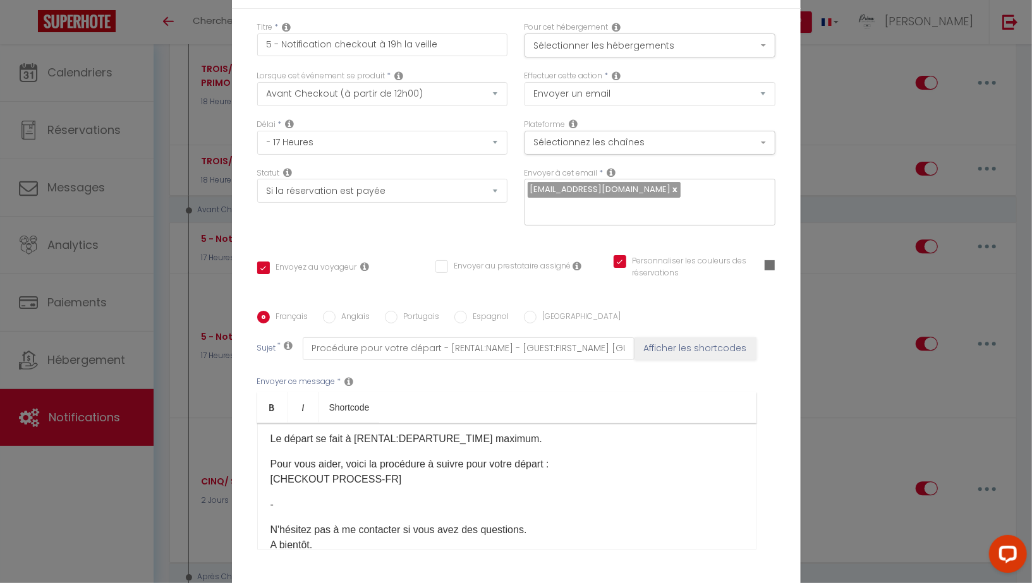
scroll to position [57, 0]
drag, startPoint x: 397, startPoint y: 386, endPoint x: 256, endPoint y: 386, distance: 140.9
click at [257, 423] on div "Bonjour [GUEST:FIRST_NAME], J'espère que votre séjour à [RENTAL:CITY] s'est bie…" at bounding box center [506, 486] width 499 height 126
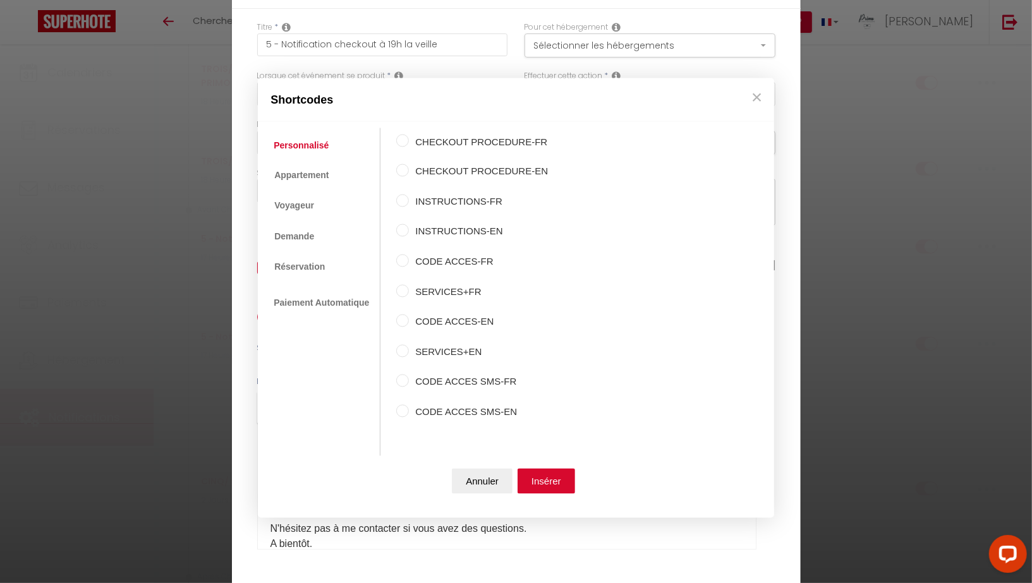
click at [405, 174] on input "CHECKOUT PROCEDURE-EN" at bounding box center [402, 170] width 13 height 13
radio input "true"
click at [546, 484] on button "Insérer" at bounding box center [545, 481] width 57 height 25
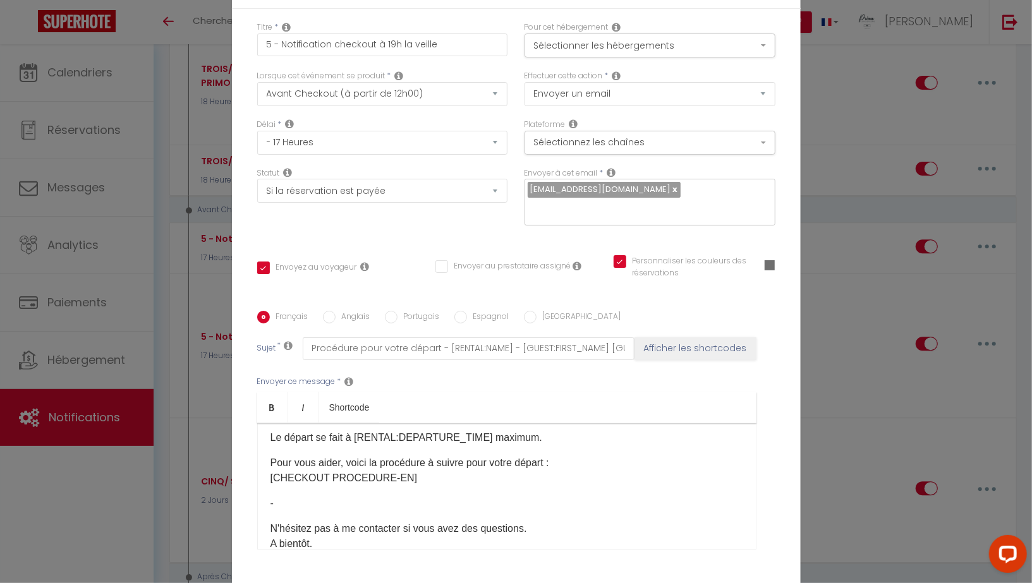
click at [326, 311] on input "Anglais" at bounding box center [329, 317] width 13 height 13
radio input "true"
checkbox input "true"
checkbox input "false"
checkbox input "true"
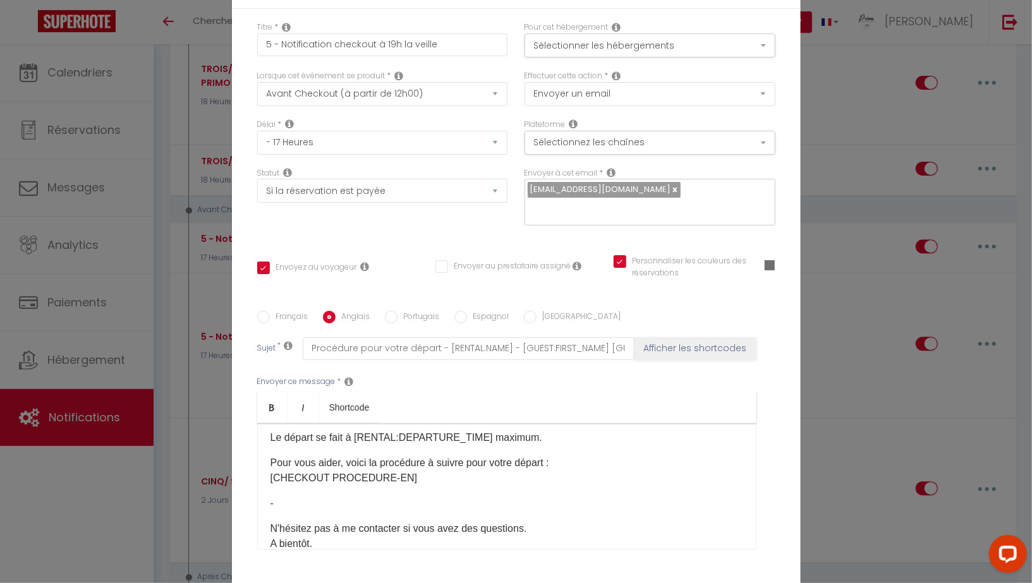
type input "Check-out procedure - [RENTAL:NAME] - [GUEST:FIRST_NAME] [GUEST:NAME]"
drag, startPoint x: 388, startPoint y: 388, endPoint x: 263, endPoint y: 388, distance: 125.1
click at [263, 423] on div "Hello [GUEST:FIRST_NAME], I hope your stay at [RENTAL:CITY] went well. Checkout…" at bounding box center [506, 486] width 499 height 126
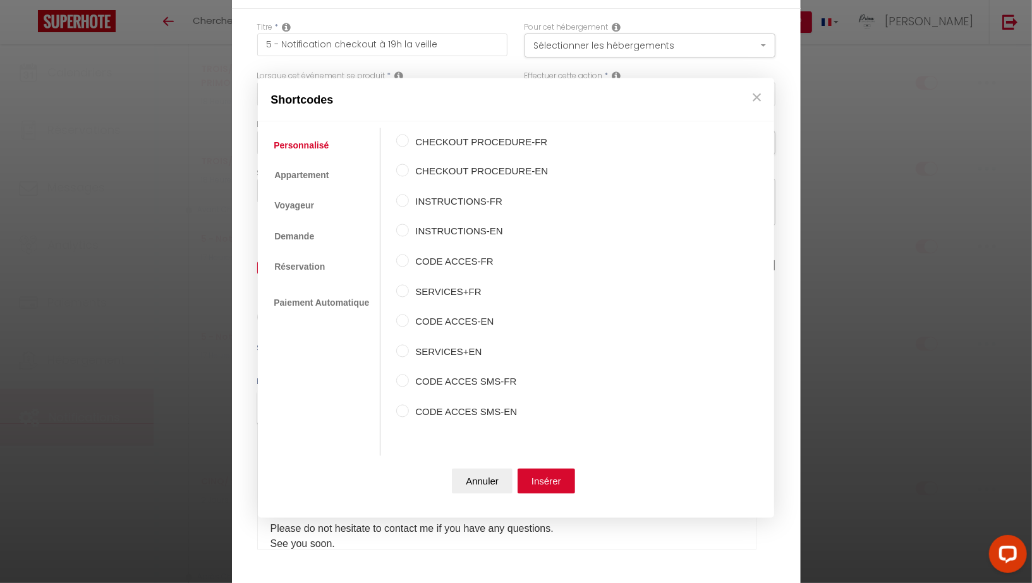
click at [402, 175] on input "CHECKOUT PROCEDURE-EN" at bounding box center [402, 170] width 13 height 13
radio input "true"
click at [539, 474] on button "Insérer" at bounding box center [545, 481] width 57 height 25
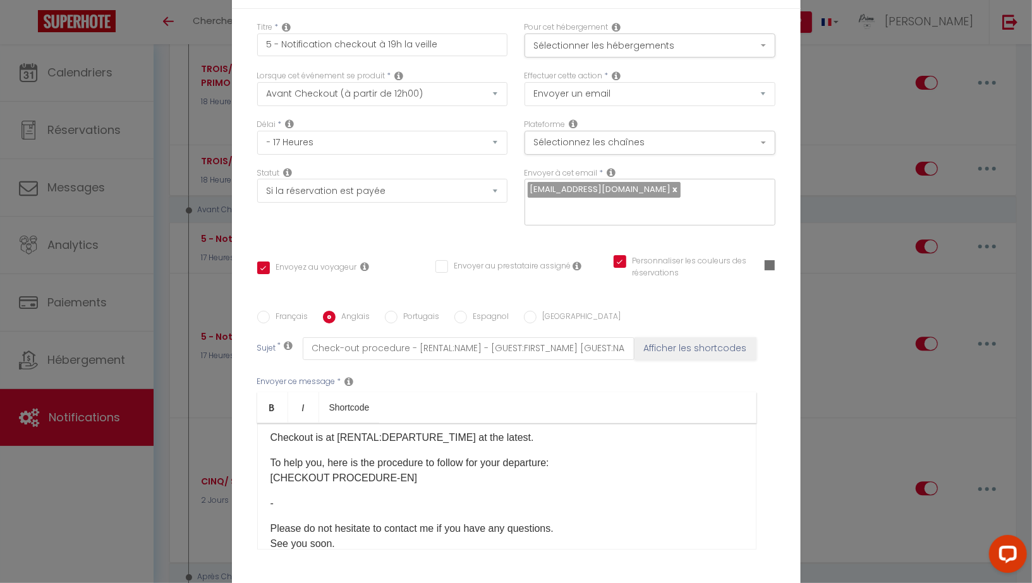
checkbox input "true"
checkbox input "false"
checkbox input "true"
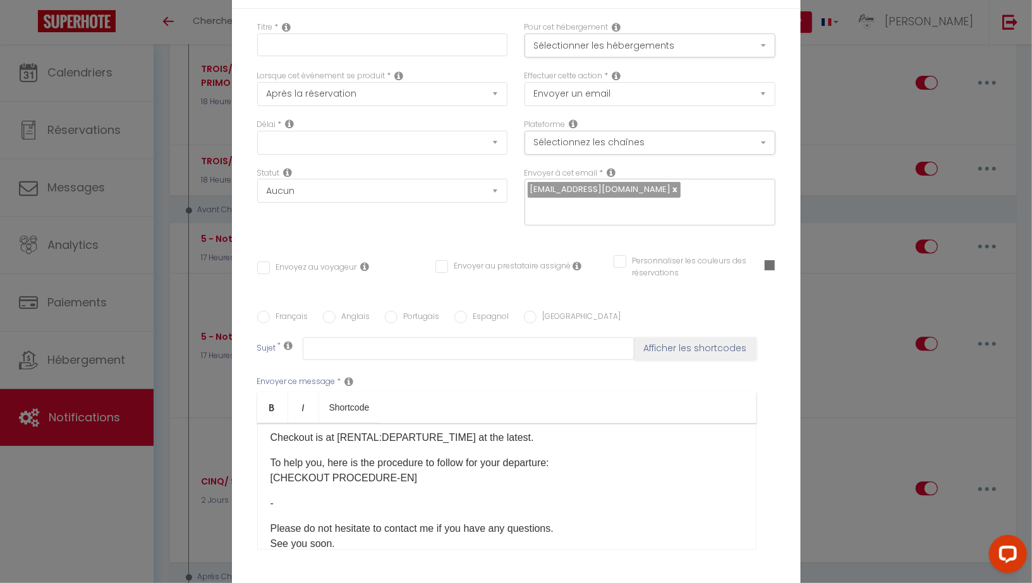
scroll to position [0, 0]
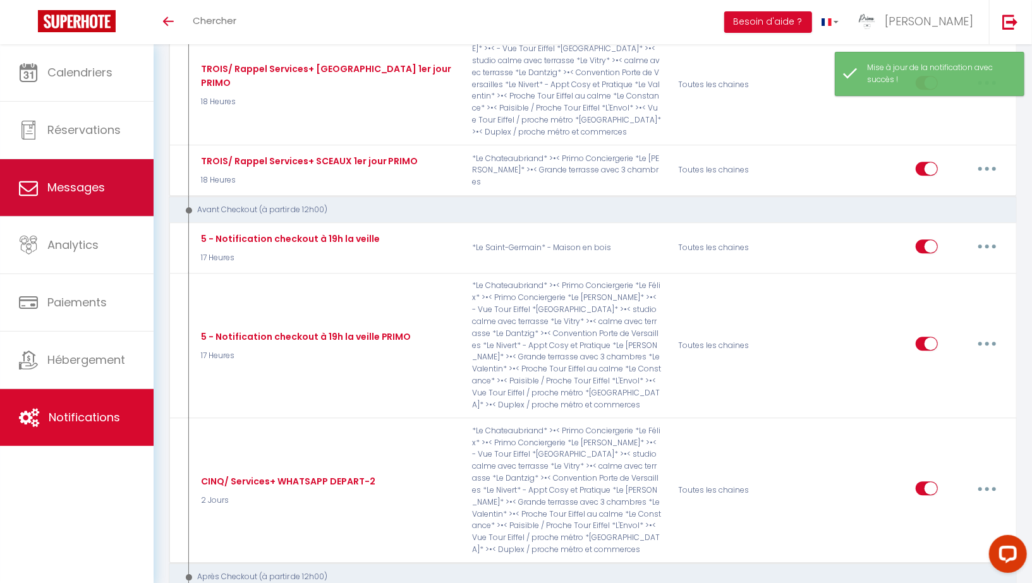
click at [86, 183] on span "Messages" at bounding box center [75, 187] width 57 height 16
select select "message"
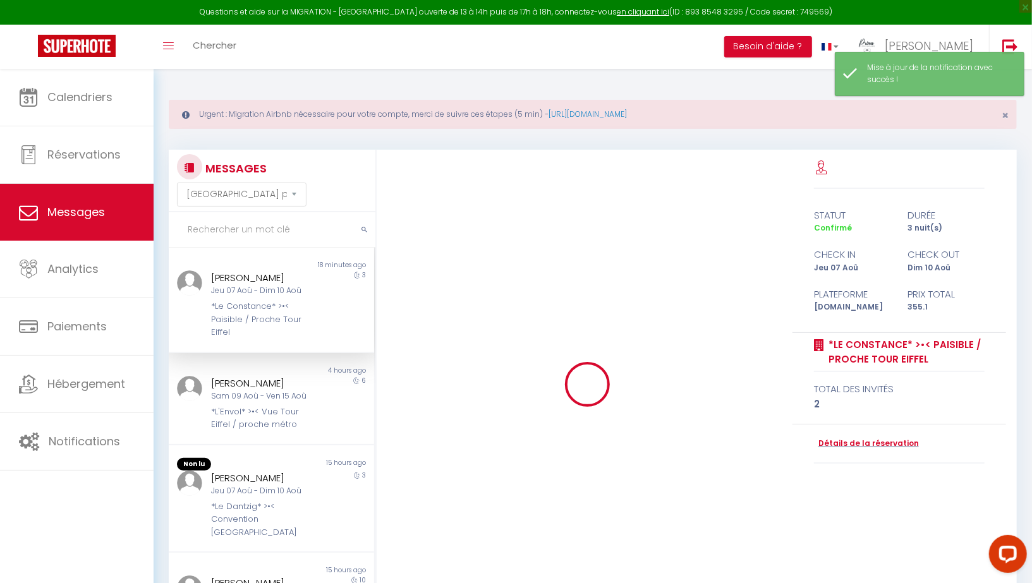
click at [246, 296] on div "Jeu 07 Aoû - Dim 10 Aoû" at bounding box center [262, 291] width 103 height 12
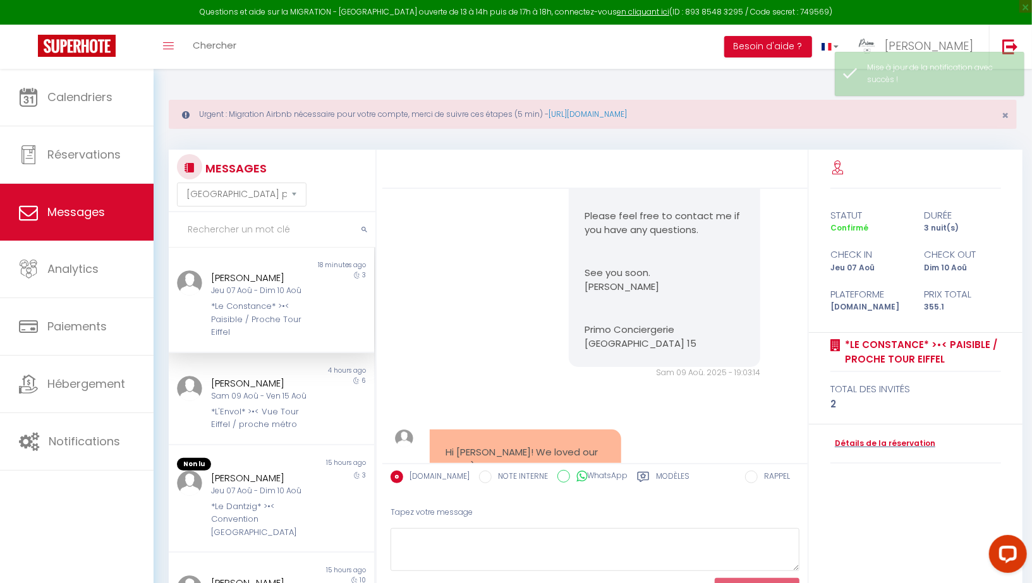
scroll to position [7049, 0]
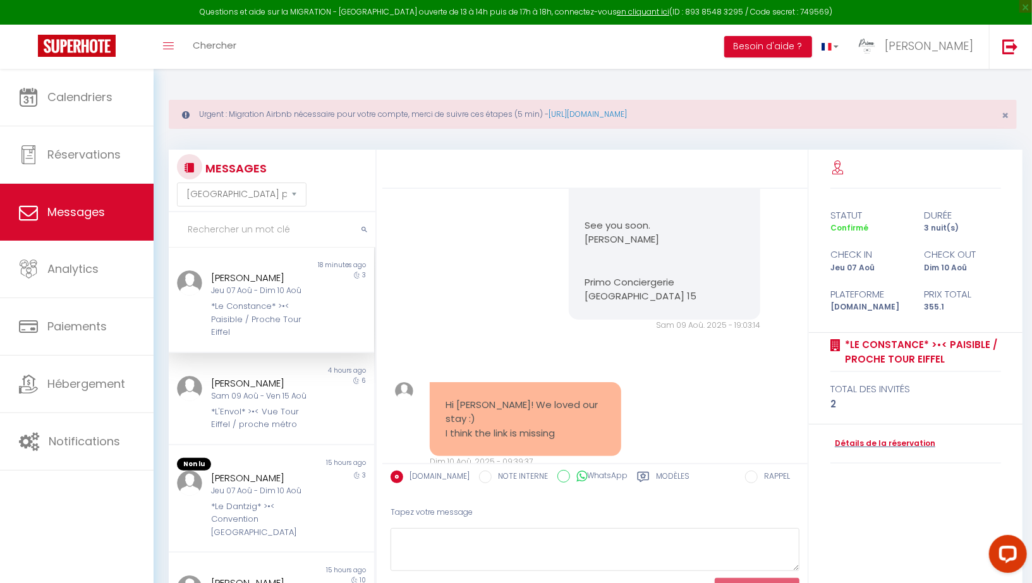
click at [656, 478] on label "Modèles" at bounding box center [672, 479] width 33 height 16
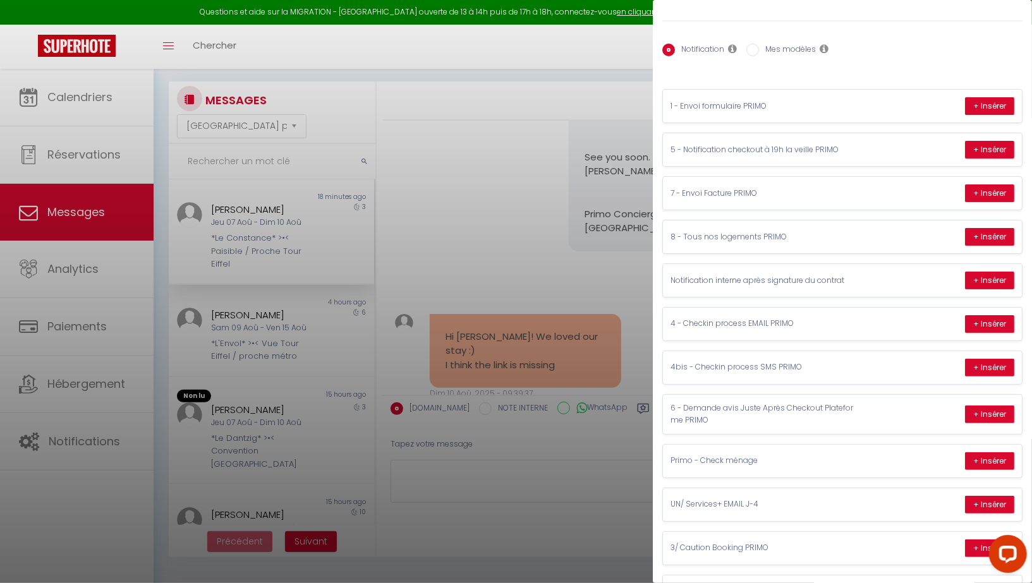
scroll to position [35, 0]
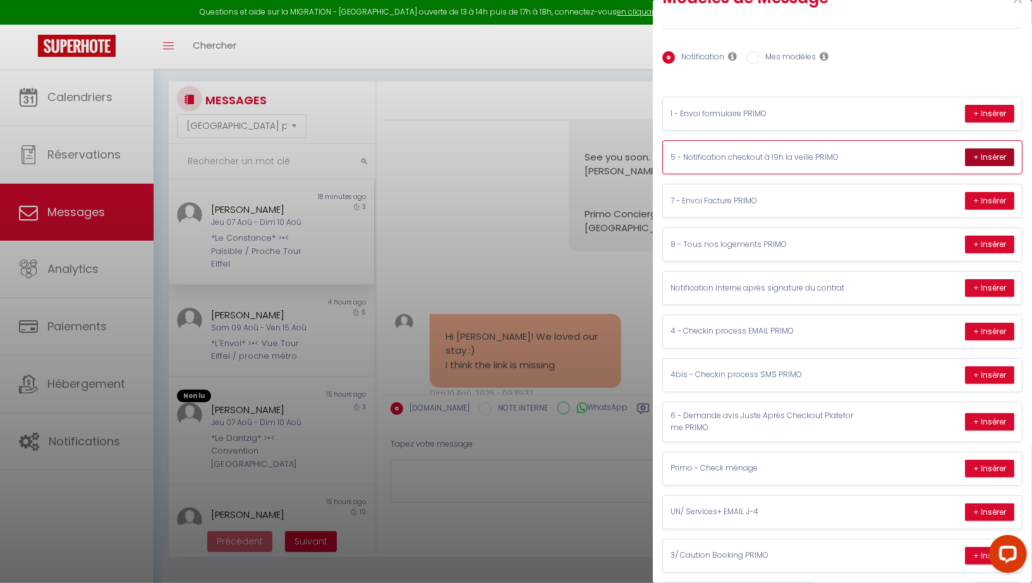
click at [976, 155] on button "+ Insérer" at bounding box center [989, 157] width 49 height 18
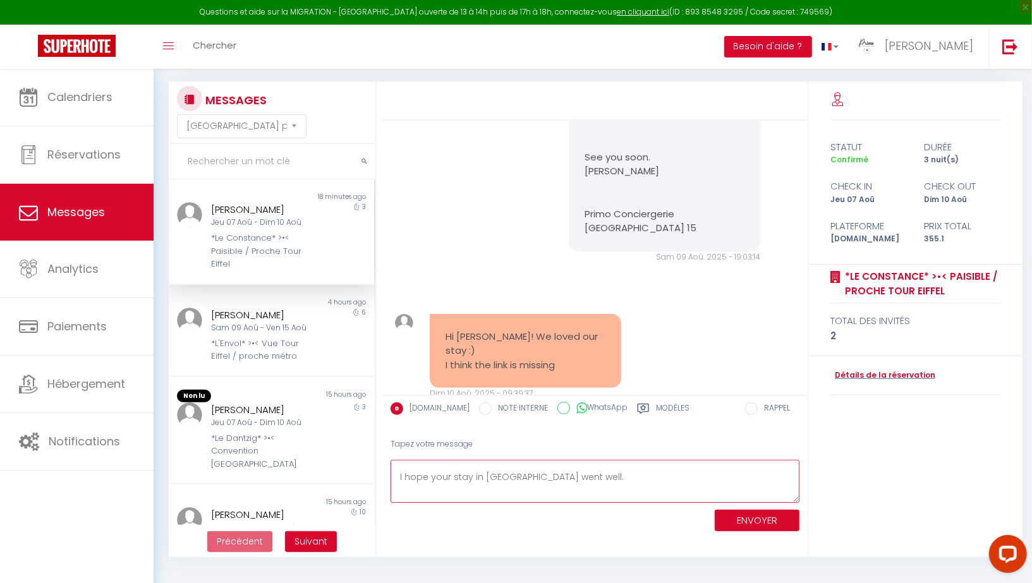
scroll to position [27, 0]
drag, startPoint x: 556, startPoint y: 474, endPoint x: 381, endPoint y: 474, distance: 175.6
click at [381, 474] on div "MESSAGES Trier par date de réservation Trier par date de message Non lu 18 minu…" at bounding box center [592, 319] width 864 height 476
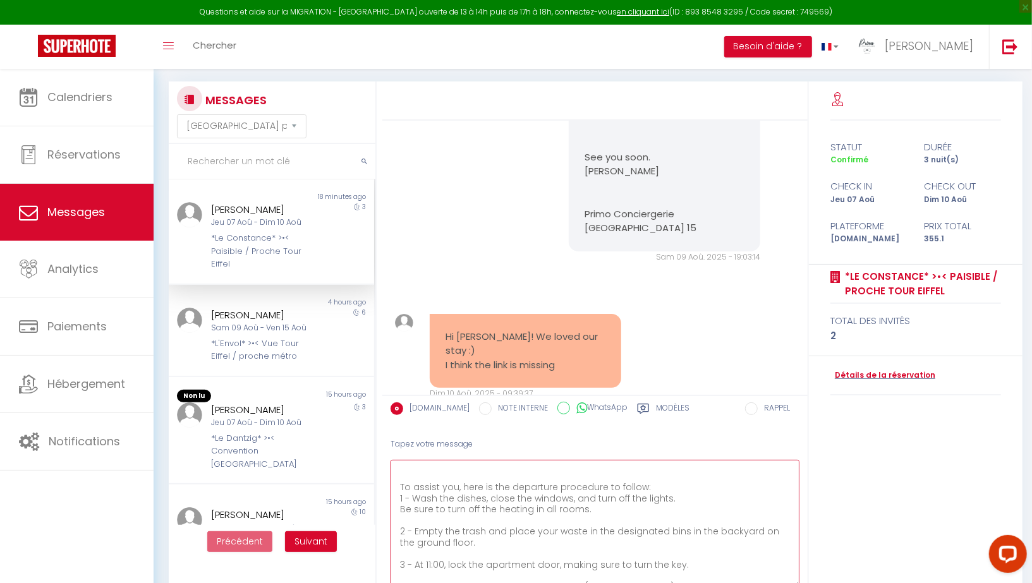
drag, startPoint x: 793, startPoint y: 497, endPoint x: 790, endPoint y: 583, distance: 86.0
click at [791, 582] on textarea "Hello Fernanda, Departure is by 11:00 at the latest. To assist you, here is the…" at bounding box center [594, 524] width 409 height 128
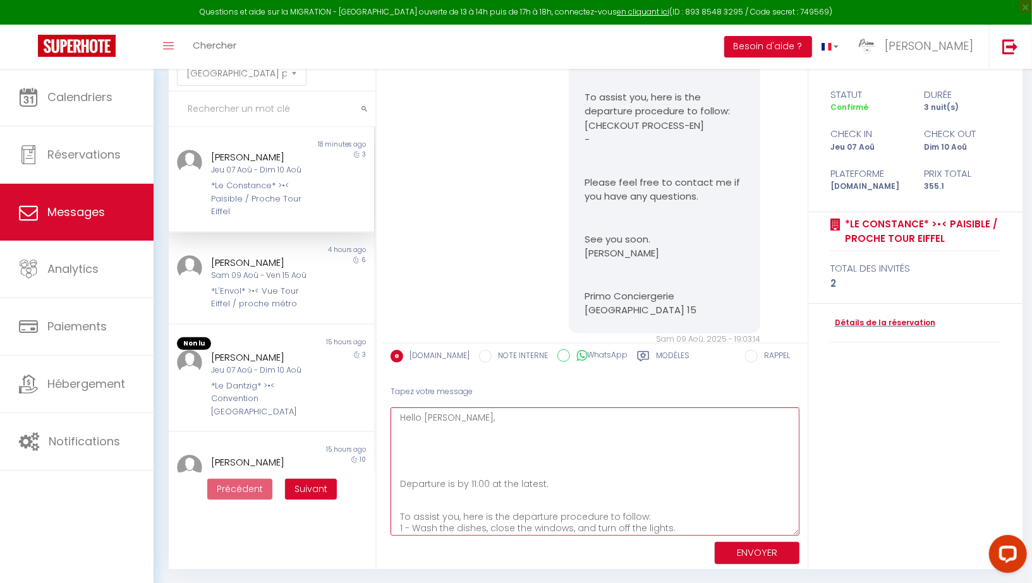
scroll to position [6931, 0]
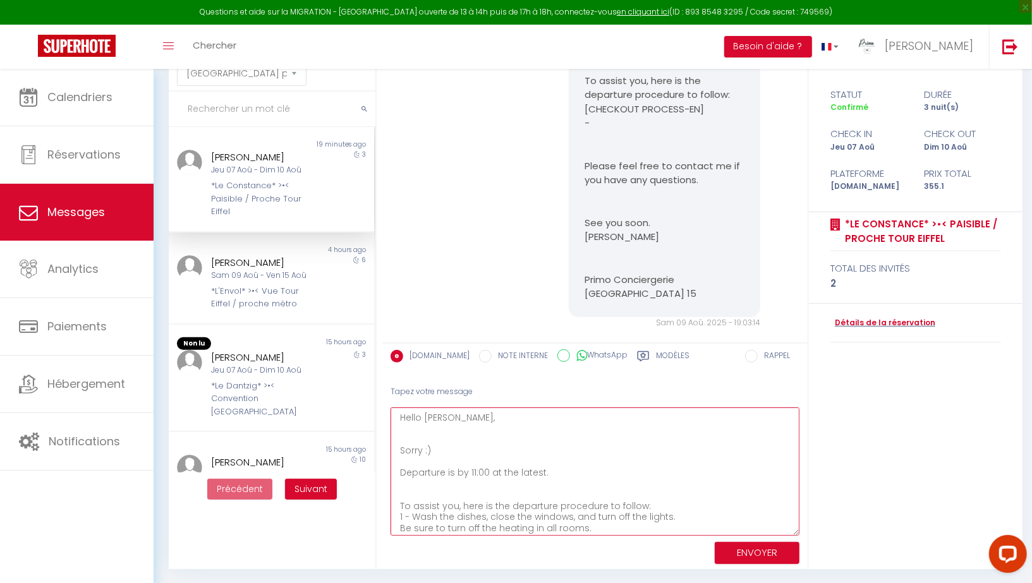
click at [394, 449] on textarea "Hello Fernanda, Sorry :) Departure is by 11:00 at the latest. To assist you, he…" at bounding box center [594, 471] width 409 height 128
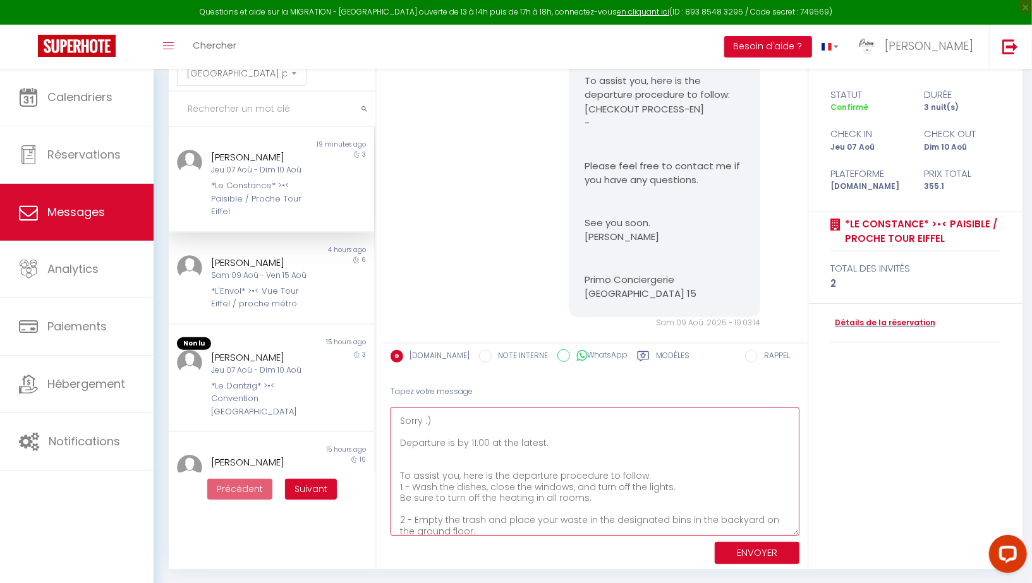
click at [435, 462] on textarea "Hello Fernanda, Sorry :) Departure is by 11:00 at the latest. To assist you, he…" at bounding box center [594, 471] width 409 height 128
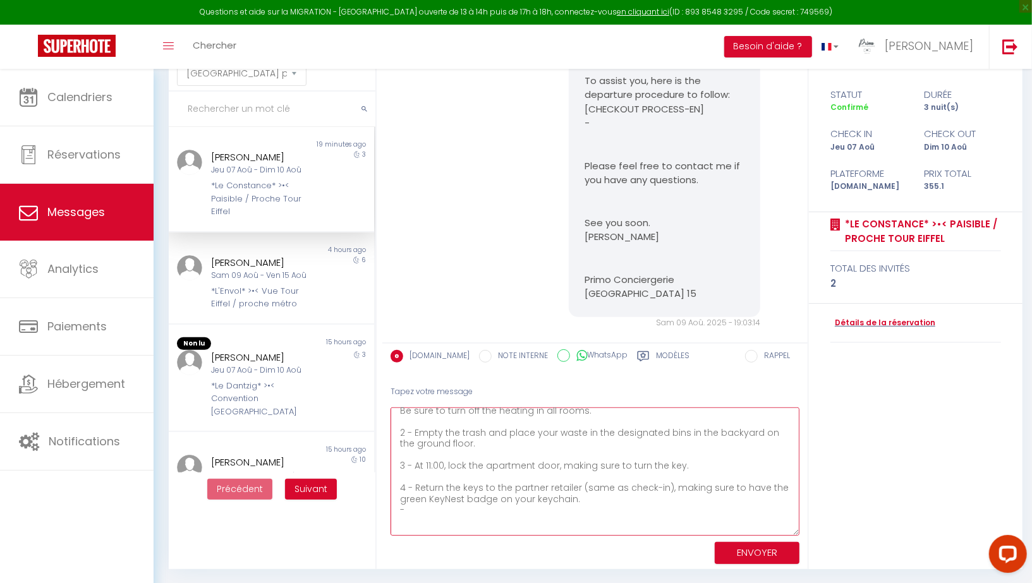
scroll to position [111, 0]
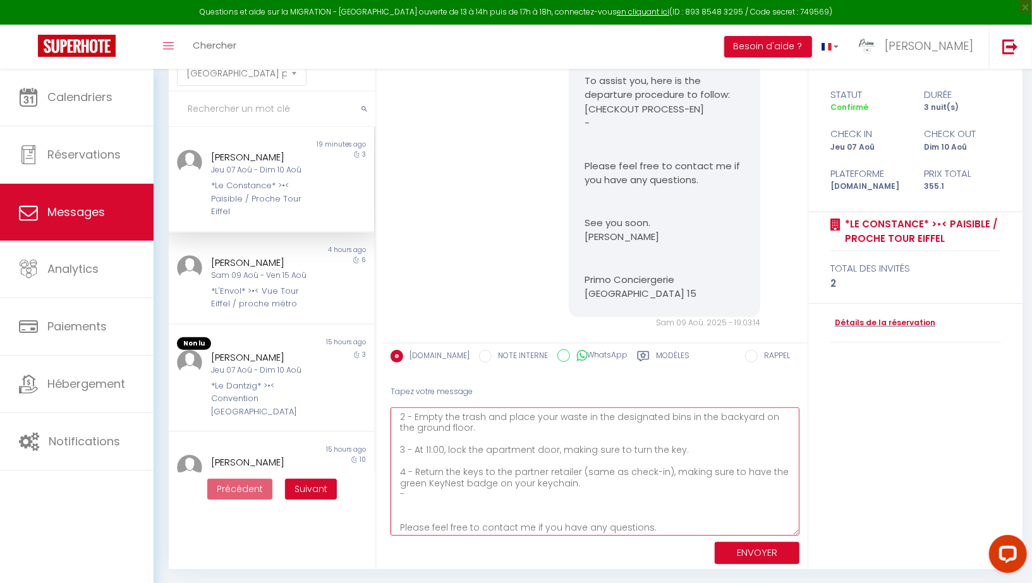
type textarea "Hello Fernanda, Sorry :) Departure is by 11:00 at the latest. To assist you, he…"
click at [743, 550] on button "ENVOYER" at bounding box center [756, 553] width 85 height 22
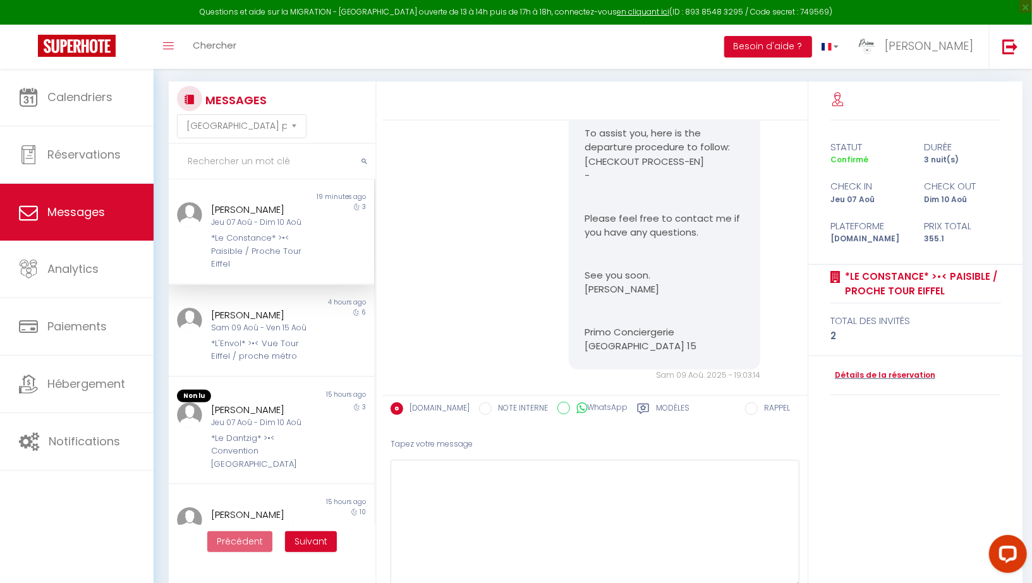
scroll to position [7684, 0]
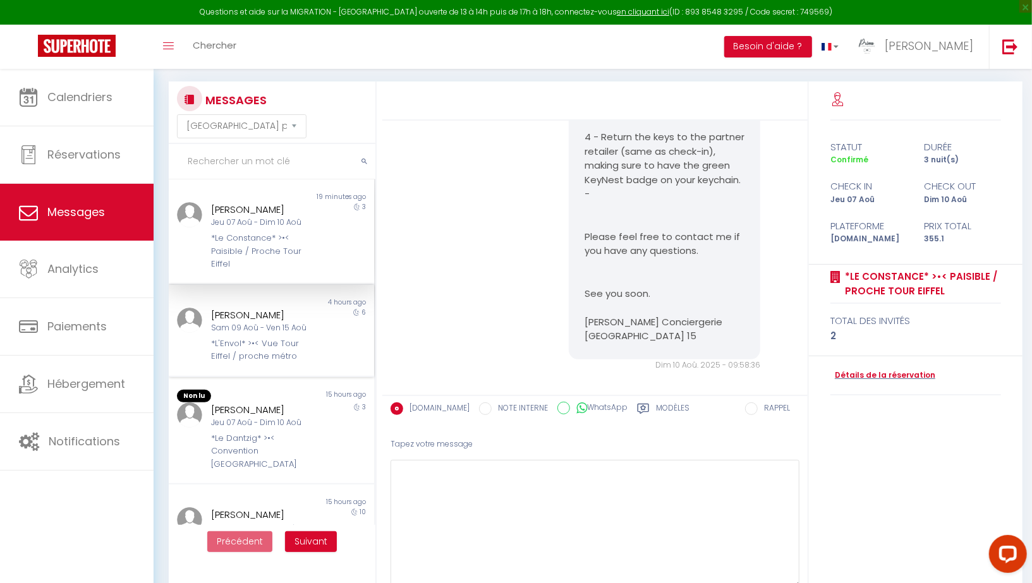
click at [246, 332] on div "Sam 09 Aoû - Ven 15 Aoû" at bounding box center [262, 328] width 103 height 12
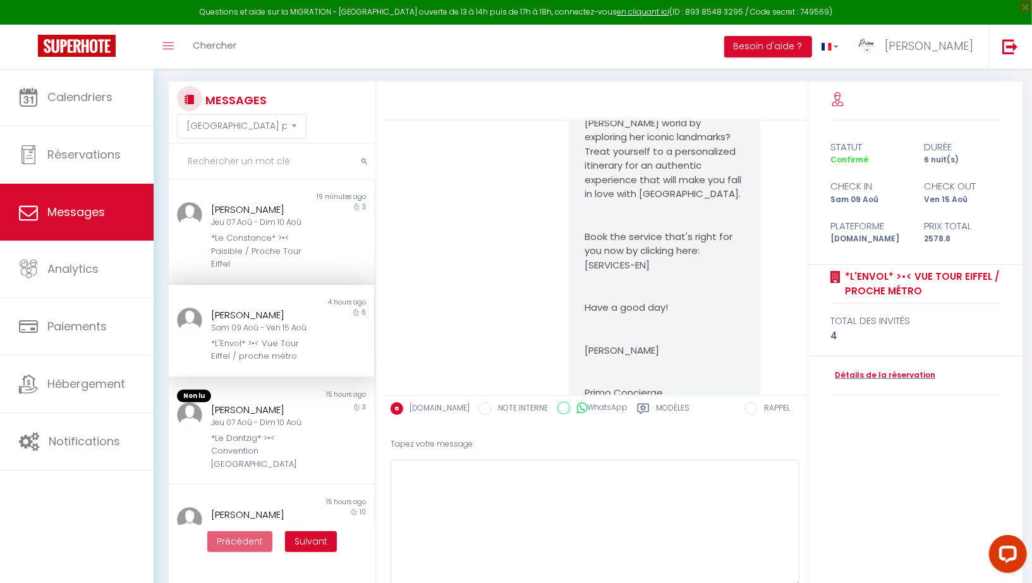
scroll to position [99, 0]
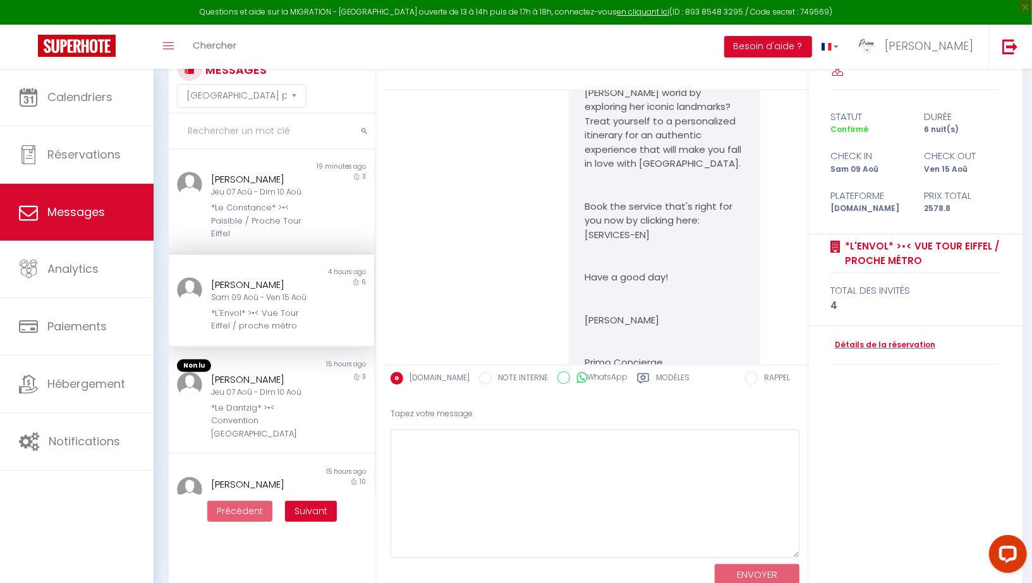
click at [666, 377] on label "Modèles" at bounding box center [672, 380] width 33 height 16
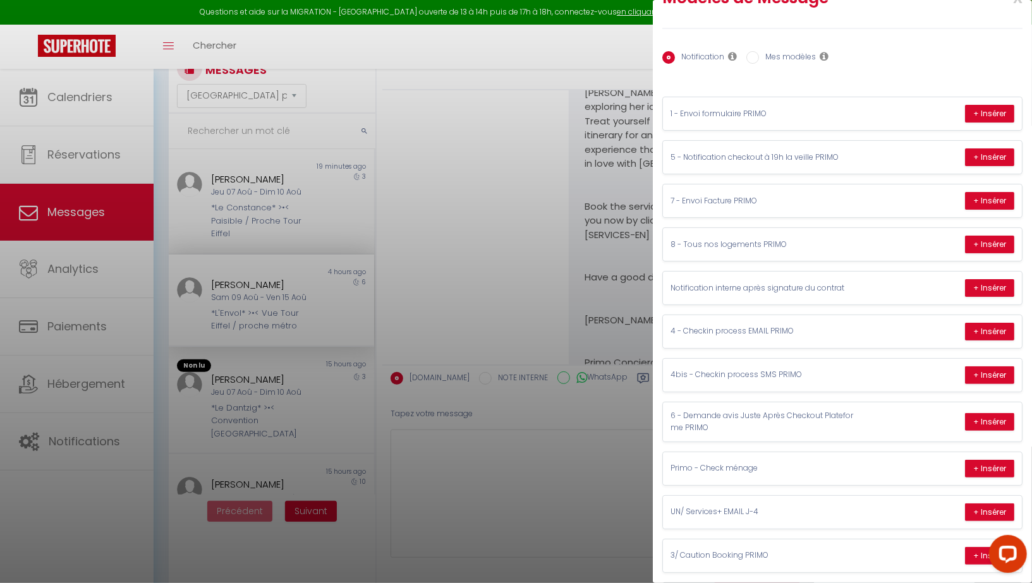
click at [541, 292] on div at bounding box center [516, 291] width 1032 height 583
